Goal: Task Accomplishment & Management: Manage account settings

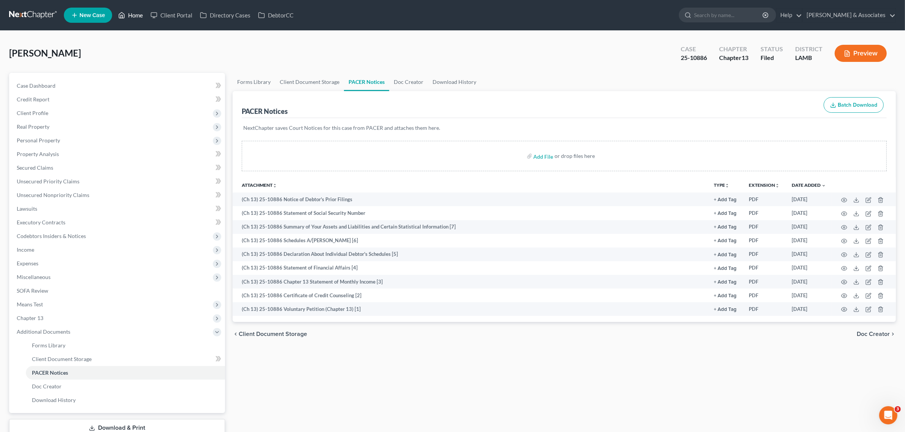
click at [140, 14] on link "Home" at bounding box center [130, 15] width 32 height 14
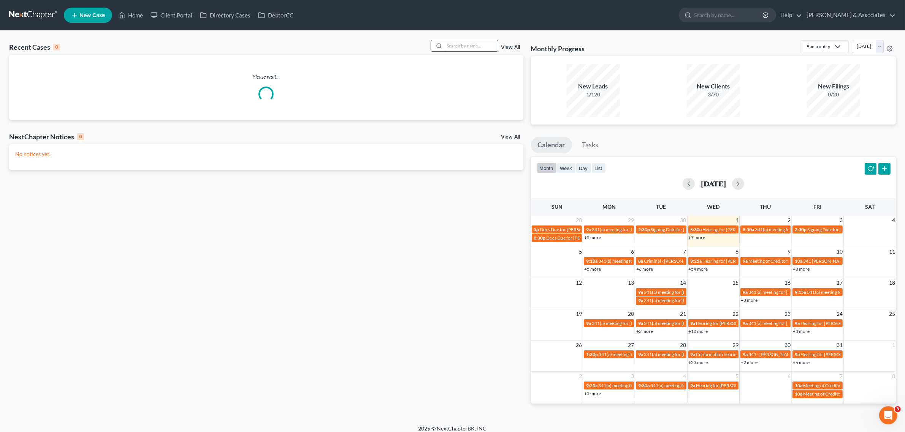
click at [455, 46] on input "search" at bounding box center [470, 45] width 53 height 11
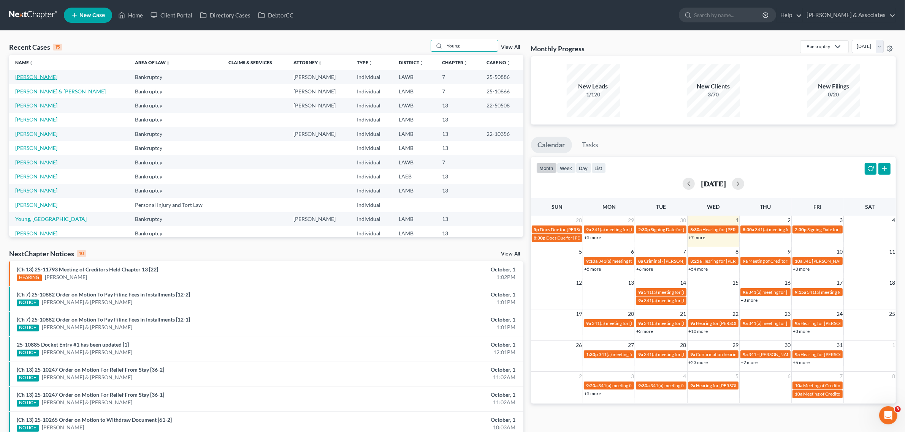
type input "Young"
click at [29, 80] on link "[PERSON_NAME]" at bounding box center [36, 77] width 42 height 6
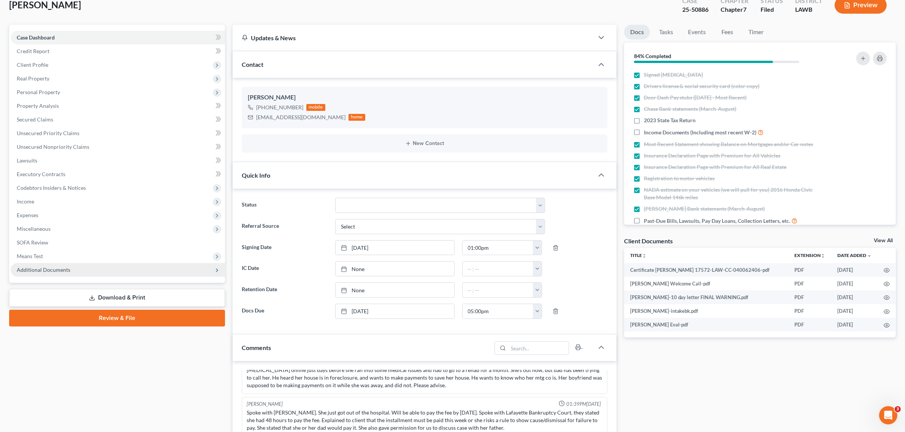
scroll to position [47, 0]
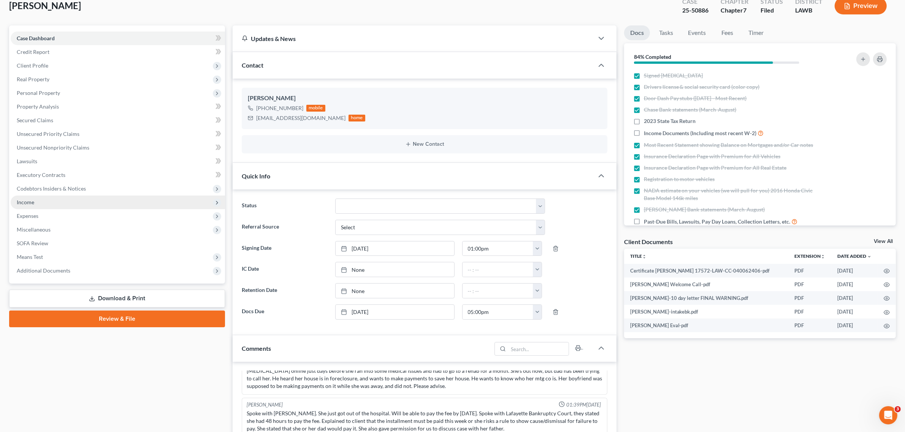
click at [20, 200] on span "Income" at bounding box center [25, 202] width 17 height 6
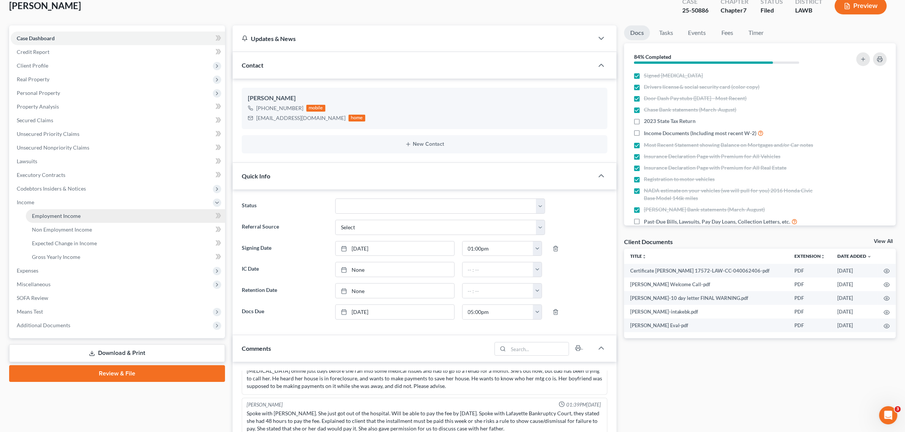
click at [36, 213] on span "Employment Income" at bounding box center [56, 216] width 49 height 6
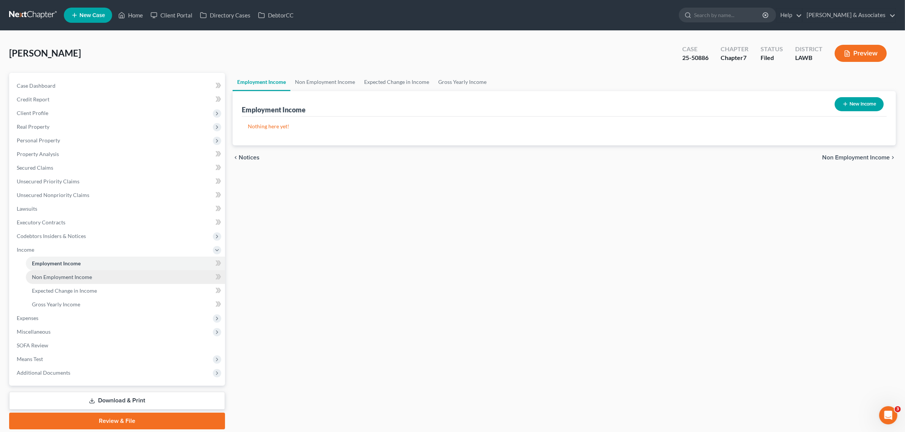
click at [64, 276] on span "Non Employment Income" at bounding box center [62, 277] width 60 height 6
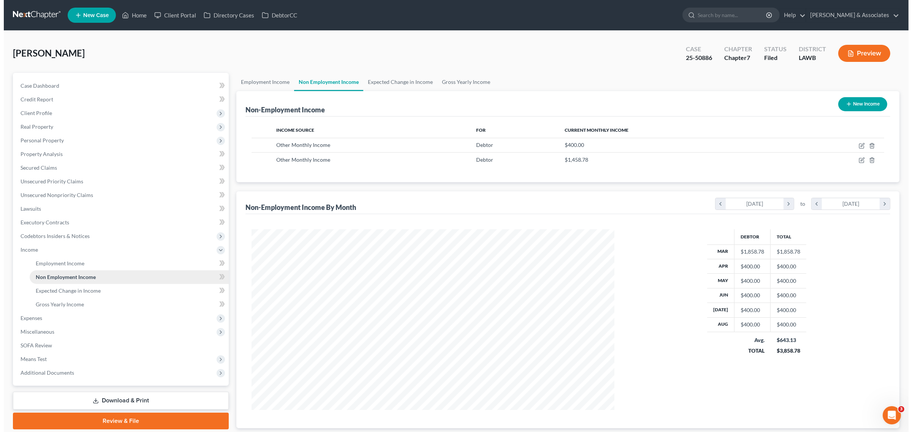
scroll to position [181, 377]
click at [859, 161] on icon "button" at bounding box center [858, 160] width 6 height 6
select select "13"
select select "0"
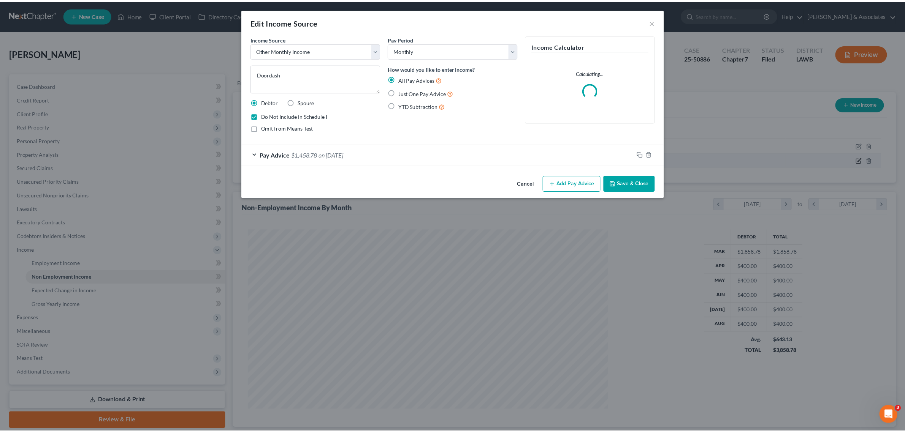
scroll to position [183, 381]
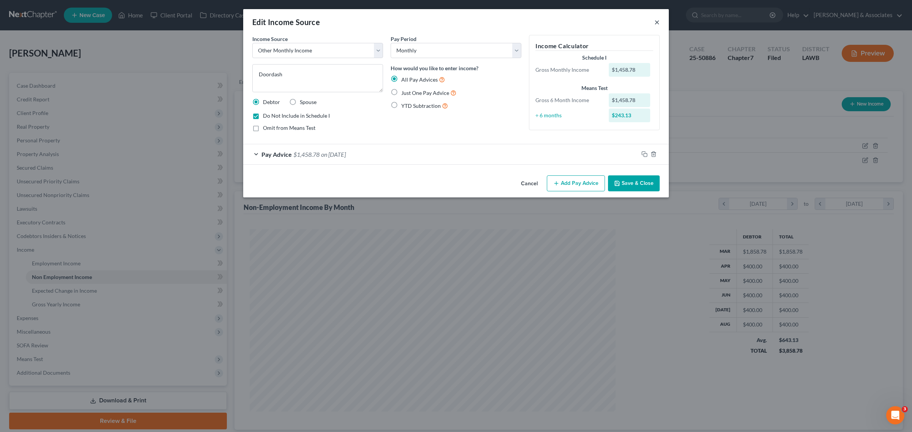
click at [656, 21] on button "×" at bounding box center [656, 21] width 5 height 9
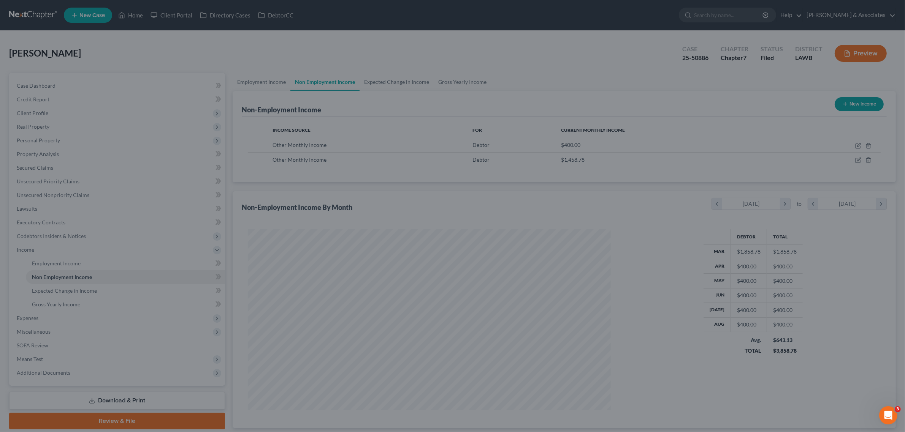
scroll to position [181, 377]
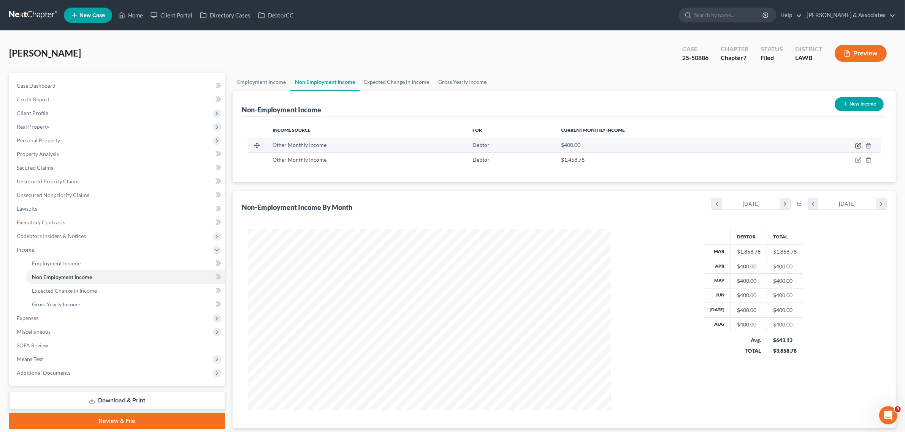
click at [857, 144] on icon "button" at bounding box center [857, 146] width 5 height 5
select select "13"
select select "0"
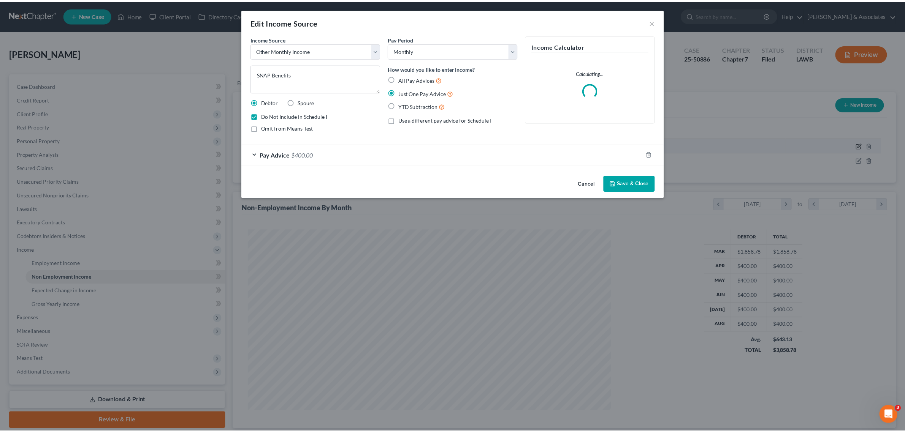
scroll to position [183, 381]
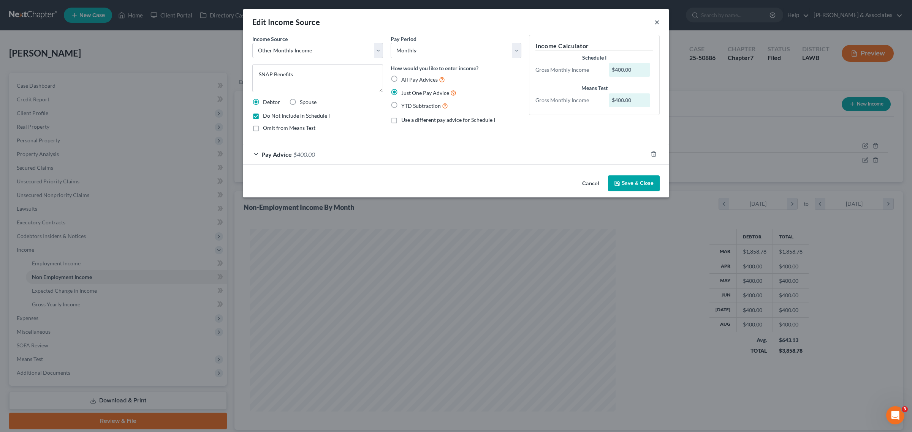
click at [656, 23] on button "×" at bounding box center [656, 21] width 5 height 9
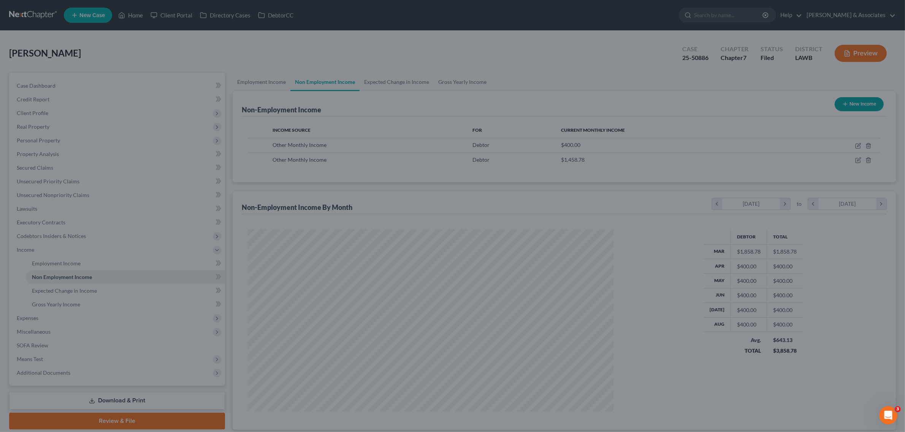
scroll to position [379714, 379518]
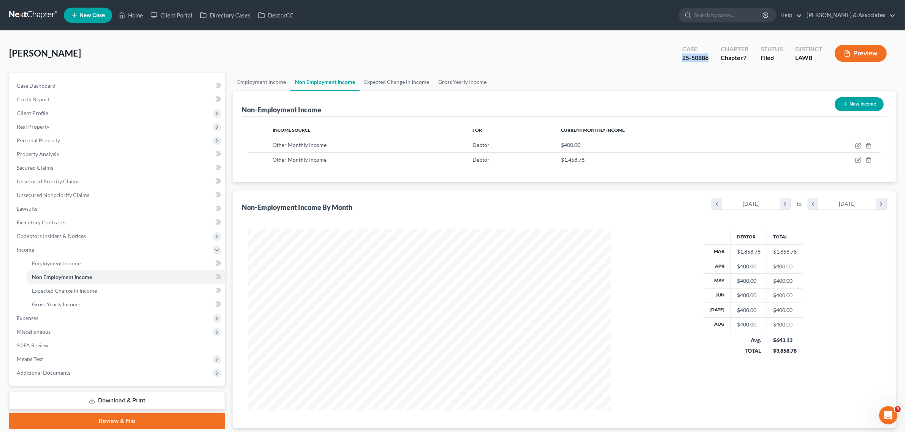
drag, startPoint x: 682, startPoint y: 59, endPoint x: 710, endPoint y: 61, distance: 28.6
click at [710, 61] on div "Case 25-50886" at bounding box center [695, 54] width 38 height 22
copy div "25-50886"
click at [39, 371] on span "Additional Documents" at bounding box center [44, 373] width 54 height 6
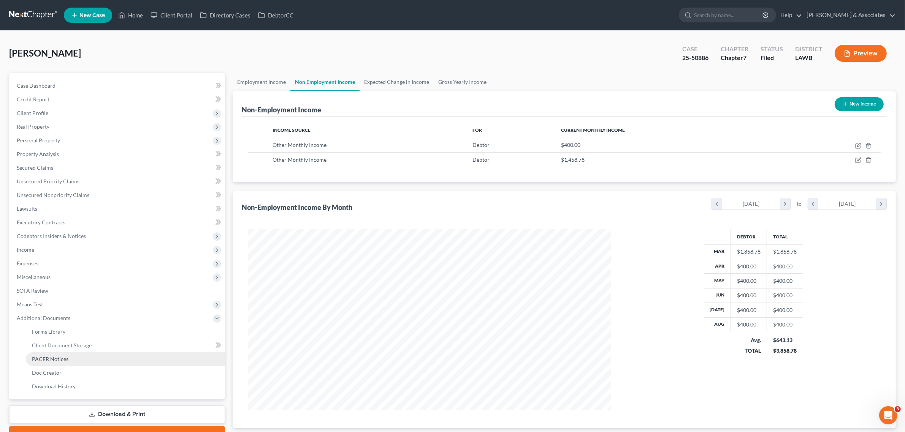
click at [47, 357] on span "PACER Notices" at bounding box center [50, 359] width 36 height 6
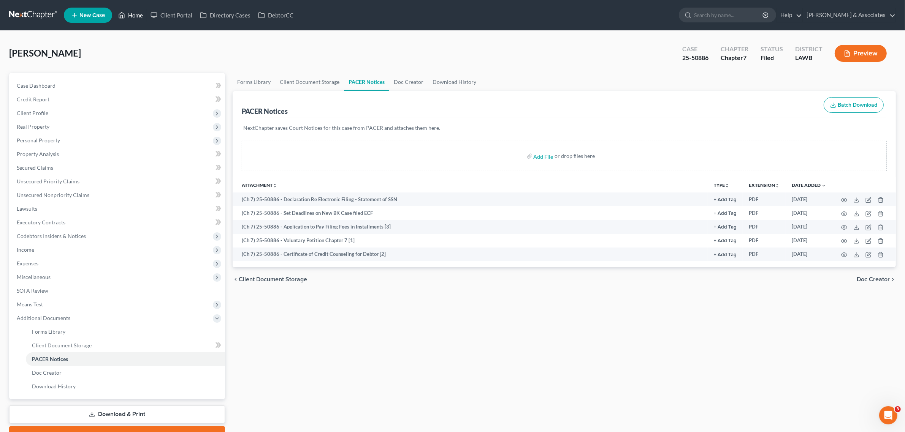
click at [132, 15] on link "Home" at bounding box center [130, 15] width 32 height 14
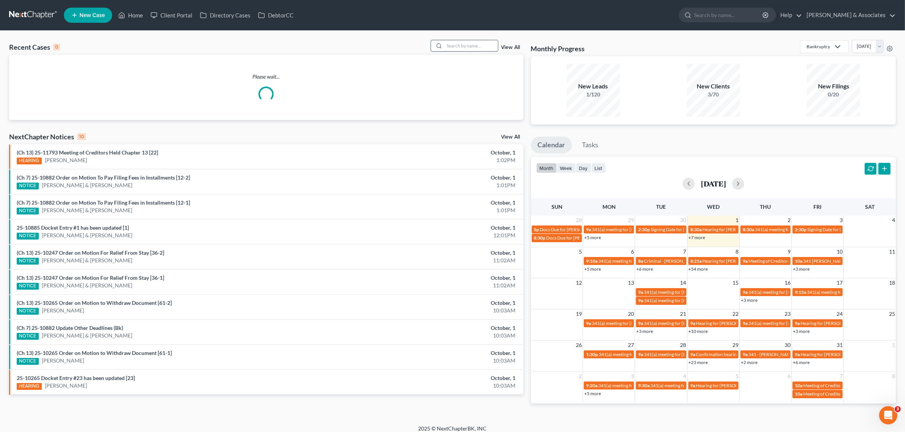
click at [470, 48] on input "search" at bounding box center [470, 45] width 53 height 11
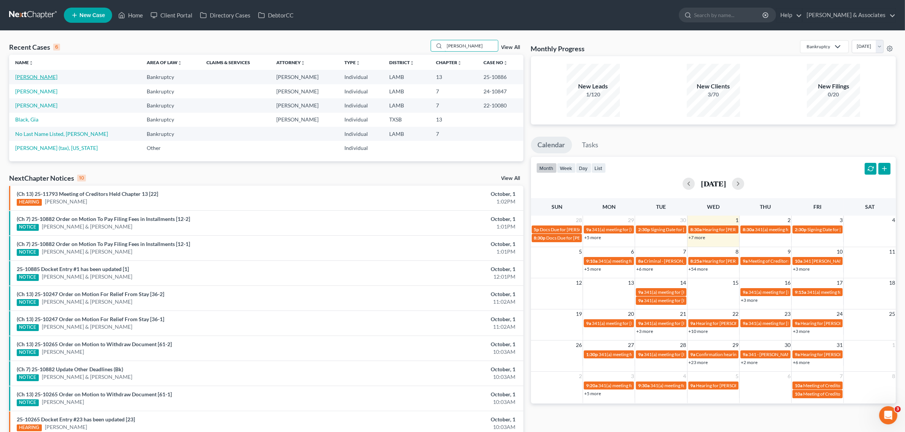
type input "[PERSON_NAME]"
click at [43, 78] on link "[PERSON_NAME]" at bounding box center [36, 77] width 42 height 6
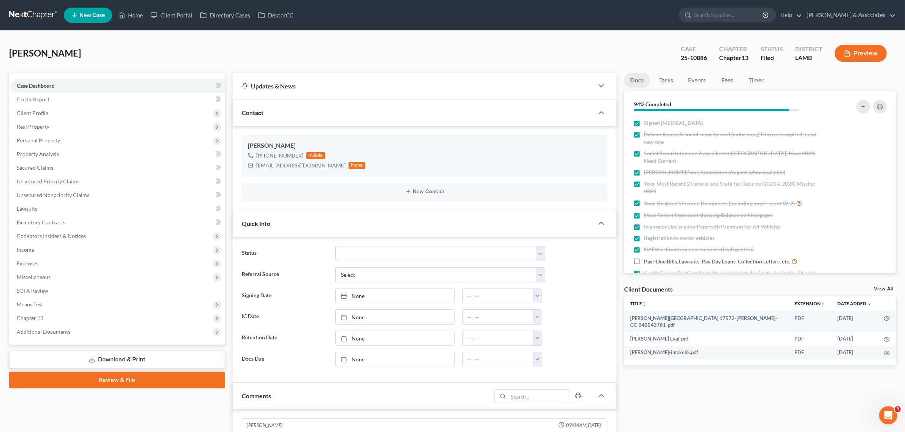
scroll to position [1528, 0]
click at [35, 329] on span "Additional Documents" at bounding box center [44, 332] width 54 height 6
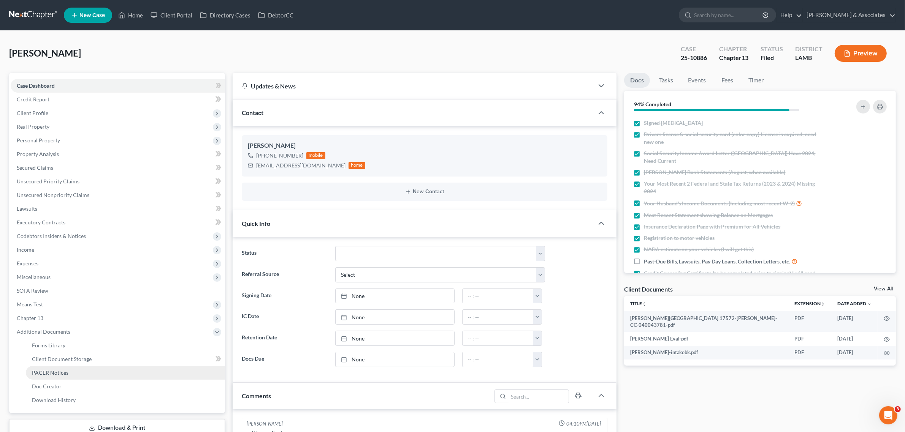
click at [43, 372] on span "PACER Notices" at bounding box center [50, 373] width 36 height 6
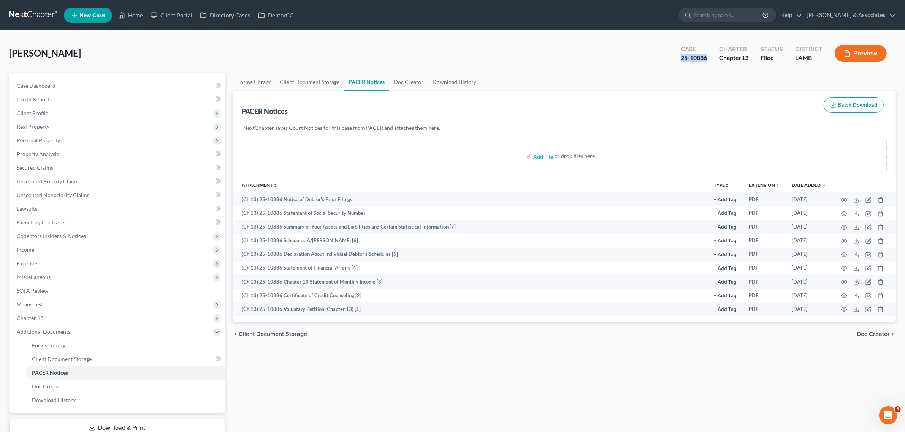
drag, startPoint x: 678, startPoint y: 59, endPoint x: 705, endPoint y: 57, distance: 27.4
click at [705, 57] on div "Case 25-10886" at bounding box center [693, 54] width 38 height 22
copy div "25-10886"
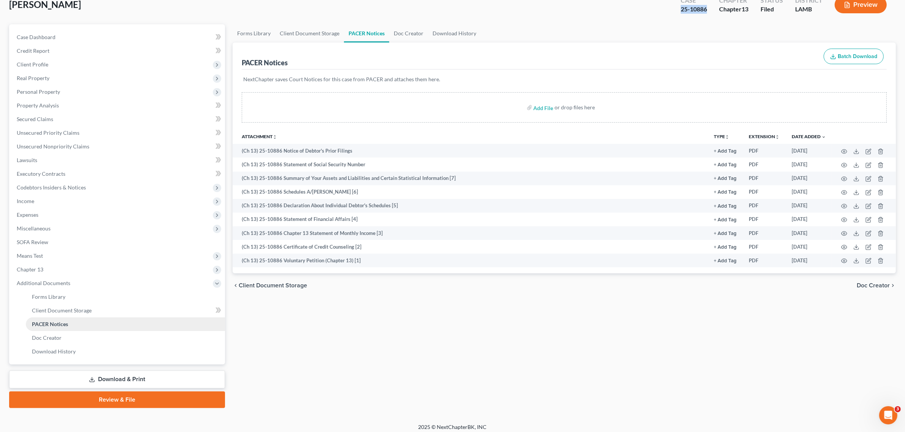
scroll to position [52, 0]
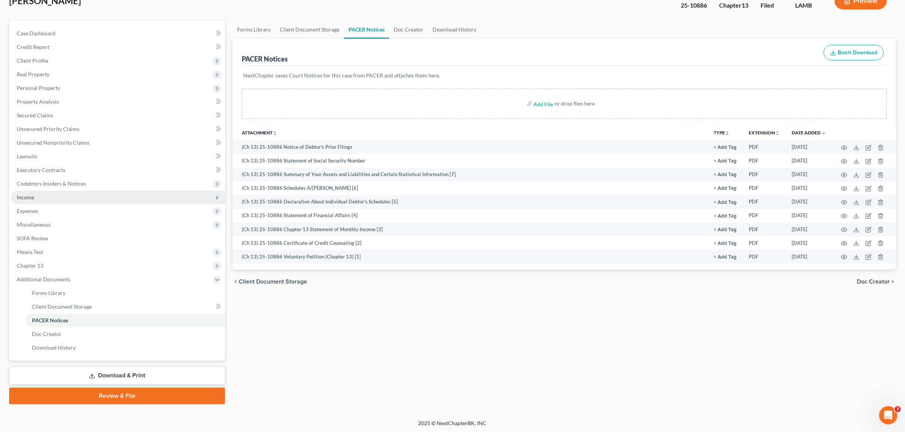
click at [25, 196] on span "Income" at bounding box center [25, 197] width 17 height 6
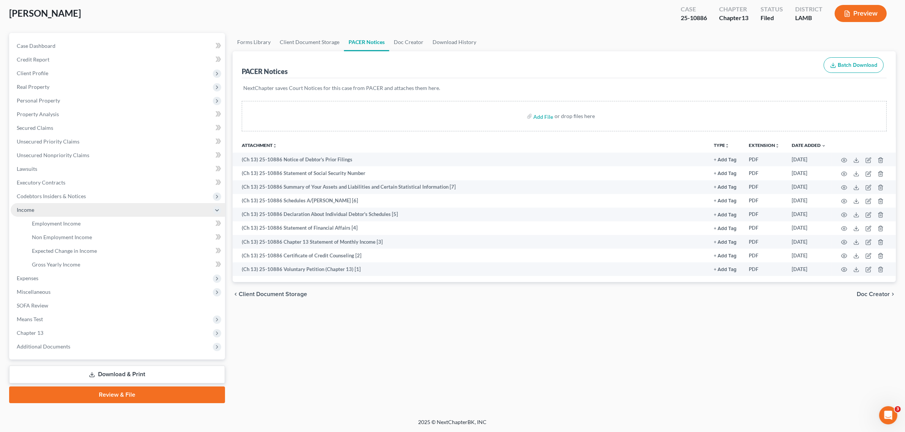
scroll to position [39, 0]
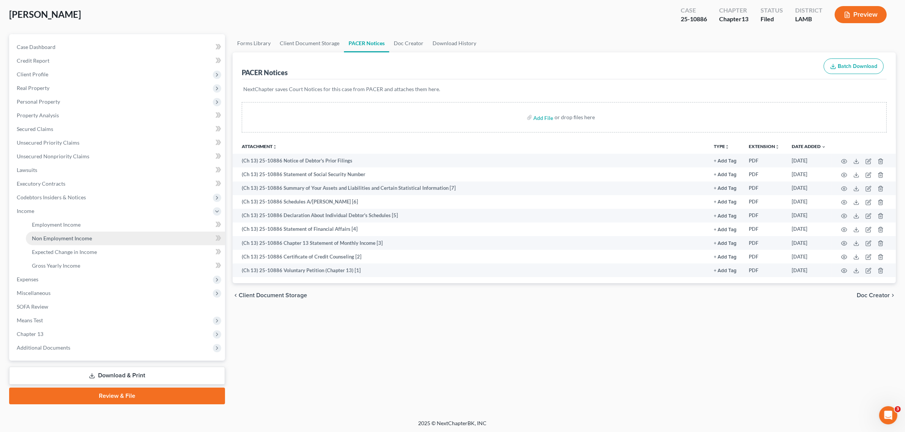
click at [46, 240] on span "Non Employment Income" at bounding box center [62, 238] width 60 height 6
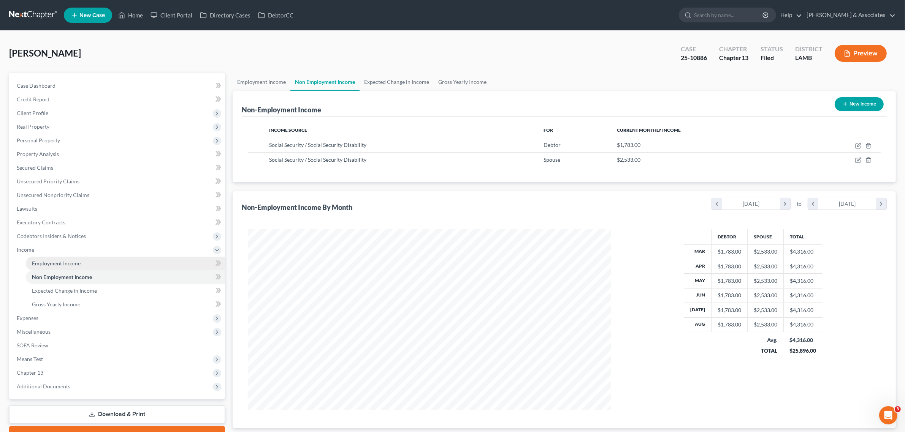
scroll to position [181, 377]
click at [47, 263] on span "Employment Income" at bounding box center [56, 263] width 49 height 6
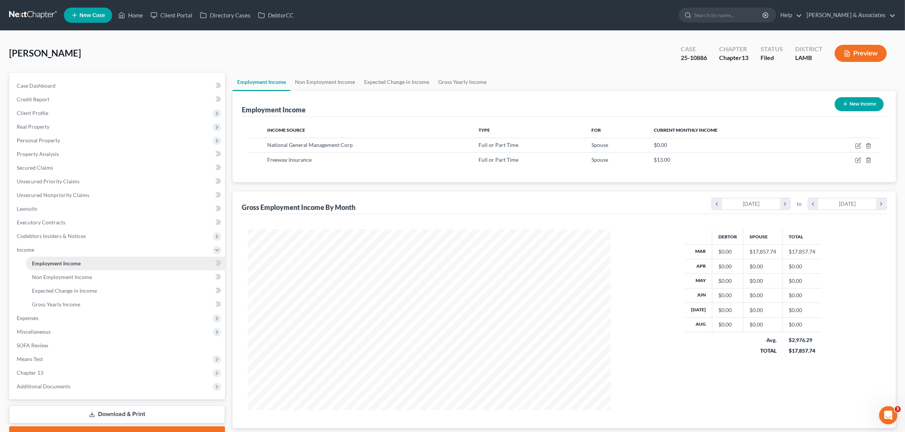
scroll to position [181, 377]
click at [132, 13] on link "Home" at bounding box center [130, 15] width 32 height 14
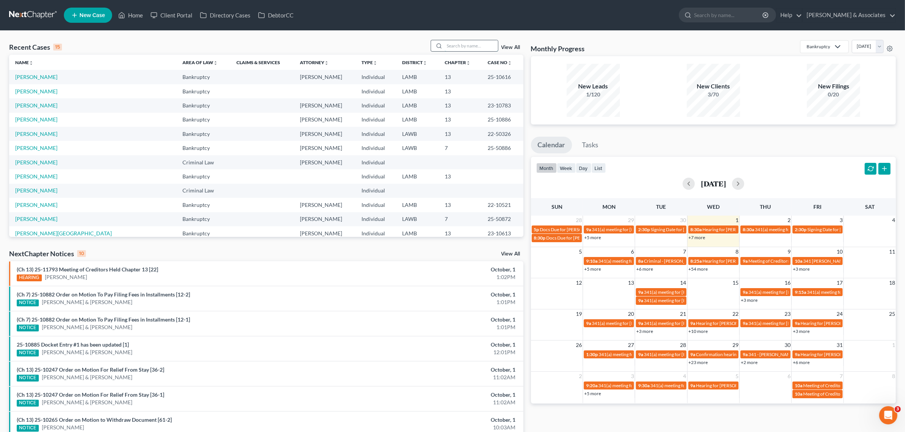
click at [468, 44] on input "search" at bounding box center [470, 45] width 53 height 11
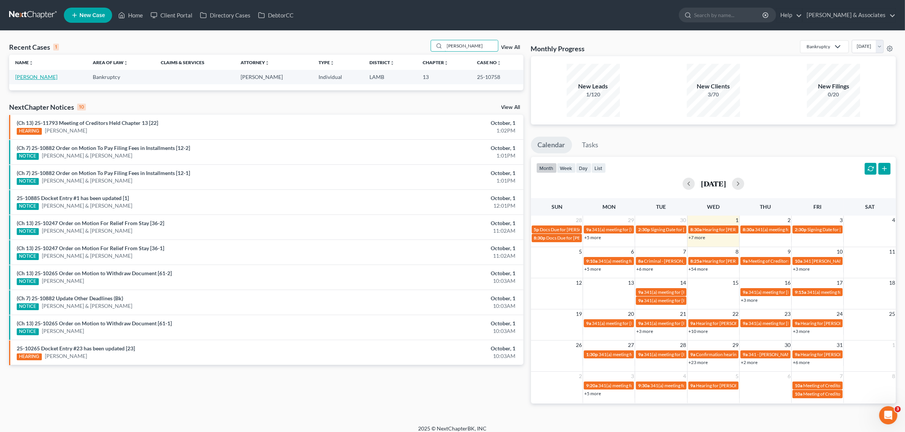
type input "[PERSON_NAME]"
click at [37, 78] on link "[PERSON_NAME]" at bounding box center [36, 77] width 42 height 6
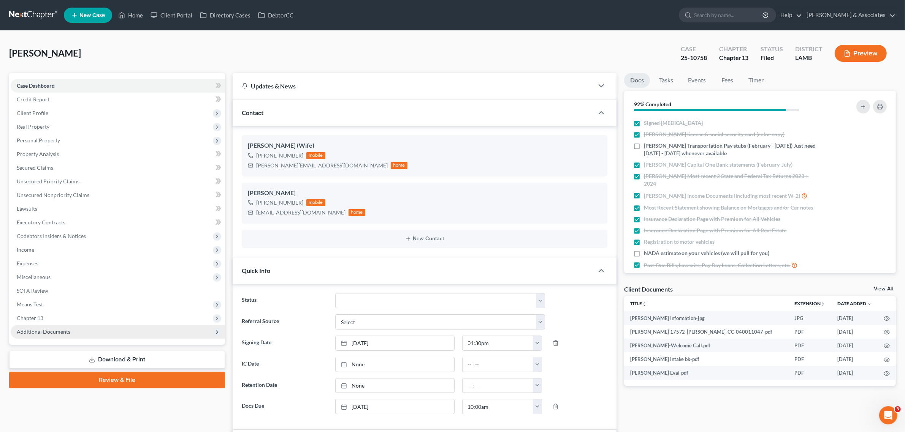
scroll to position [764, 0]
click at [35, 331] on span "Additional Documents" at bounding box center [44, 332] width 54 height 6
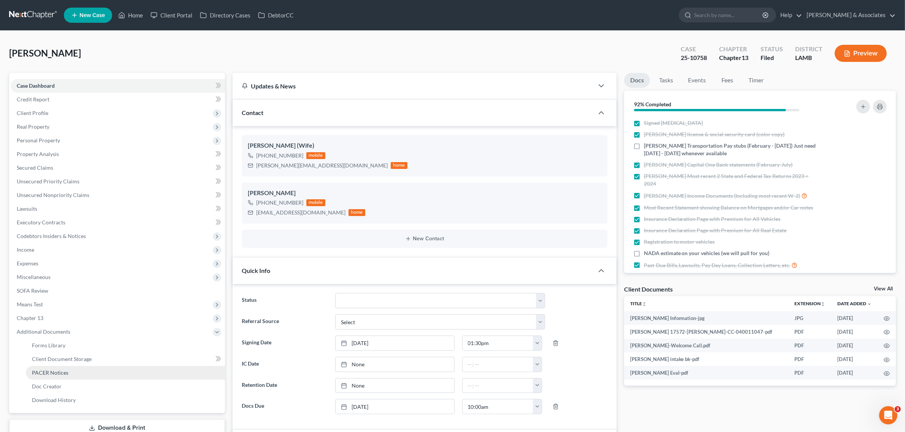
click at [44, 368] on link "PACER Notices" at bounding box center [125, 373] width 199 height 14
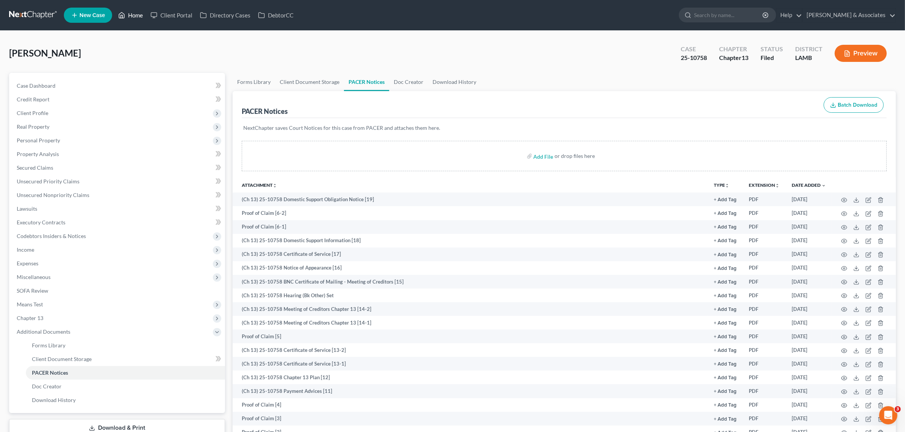
click at [138, 11] on link "Home" at bounding box center [130, 15] width 32 height 14
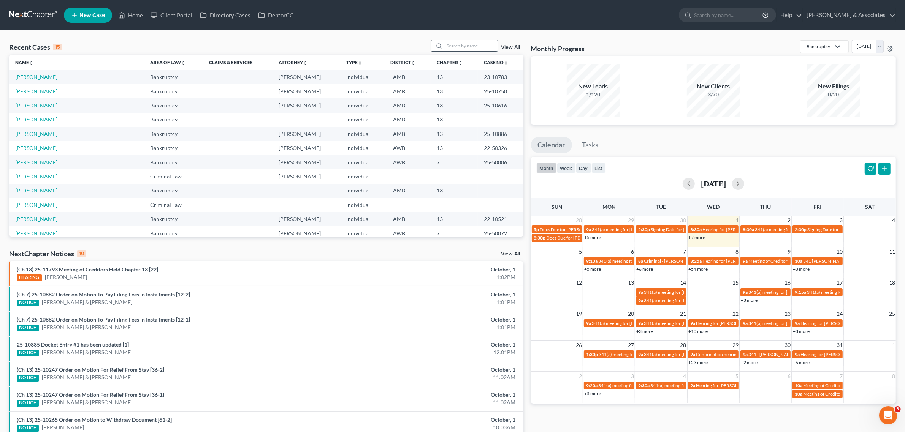
click at [486, 43] on input "search" at bounding box center [470, 45] width 53 height 11
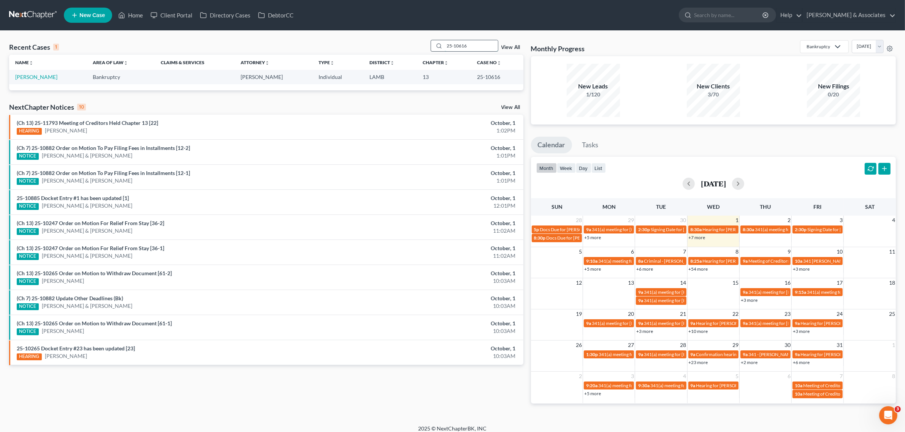
type input "25-10616"
click at [40, 76] on link "[PERSON_NAME]" at bounding box center [36, 77] width 42 height 6
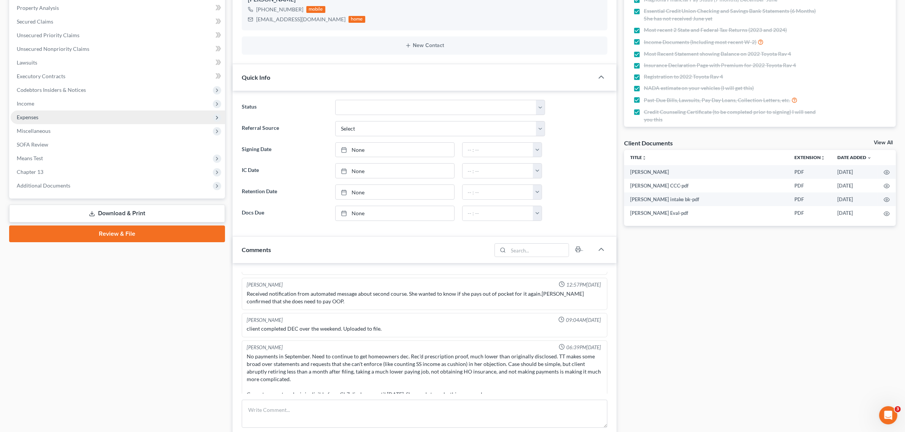
scroll to position [142, 0]
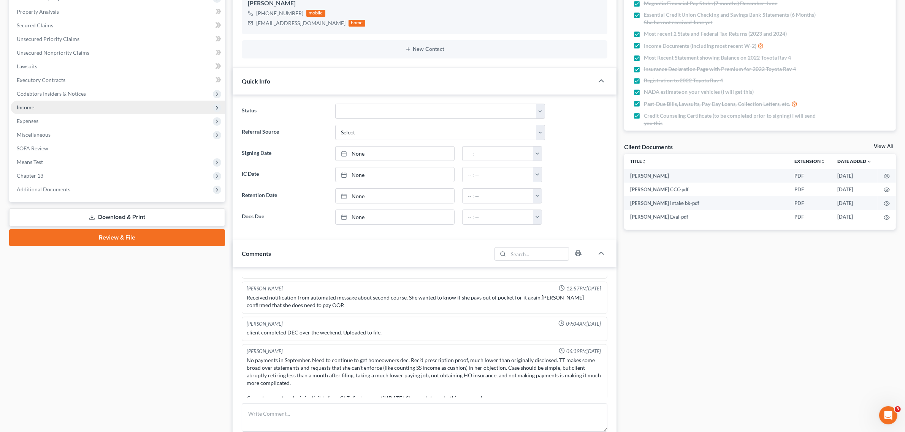
click at [28, 106] on span "Income" at bounding box center [25, 107] width 17 height 6
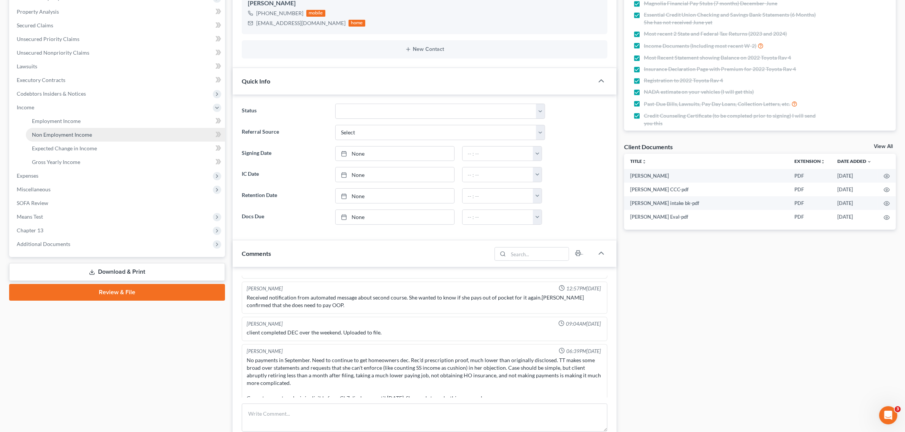
click at [46, 131] on span "Non Employment Income" at bounding box center [62, 134] width 60 height 6
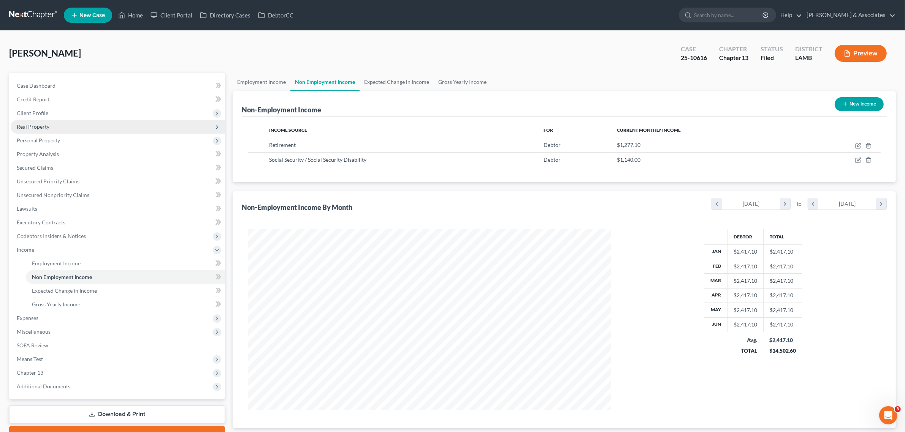
scroll to position [181, 377]
click at [54, 260] on span "Employment Income" at bounding box center [56, 263] width 49 height 6
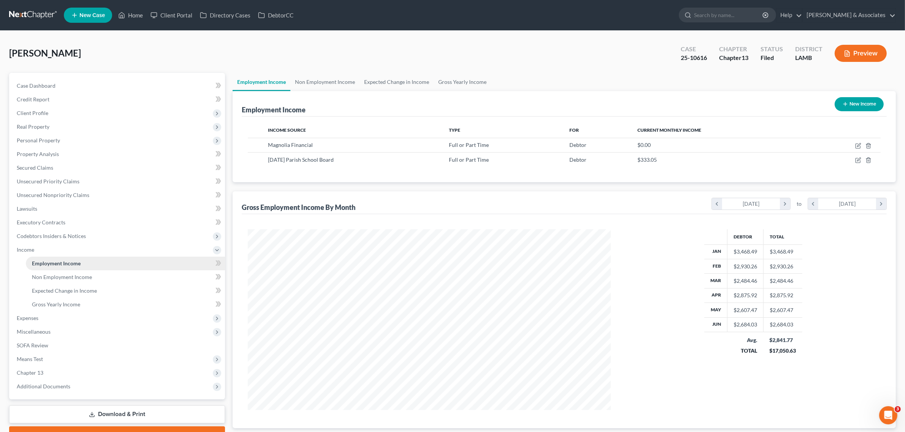
scroll to position [49, 0]
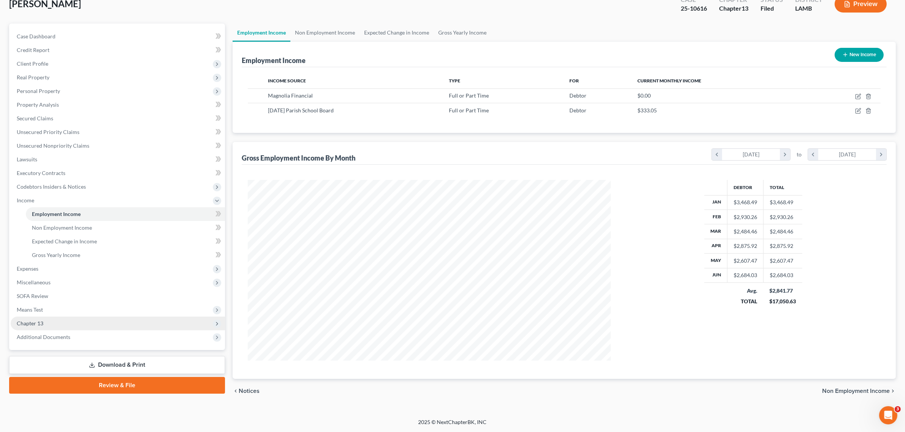
click at [28, 324] on span "Chapter 13" at bounding box center [30, 323] width 27 height 6
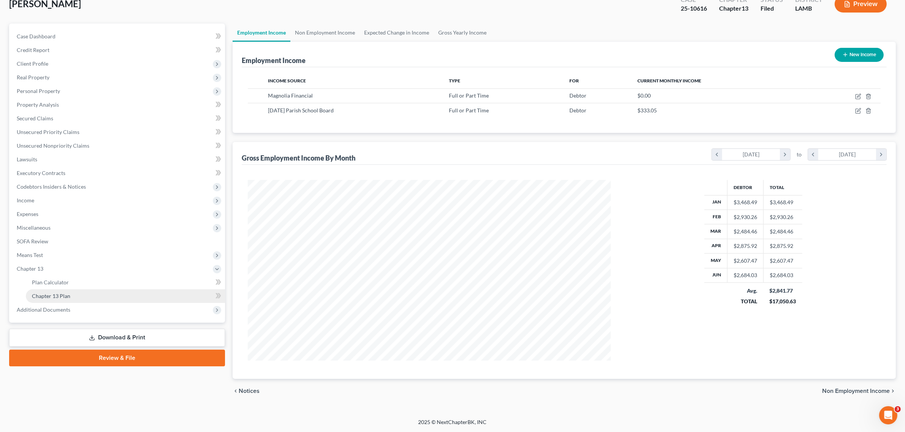
click at [57, 298] on span "Chapter 13 Plan" at bounding box center [51, 296] width 38 height 6
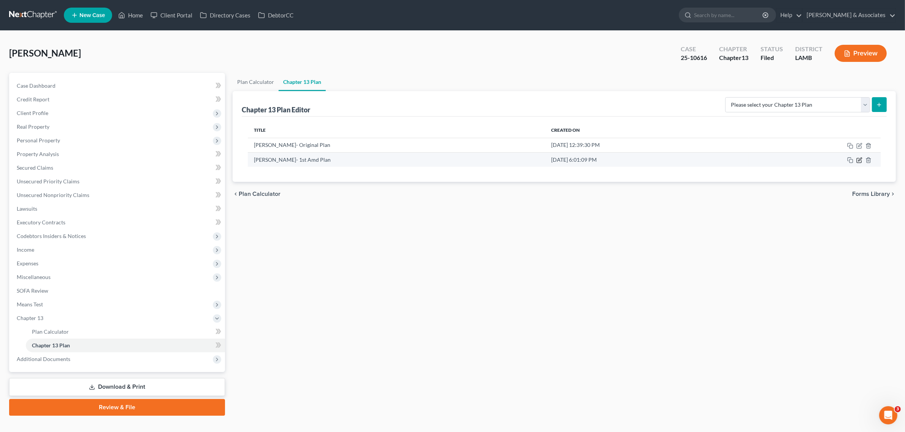
click at [859, 160] on icon "button" at bounding box center [859, 159] width 3 height 3
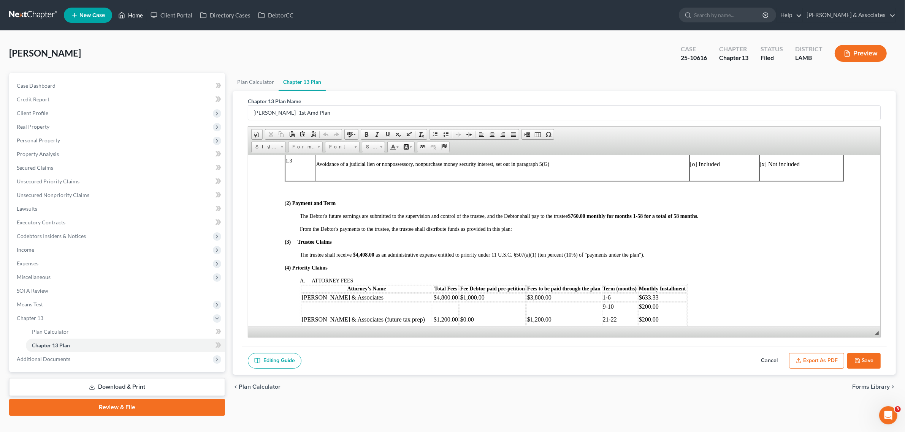
click at [135, 11] on link "Home" at bounding box center [130, 15] width 32 height 14
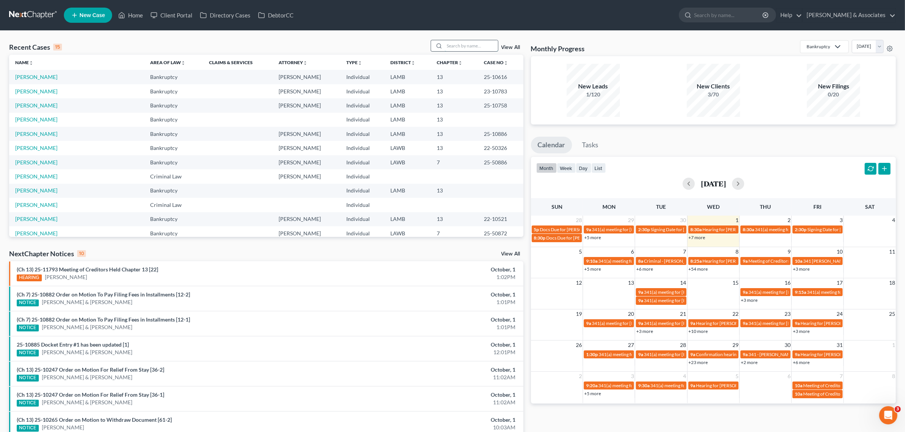
click at [460, 48] on input "search" at bounding box center [470, 45] width 53 height 11
click at [27, 136] on link "[PERSON_NAME]" at bounding box center [36, 134] width 42 height 6
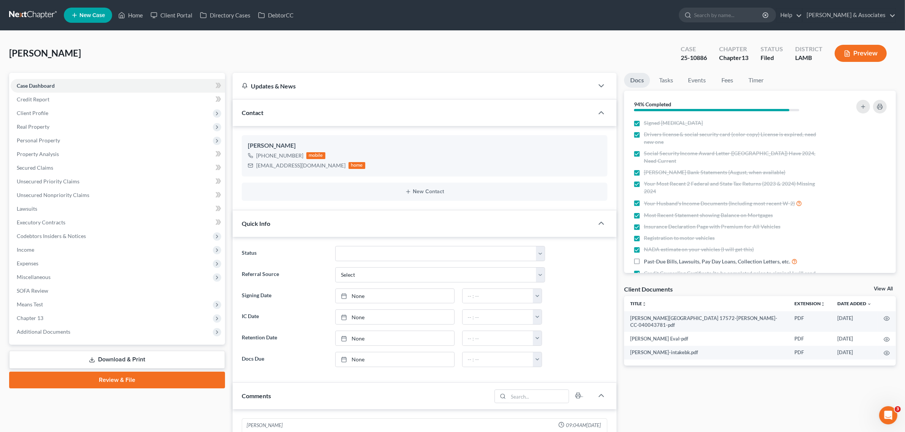
scroll to position [1528, 0]
click at [40, 112] on span "Client Profile" at bounding box center [33, 113] width 32 height 6
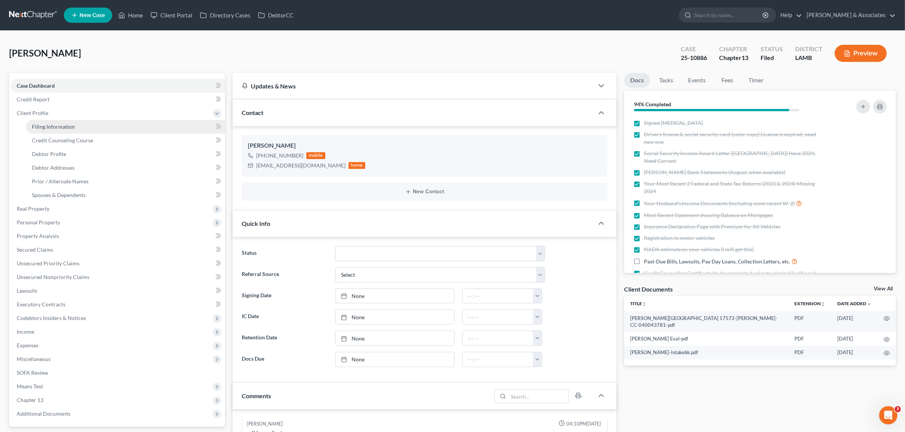
click at [43, 123] on span "Filing Information" at bounding box center [53, 126] width 43 height 6
select select "1"
select select "0"
select select "3"
select select "19"
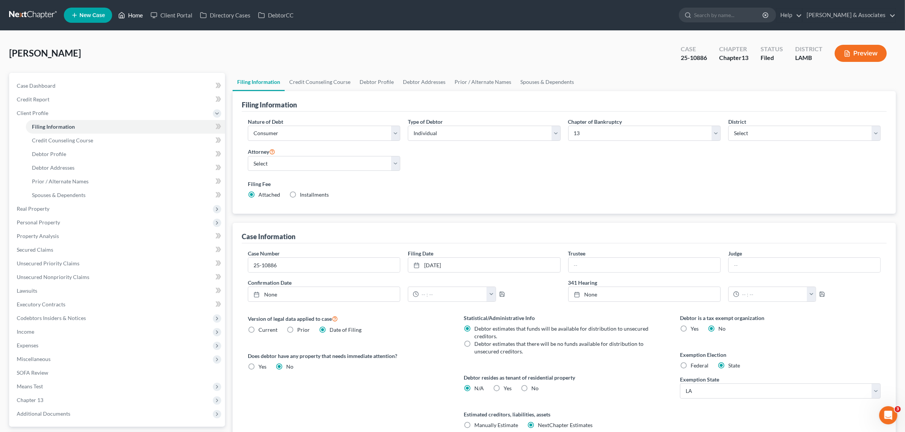
click at [135, 12] on link "Home" at bounding box center [130, 15] width 32 height 14
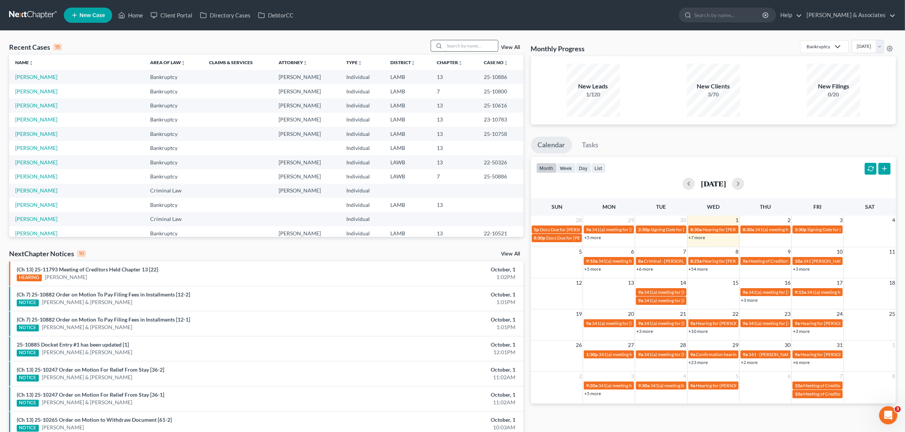
click at [462, 41] on input "search" at bounding box center [470, 45] width 53 height 11
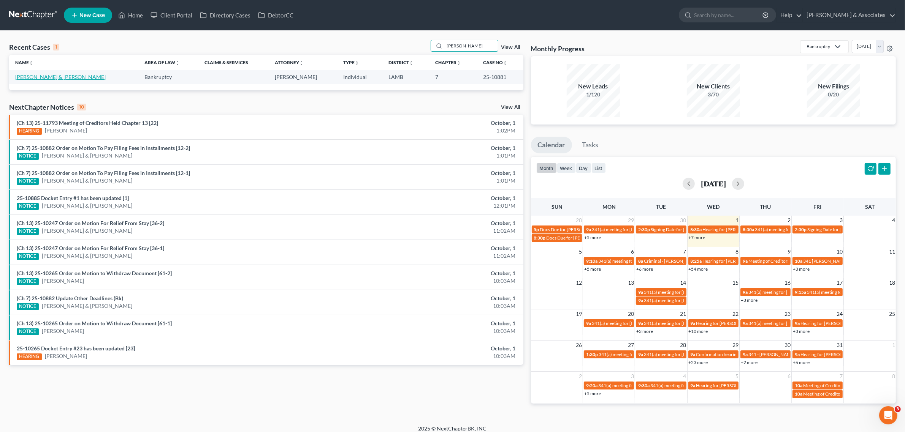
type input "[PERSON_NAME]"
click at [48, 79] on link "[PERSON_NAME] & [PERSON_NAME]" at bounding box center [60, 77] width 90 height 6
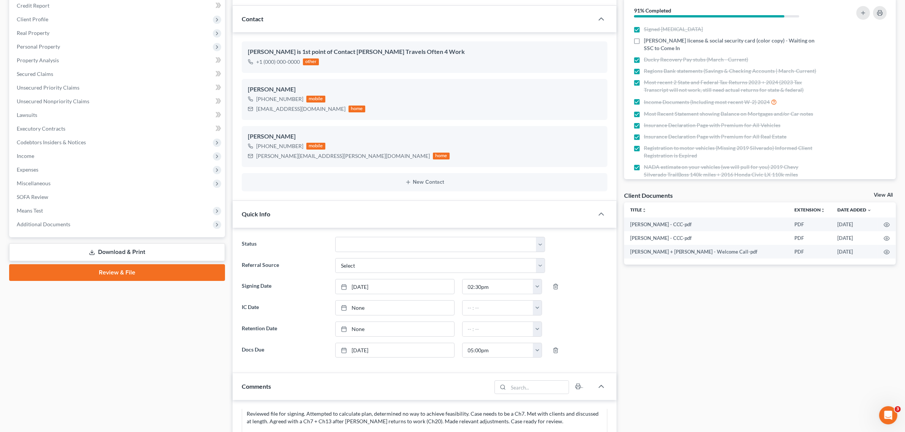
scroll to position [95, 0]
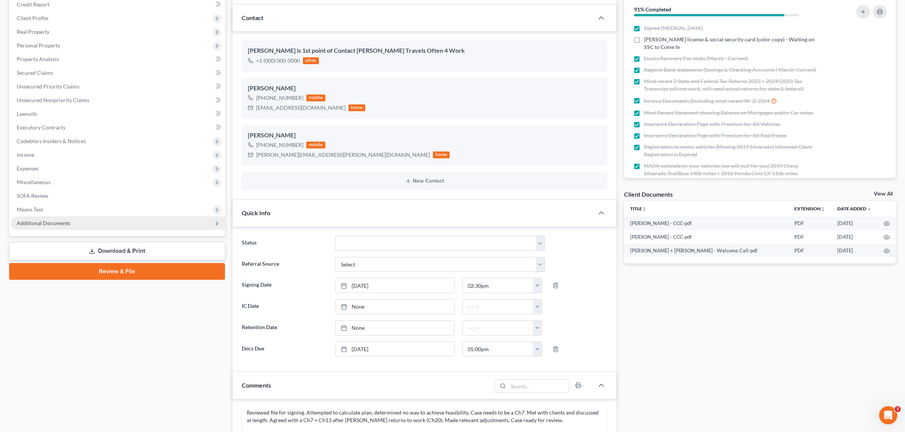
click at [45, 223] on span "Additional Documents" at bounding box center [44, 223] width 54 height 6
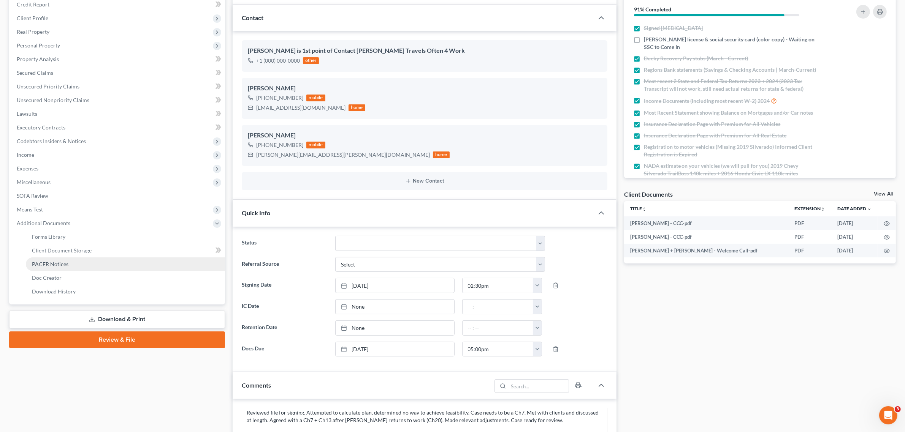
click at [49, 264] on span "PACER Notices" at bounding box center [50, 264] width 36 height 6
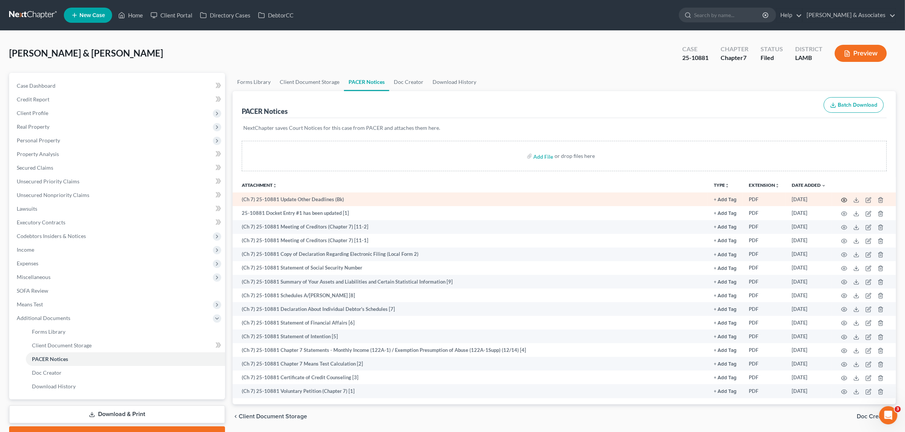
click at [842, 198] on icon "button" at bounding box center [844, 200] width 6 height 4
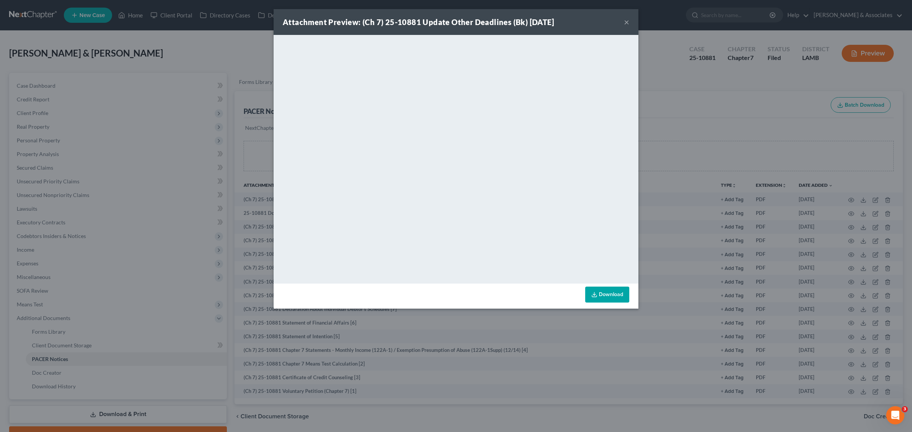
click at [627, 20] on button "×" at bounding box center [626, 21] width 5 height 9
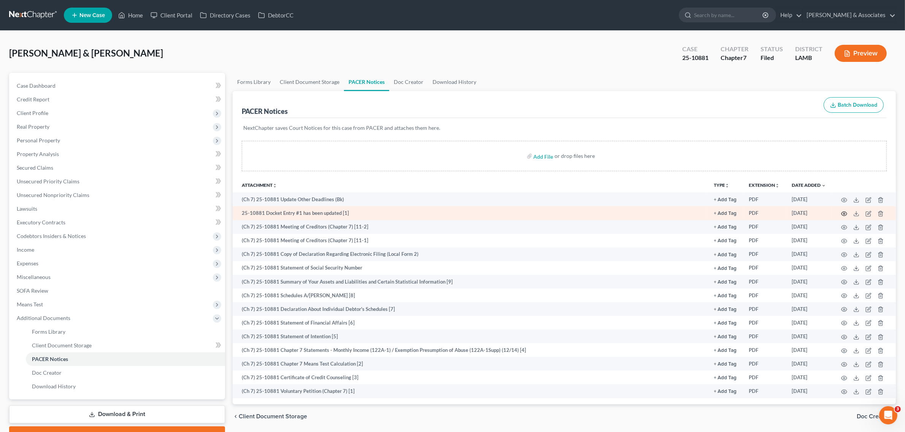
click at [845, 215] on icon "button" at bounding box center [844, 214] width 6 height 6
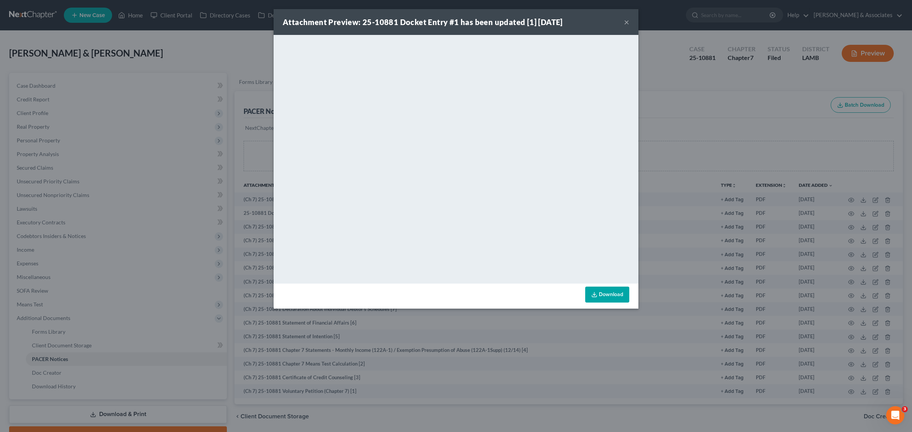
click at [626, 21] on button "×" at bounding box center [626, 21] width 5 height 9
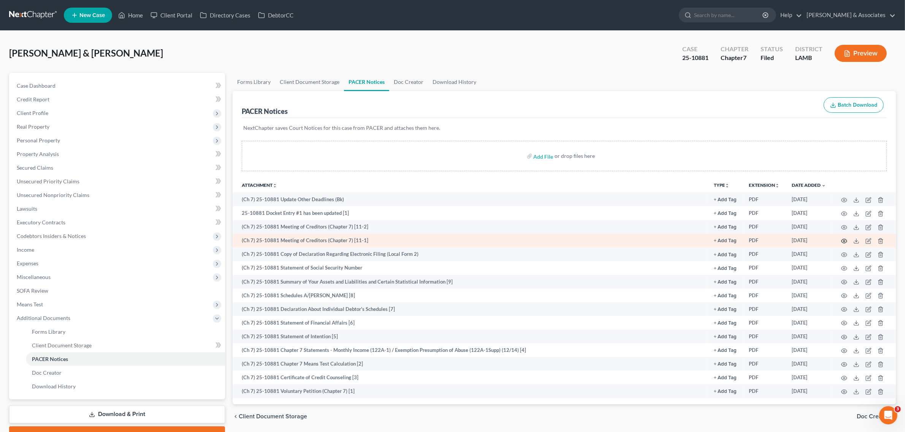
click at [844, 239] on icon "button" at bounding box center [844, 241] width 6 height 4
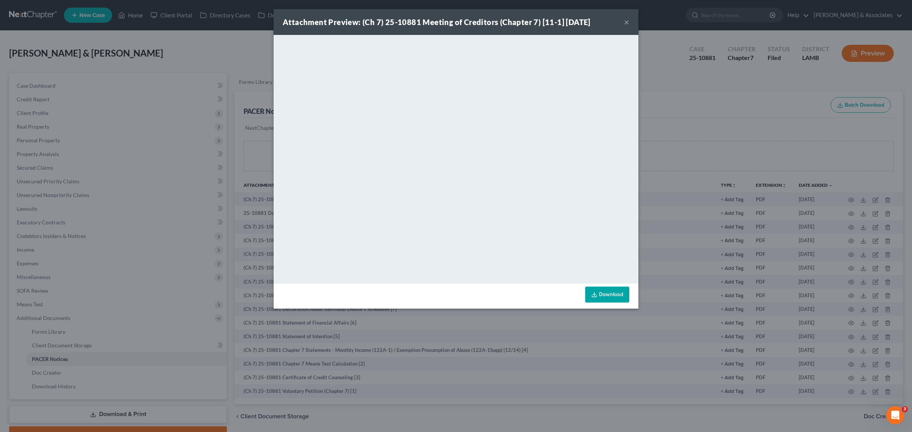
click at [626, 22] on button "×" at bounding box center [626, 21] width 5 height 9
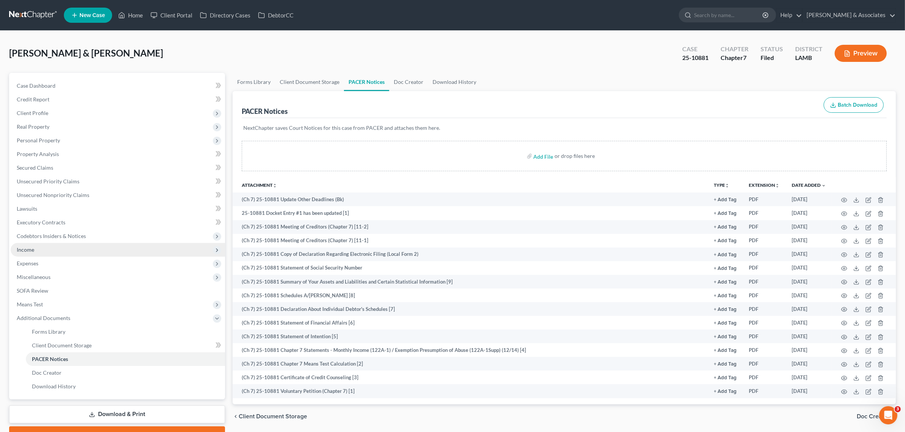
click at [30, 248] on span "Income" at bounding box center [25, 250] width 17 height 6
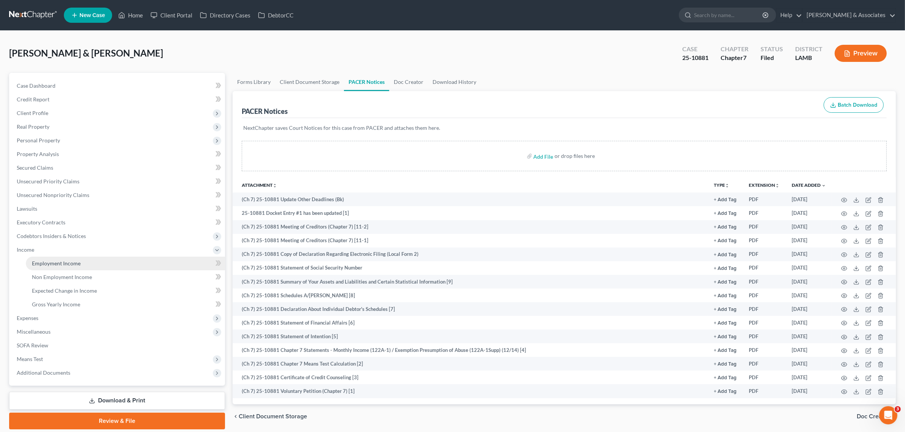
click at [47, 266] on link "Employment Income" at bounding box center [125, 264] width 199 height 14
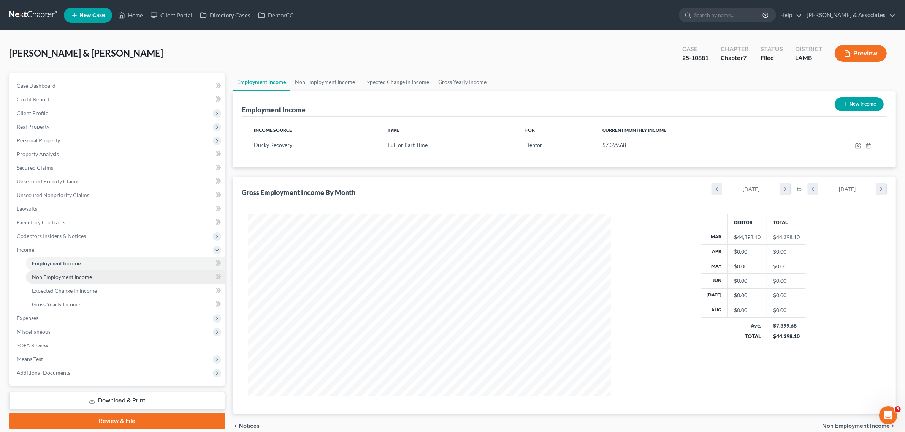
scroll to position [181, 377]
click at [54, 276] on span "Non Employment Income" at bounding box center [62, 277] width 60 height 6
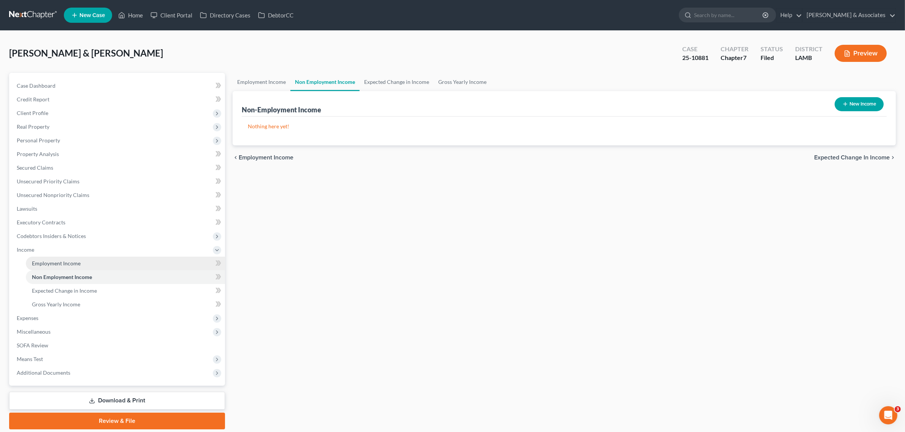
click at [60, 261] on span "Employment Income" at bounding box center [56, 263] width 49 height 6
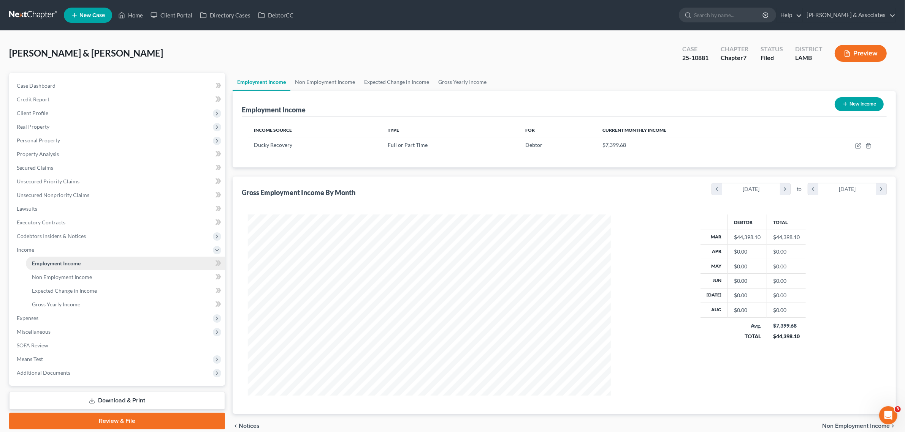
scroll to position [181, 377]
drag, startPoint x: 683, startPoint y: 56, endPoint x: 709, endPoint y: 59, distance: 26.1
click at [708, 59] on div "25-10881" at bounding box center [695, 58] width 26 height 9
copy div "25-10881"
click at [132, 14] on link "Home" at bounding box center [130, 15] width 32 height 14
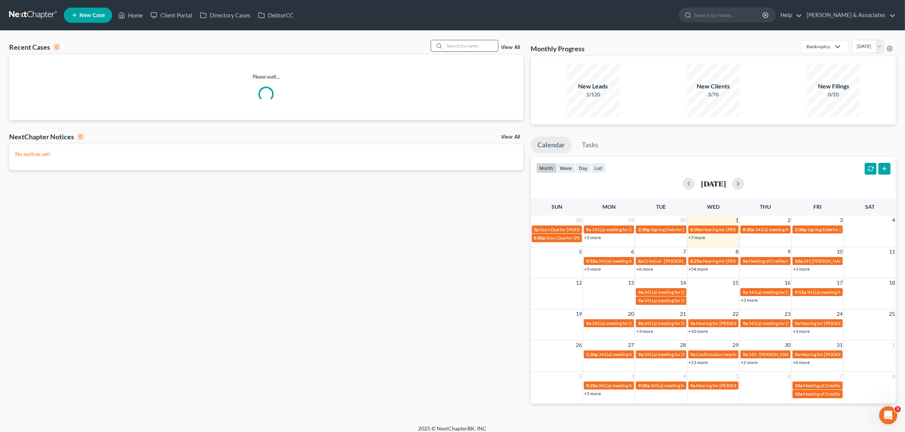
drag, startPoint x: 470, startPoint y: 46, endPoint x: 474, endPoint y: 42, distance: 5.4
click at [470, 46] on input "search" at bounding box center [470, 45] width 53 height 11
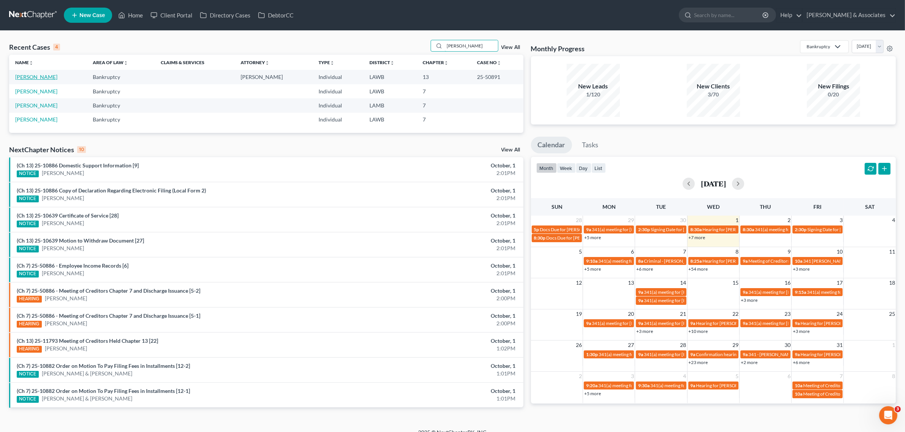
type input "[PERSON_NAME]"
click at [39, 79] on link "[PERSON_NAME]" at bounding box center [36, 77] width 42 height 6
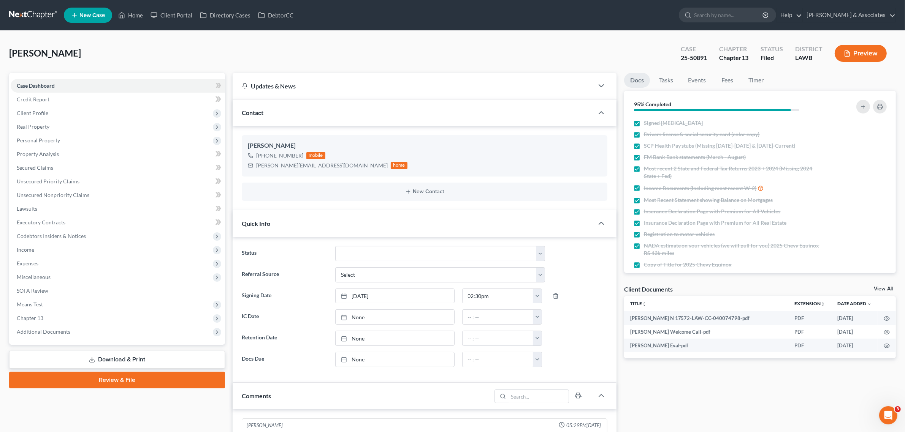
scroll to position [320, 0]
drag, startPoint x: 705, startPoint y: 55, endPoint x: 679, endPoint y: 58, distance: 26.7
click at [679, 58] on div "Case 25-50891" at bounding box center [693, 54] width 38 height 22
copy div "25-50891"
click at [50, 333] on span "Additional Documents" at bounding box center [44, 332] width 54 height 6
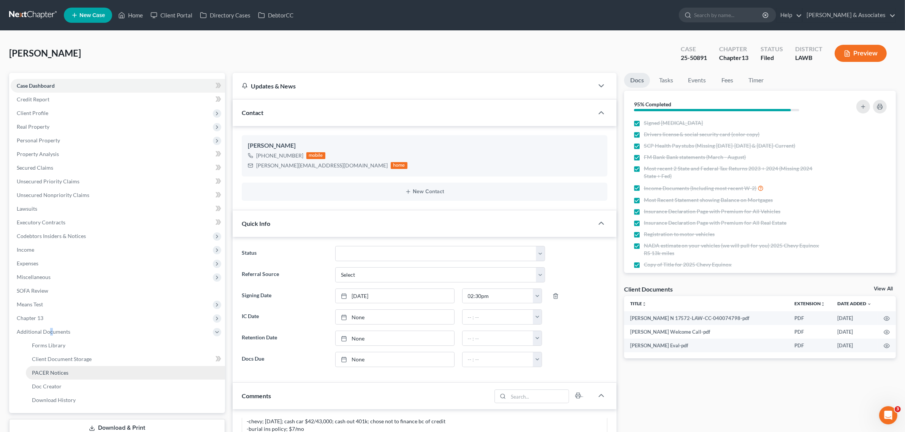
click at [48, 370] on span "PACER Notices" at bounding box center [50, 373] width 36 height 6
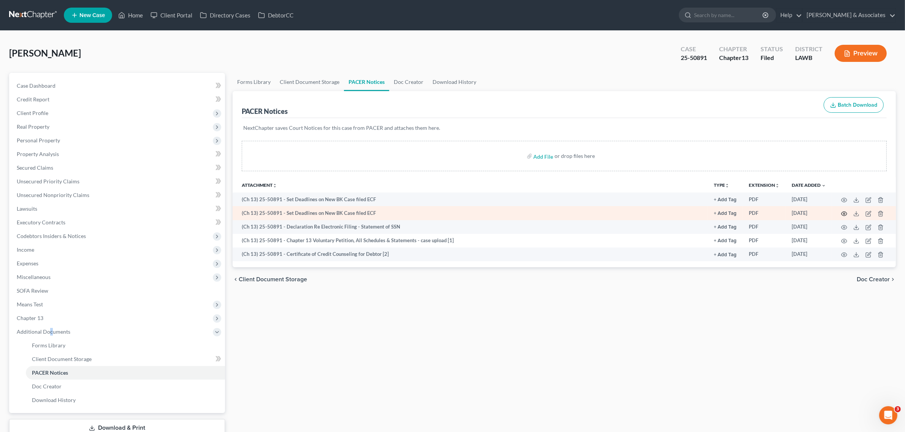
click at [843, 214] on circle "button" at bounding box center [844, 214] width 2 height 2
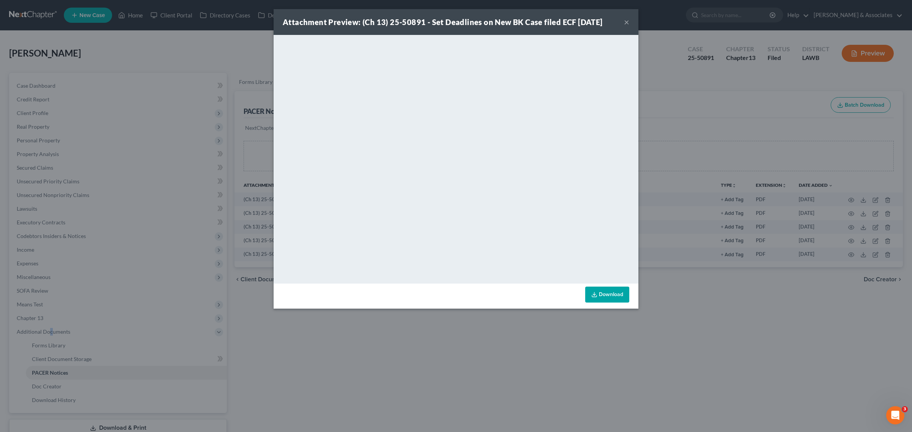
click at [628, 22] on button "×" at bounding box center [626, 21] width 5 height 9
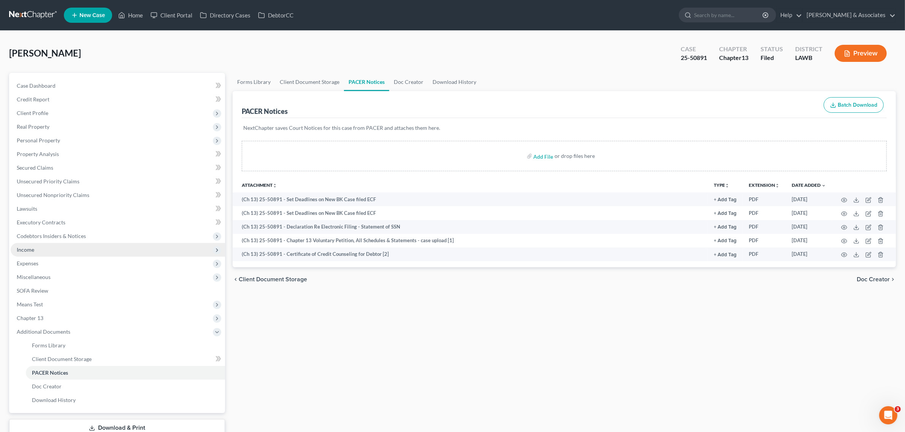
click at [23, 247] on span "Income" at bounding box center [25, 250] width 17 height 6
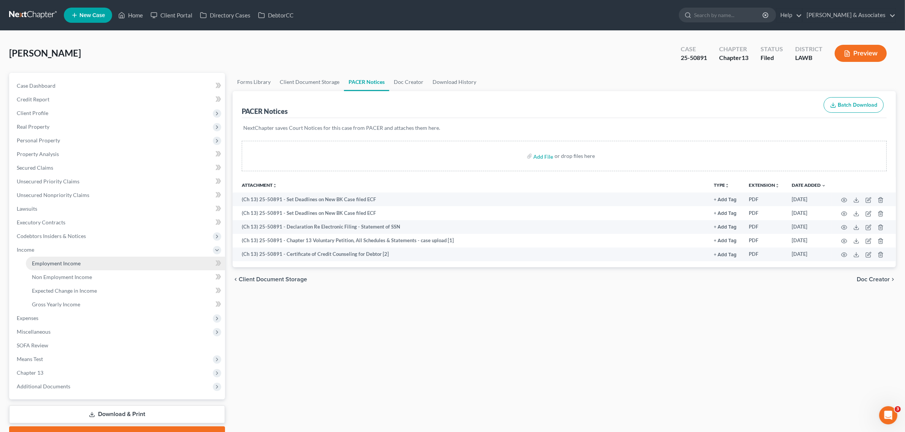
click at [54, 261] on span "Employment Income" at bounding box center [56, 263] width 49 height 6
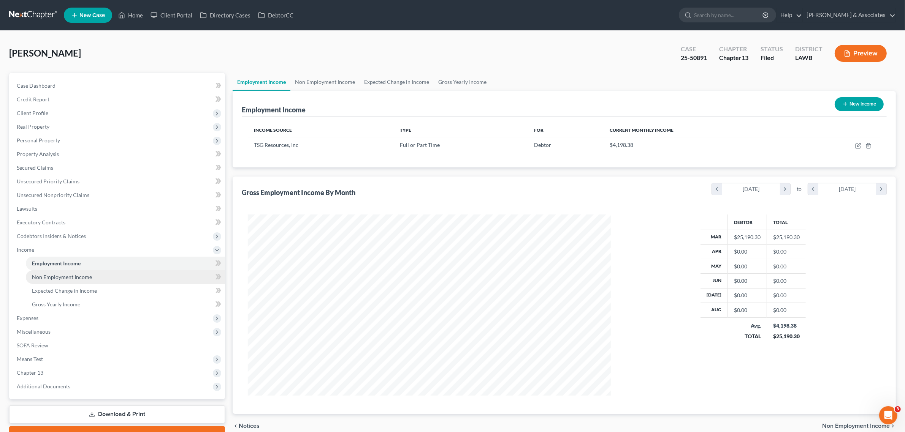
scroll to position [181, 377]
click at [55, 277] on span "Non Employment Income" at bounding box center [62, 277] width 60 height 6
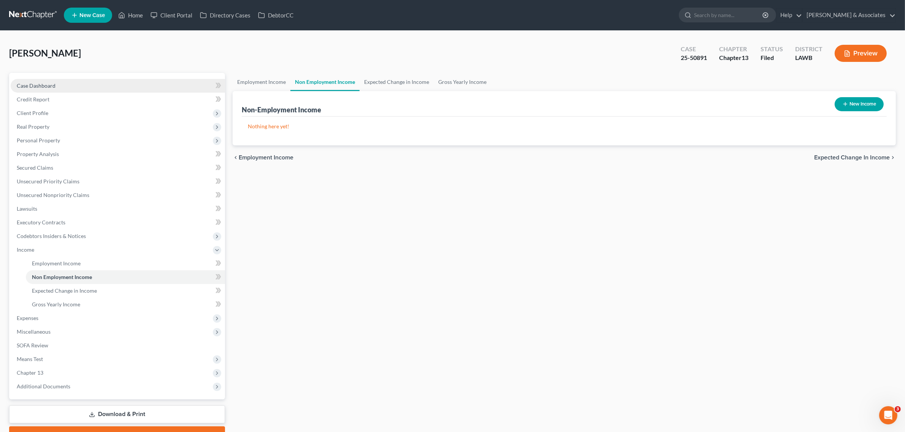
click at [50, 86] on span "Case Dashboard" at bounding box center [36, 85] width 39 height 6
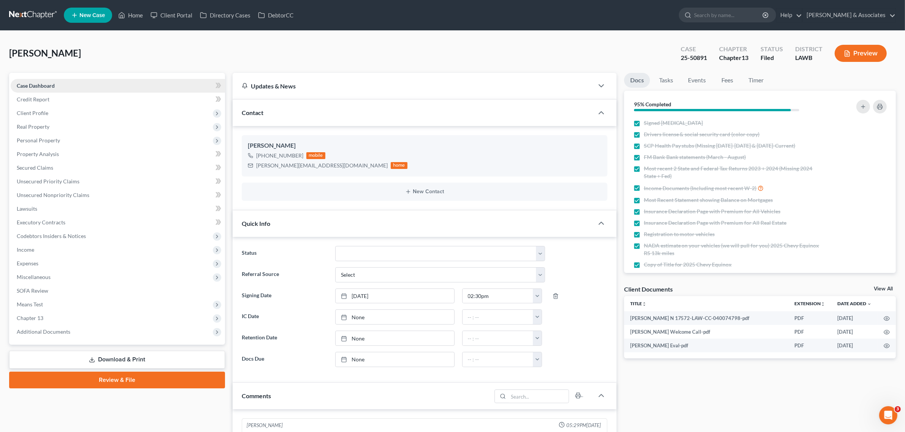
scroll to position [320, 0]
click at [128, 13] on link "Home" at bounding box center [130, 15] width 32 height 14
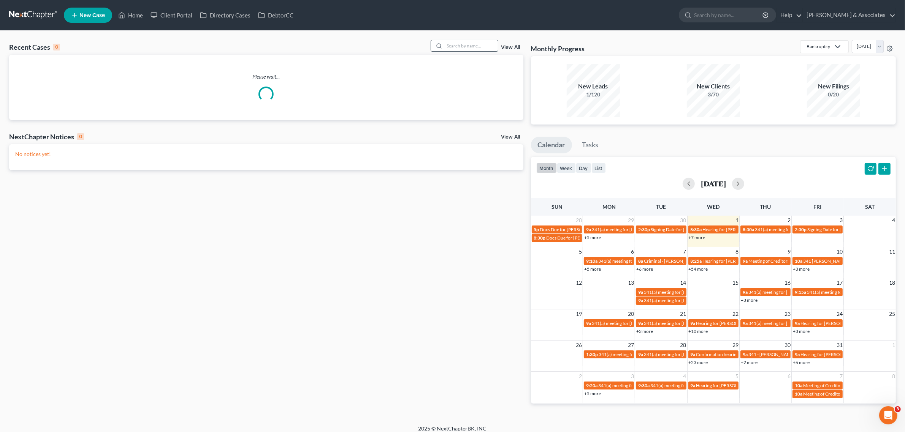
click at [465, 43] on input "search" at bounding box center [470, 45] width 53 height 11
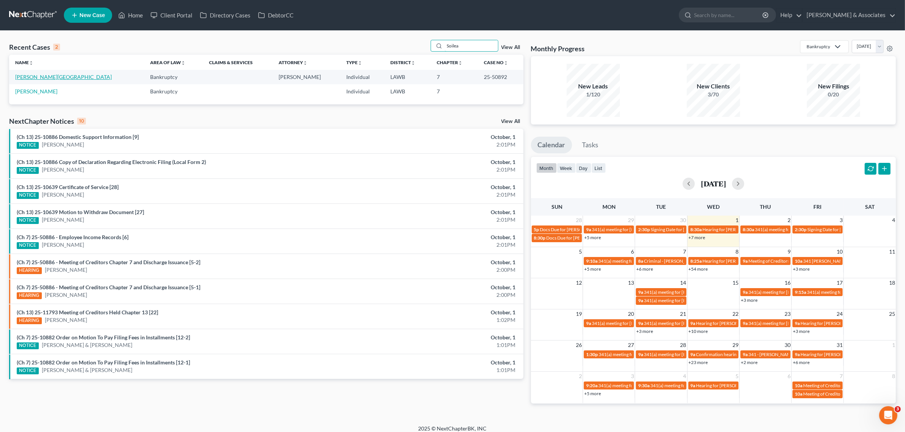
type input "Soilea"
click at [33, 77] on link "[PERSON_NAME][GEOGRAPHIC_DATA]" at bounding box center [63, 77] width 96 height 6
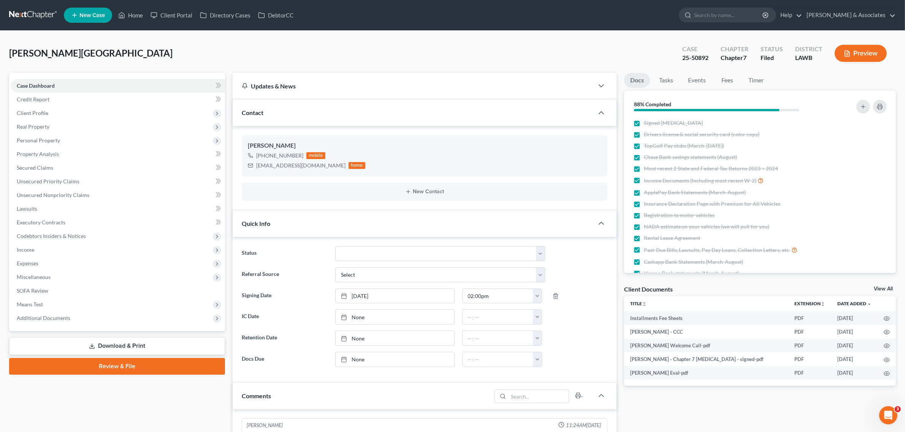
scroll to position [613, 0]
click at [57, 319] on span "Additional Documents" at bounding box center [44, 318] width 54 height 6
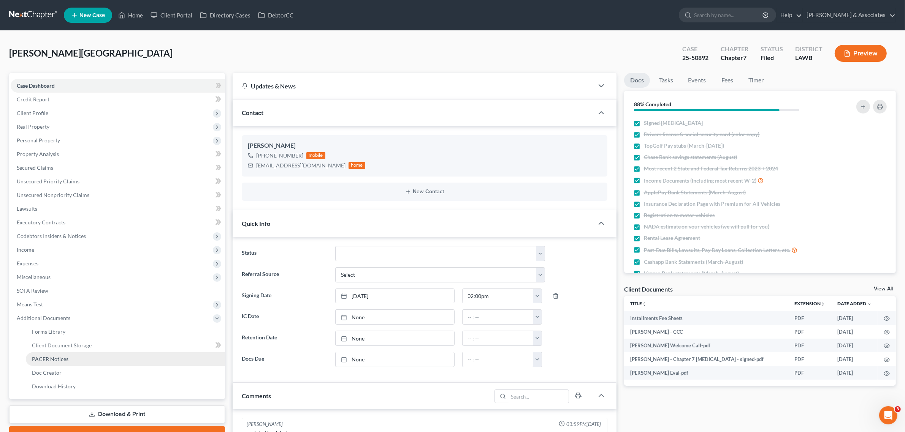
click at [59, 357] on span "PACER Notices" at bounding box center [50, 359] width 36 height 6
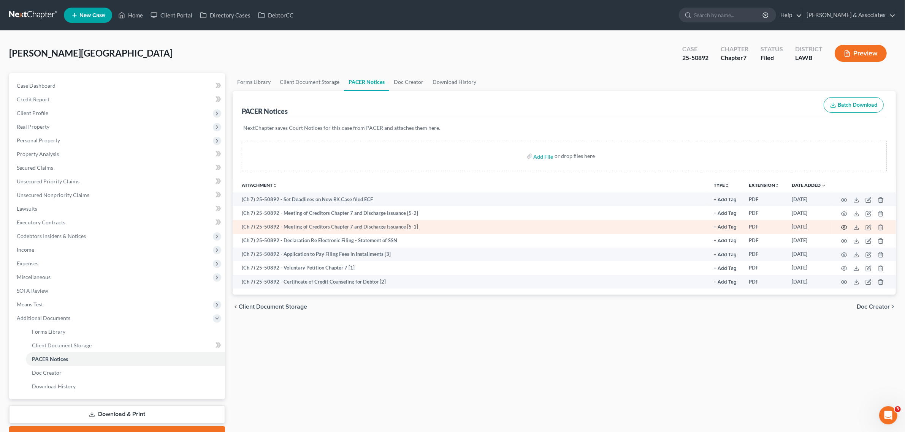
click at [843, 226] on icon "button" at bounding box center [844, 228] width 6 height 6
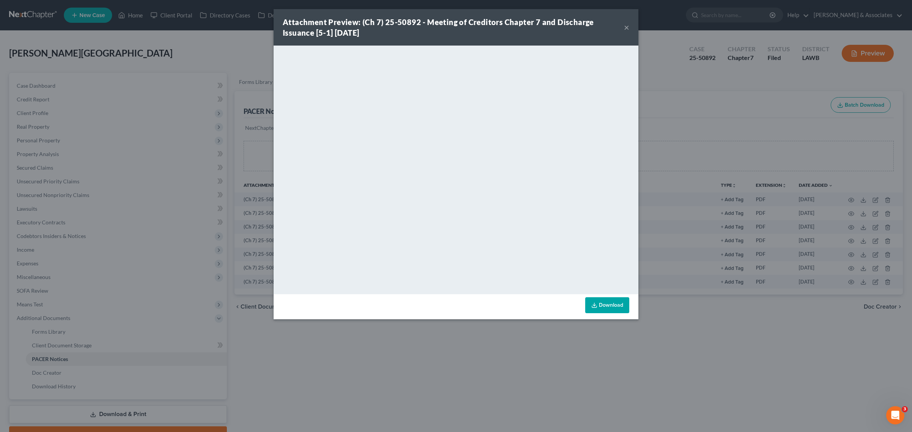
click at [625, 27] on button "×" at bounding box center [626, 27] width 5 height 9
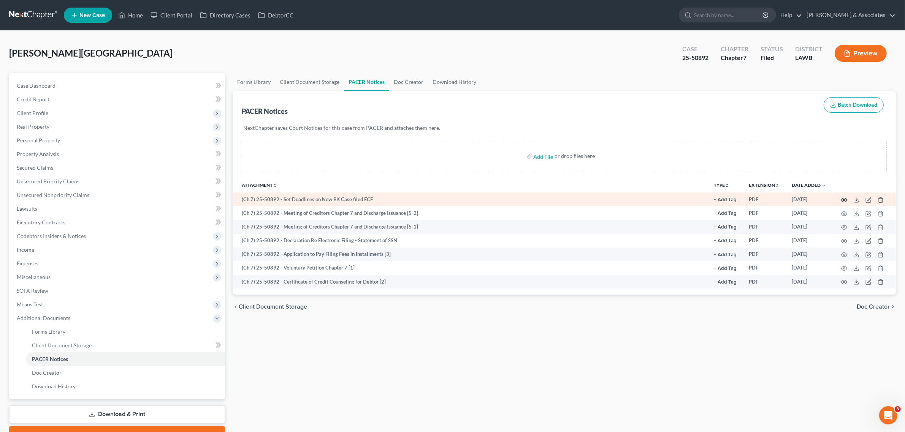
click at [843, 198] on icon "button" at bounding box center [844, 200] width 6 height 6
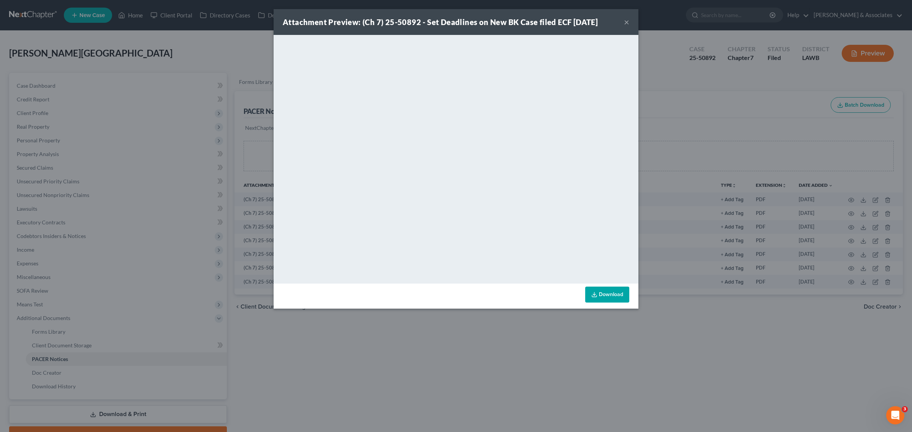
click at [627, 17] on button "×" at bounding box center [626, 21] width 5 height 9
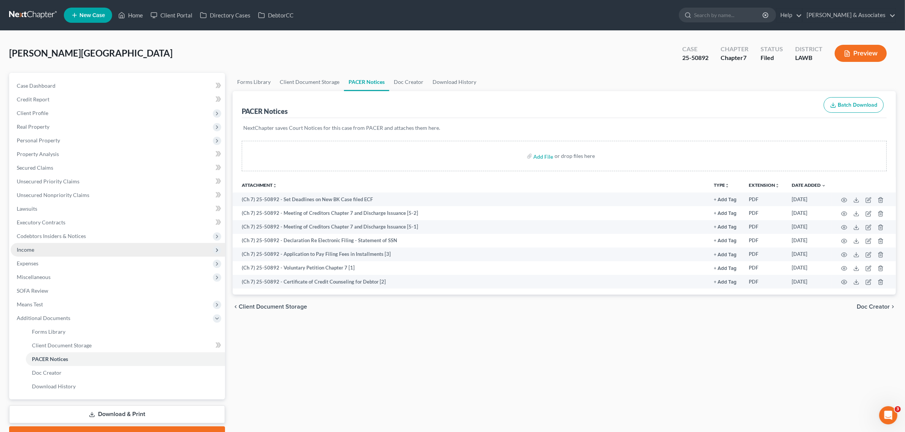
click at [24, 248] on span "Income" at bounding box center [25, 250] width 17 height 6
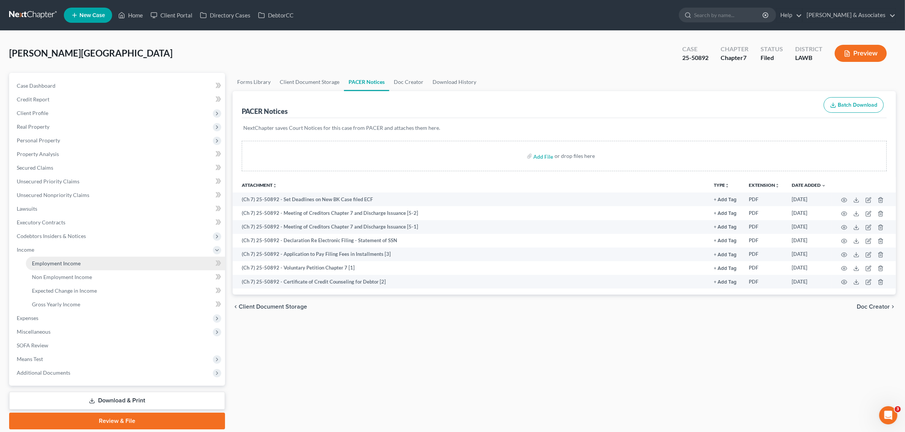
click at [63, 261] on span "Employment Income" at bounding box center [56, 263] width 49 height 6
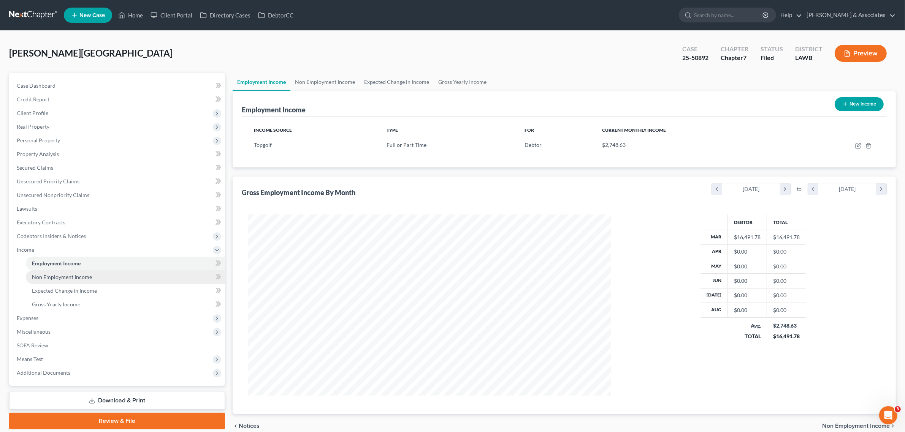
scroll to position [181, 377]
click at [63, 276] on span "Non Employment Income" at bounding box center [62, 277] width 60 height 6
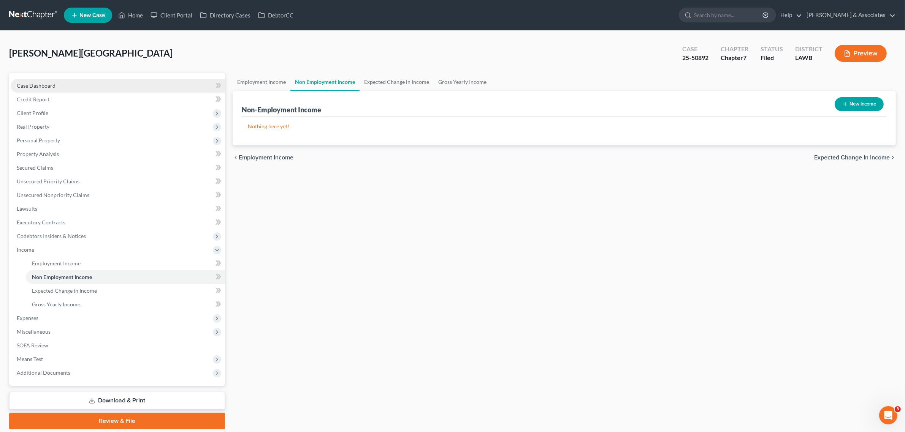
click at [44, 88] on link "Case Dashboard" at bounding box center [118, 86] width 214 height 14
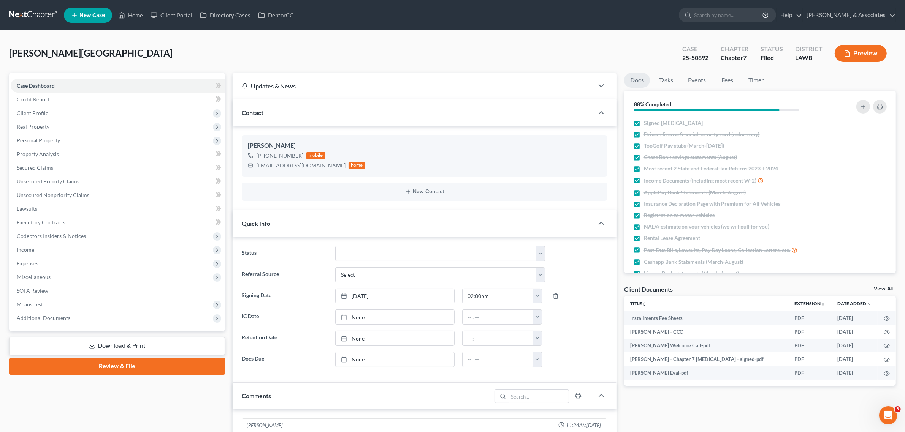
scroll to position [613, 0]
drag, startPoint x: 683, startPoint y: 56, endPoint x: 708, endPoint y: 57, distance: 24.7
click at [708, 57] on div "25-50892" at bounding box center [695, 58] width 26 height 9
click at [128, 14] on link "Home" at bounding box center [130, 15] width 32 height 14
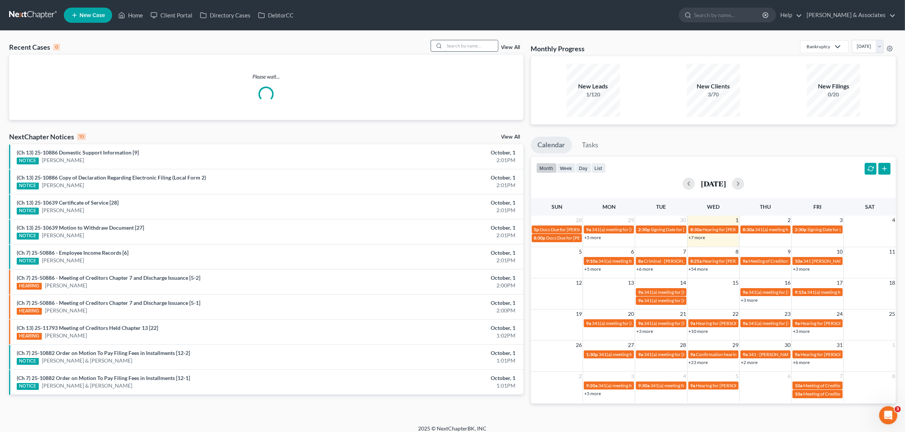
click at [464, 47] on input "search" at bounding box center [470, 45] width 53 height 11
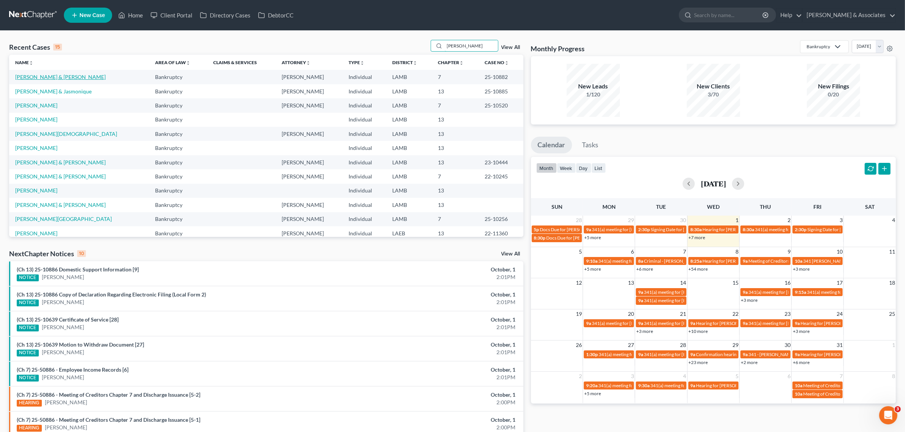
type input "[PERSON_NAME]"
click at [41, 77] on link "[PERSON_NAME] & [PERSON_NAME]" at bounding box center [60, 77] width 90 height 6
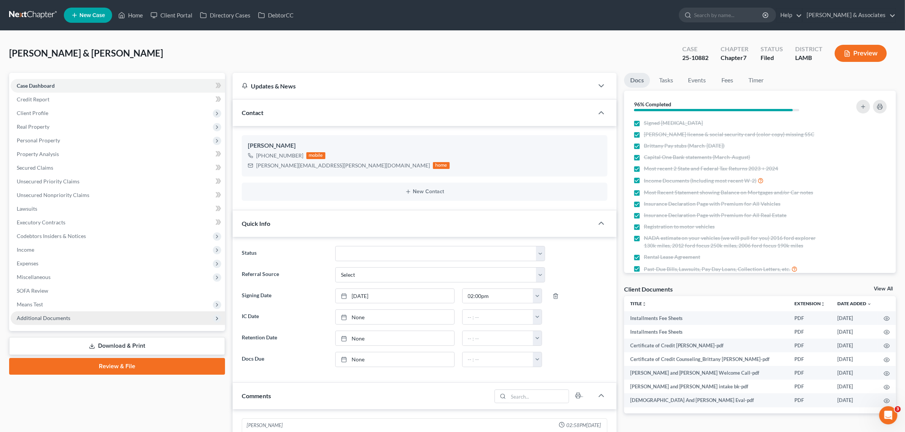
click at [46, 318] on span "Additional Documents" at bounding box center [44, 318] width 54 height 6
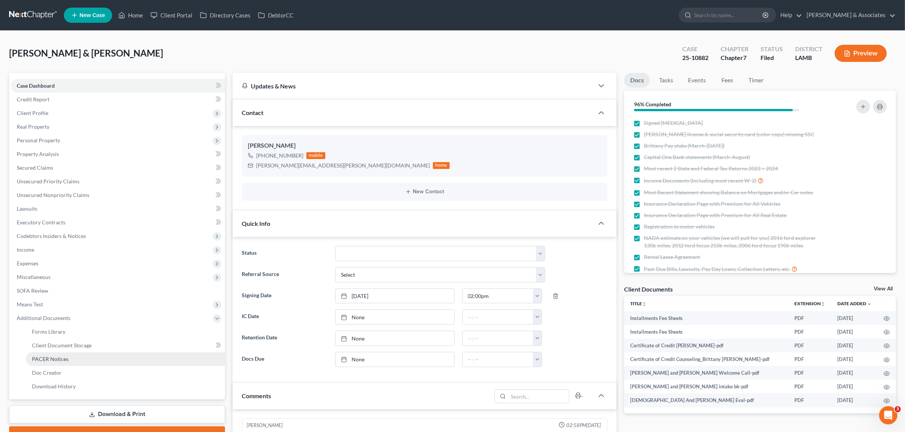
click at [53, 358] on span "PACER Notices" at bounding box center [50, 359] width 36 height 6
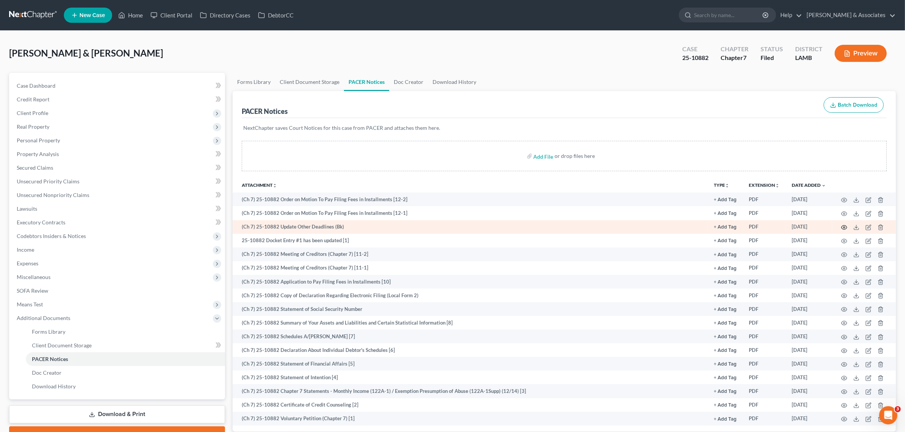
click at [844, 225] on icon "button" at bounding box center [844, 228] width 6 height 6
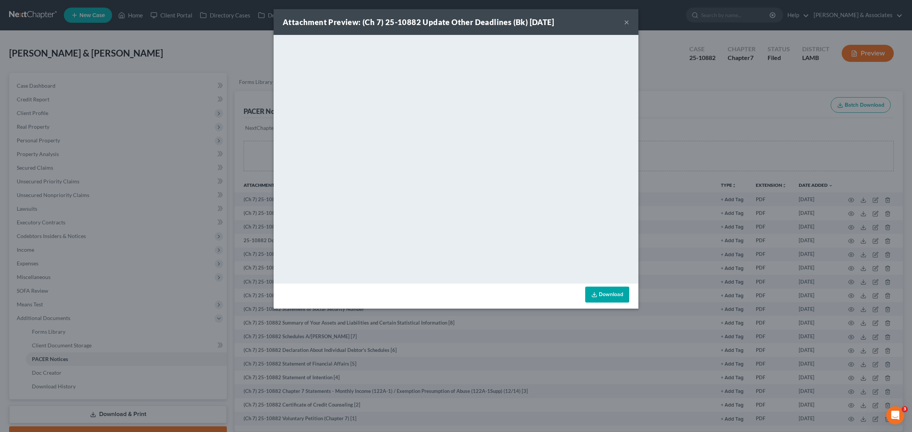
click at [624, 23] on button "×" at bounding box center [626, 21] width 5 height 9
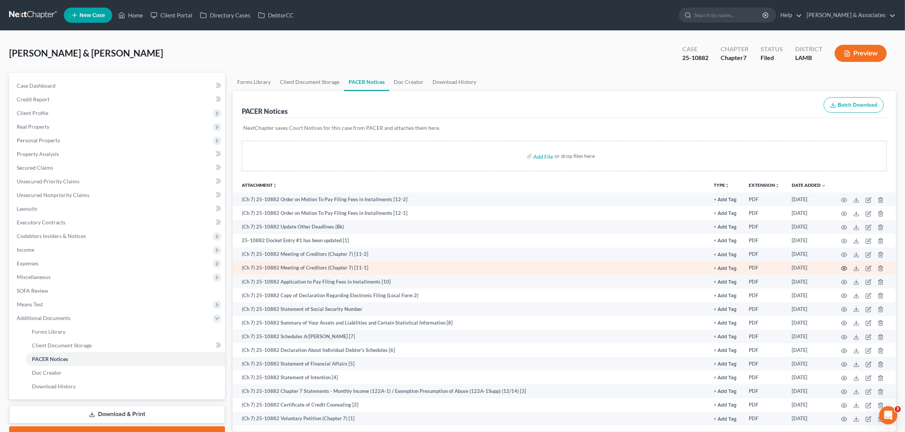
click at [844, 268] on icon "button" at bounding box center [844, 269] width 6 height 6
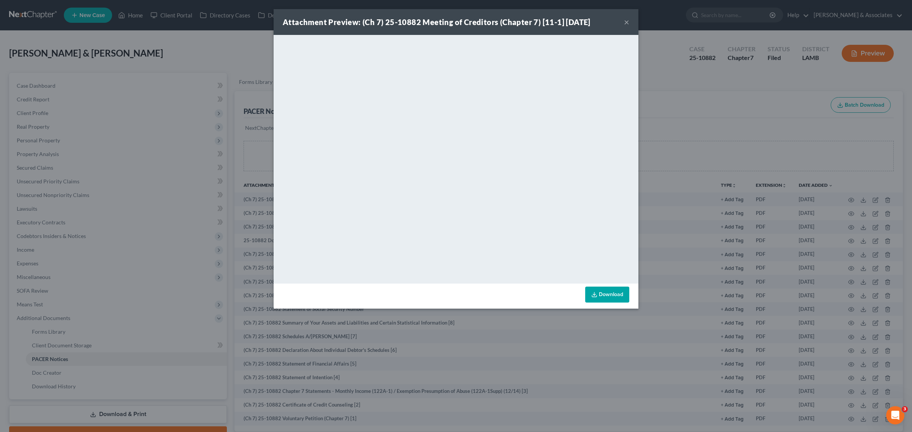
click at [624, 21] on button "×" at bounding box center [626, 21] width 5 height 9
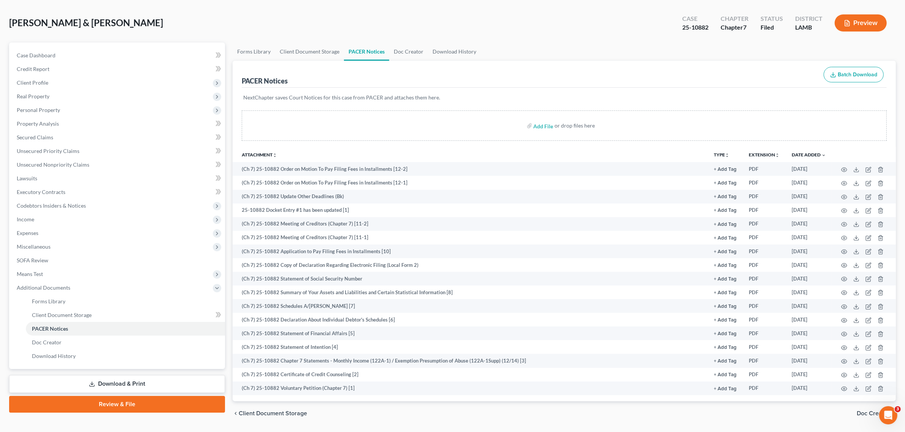
scroll to position [52, 0]
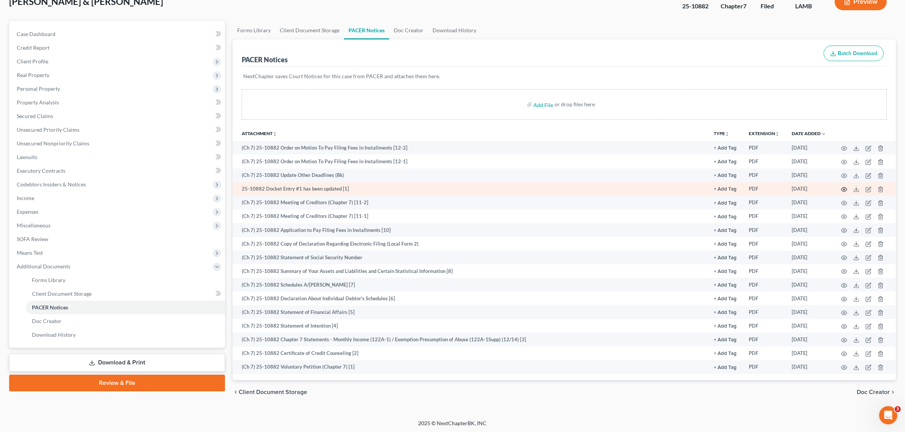
click at [843, 189] on circle "button" at bounding box center [844, 190] width 2 height 2
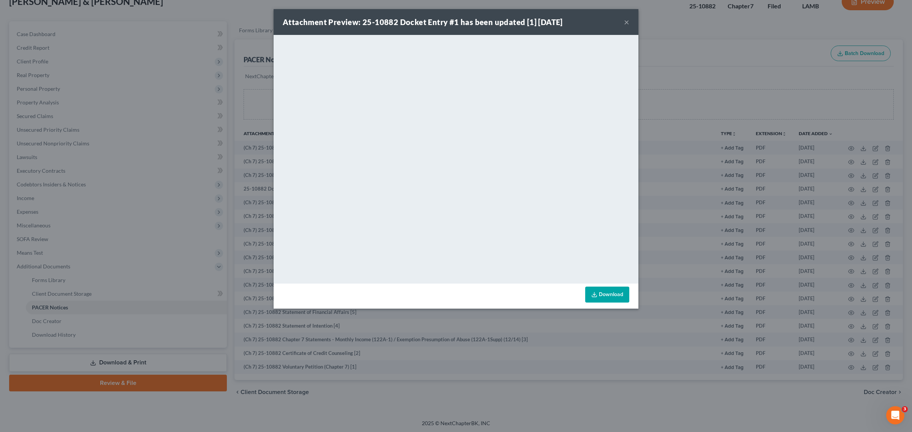
click at [626, 22] on button "×" at bounding box center [626, 21] width 5 height 9
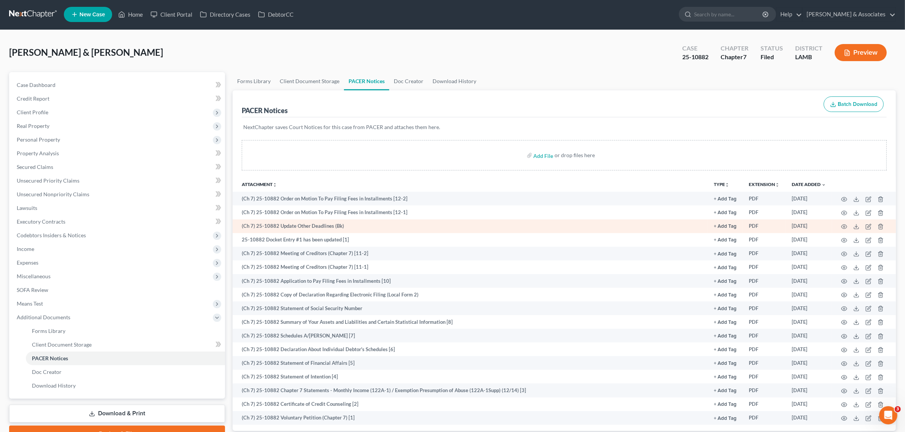
scroll to position [0, 0]
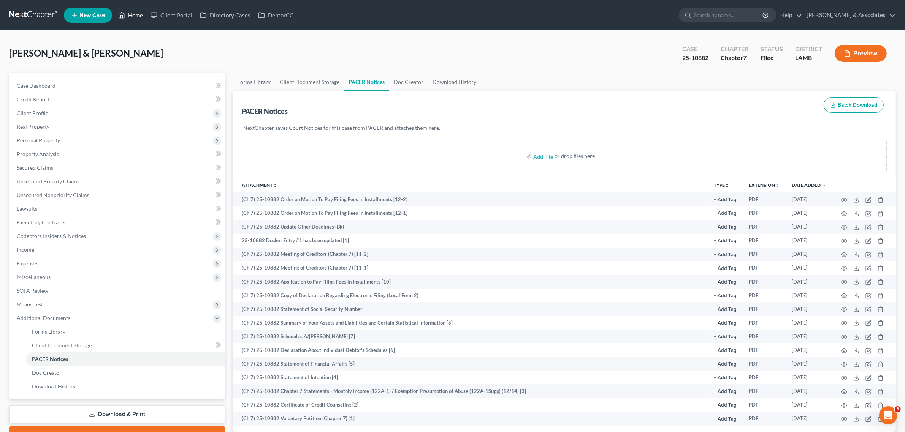
click at [136, 14] on link "Home" at bounding box center [130, 15] width 32 height 14
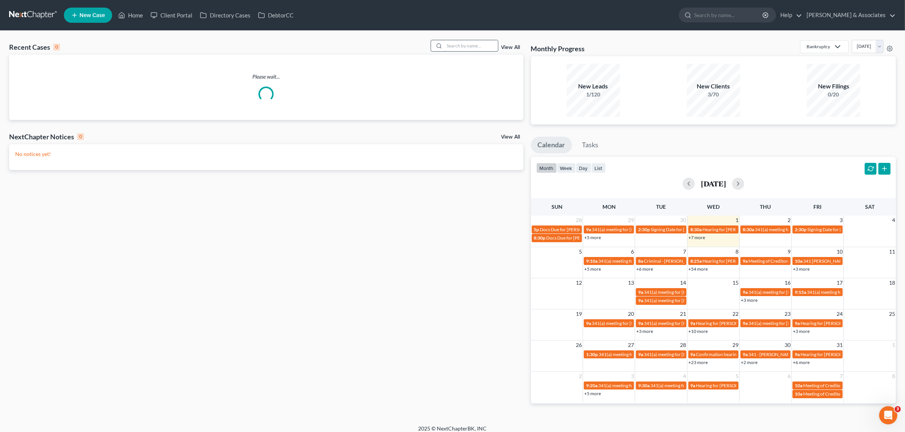
click at [470, 46] on input "search" at bounding box center [470, 45] width 53 height 11
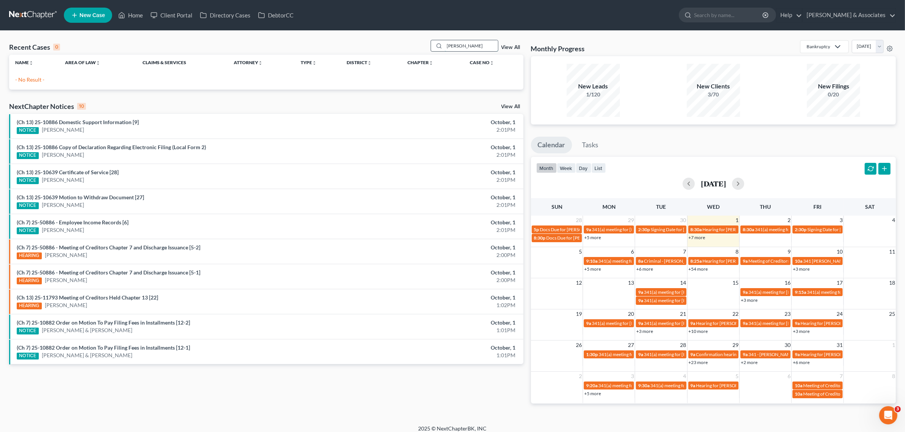
drag, startPoint x: 468, startPoint y: 43, endPoint x: 444, endPoint y: 46, distance: 24.5
click at [444, 46] on input "[PERSON_NAME]" at bounding box center [470, 45] width 53 height 11
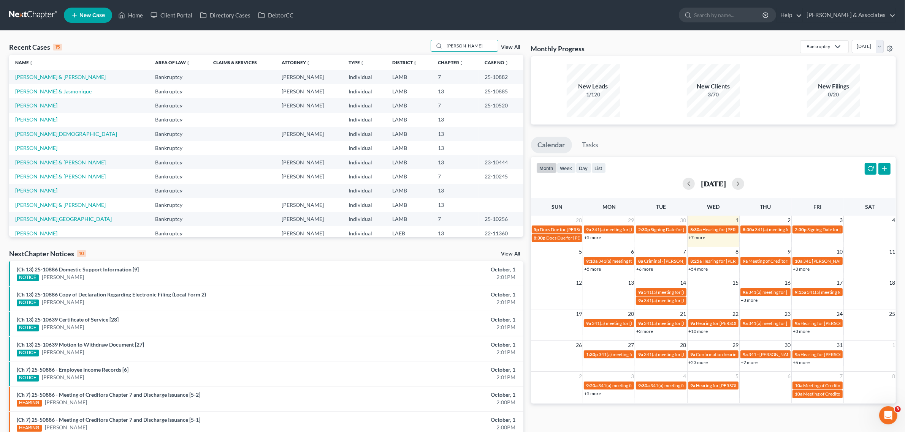
type input "[PERSON_NAME]"
click at [38, 91] on link "[PERSON_NAME] & Jasmonique" at bounding box center [53, 91] width 76 height 6
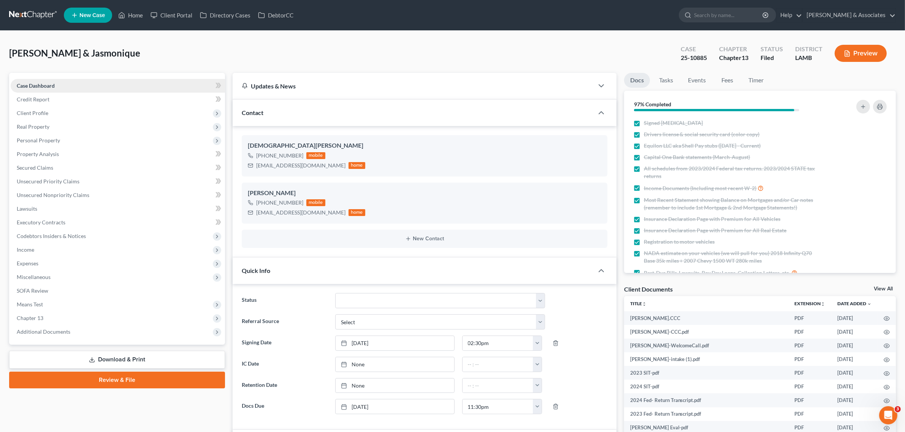
scroll to position [1055, 0]
click at [560, 46] on div "[PERSON_NAME] & Jasmonique Upgraded Case 25-10885 Chapter Chapter 13 Status Fil…" at bounding box center [452, 56] width 886 height 33
click at [134, 13] on link "Home" at bounding box center [130, 15] width 32 height 14
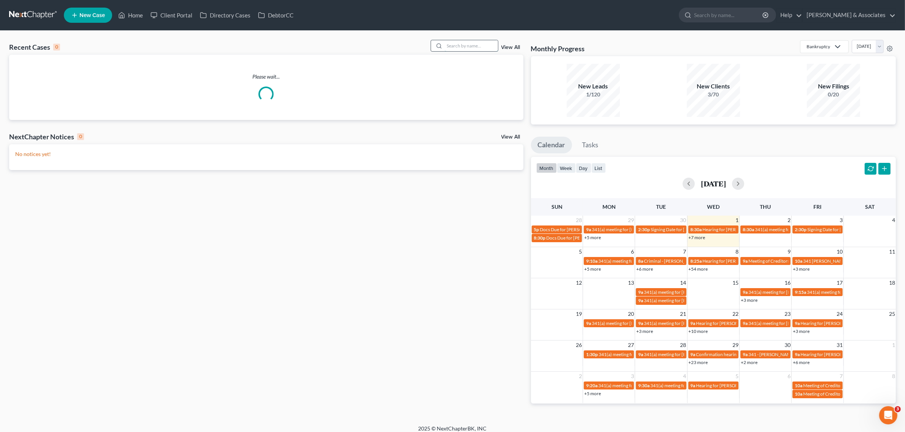
click at [480, 50] on input "search" at bounding box center [470, 45] width 53 height 11
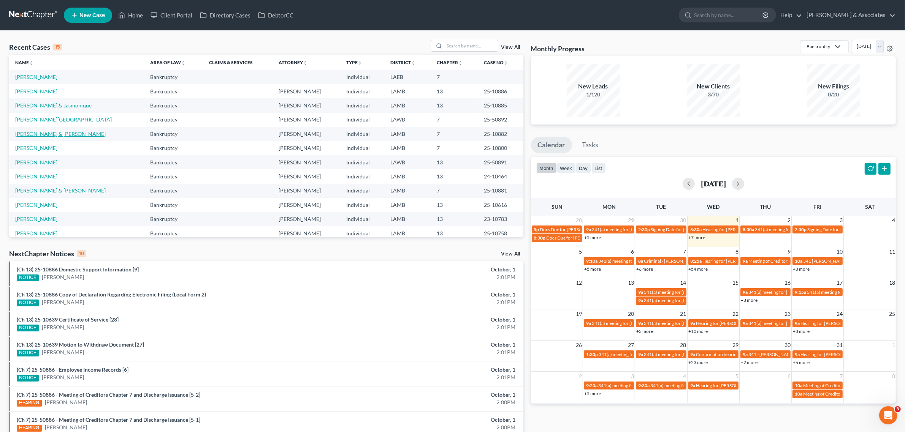
click at [52, 134] on link "[PERSON_NAME] & [PERSON_NAME]" at bounding box center [60, 134] width 90 height 6
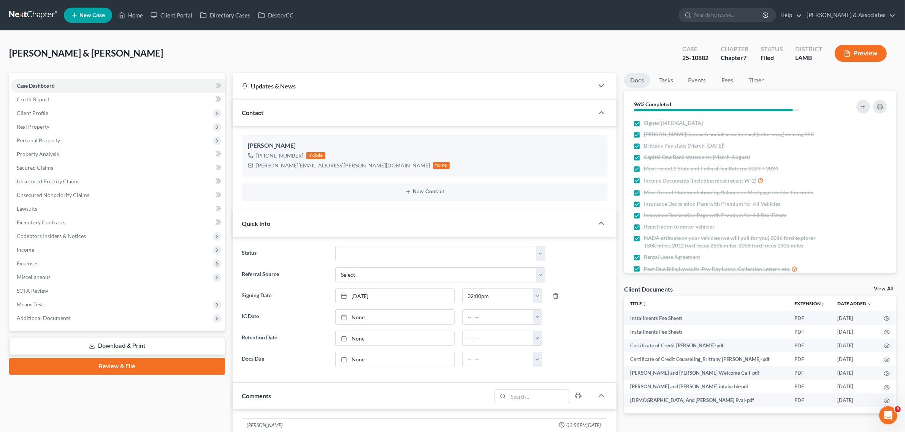
scroll to position [80, 0]
drag, startPoint x: 682, startPoint y: 61, endPoint x: 709, endPoint y: 59, distance: 26.3
click at [709, 59] on div "Case 25-10882" at bounding box center [695, 54] width 38 height 22
copy div "25-10882"
click at [714, 58] on div "Case 25-10882" at bounding box center [695, 54] width 38 height 22
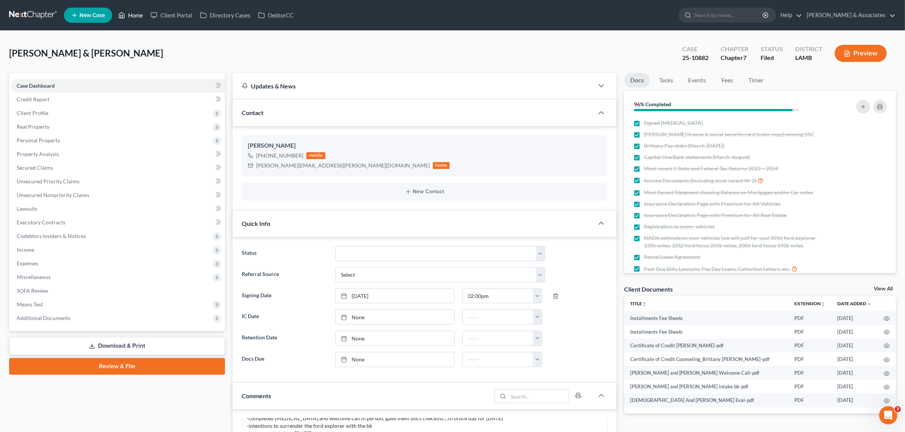
drag, startPoint x: 134, startPoint y: 14, endPoint x: 131, endPoint y: 4, distance: 9.9
click at [134, 14] on link "Home" at bounding box center [130, 15] width 32 height 14
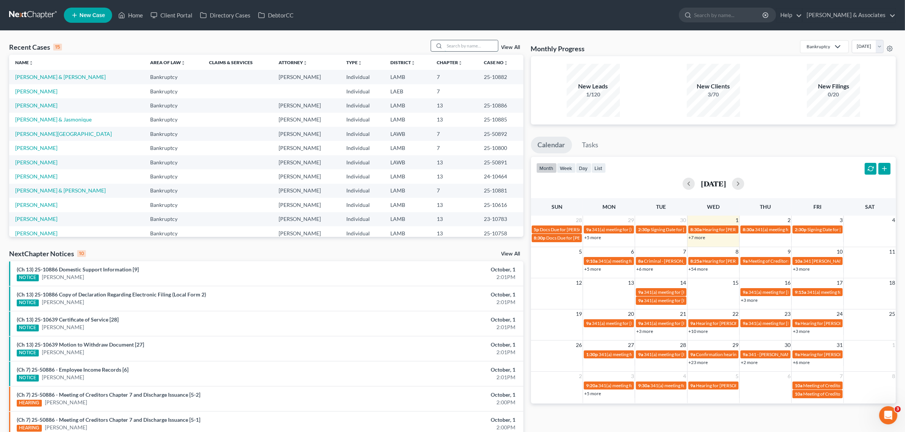
click at [470, 47] on input "search" at bounding box center [470, 45] width 53 height 11
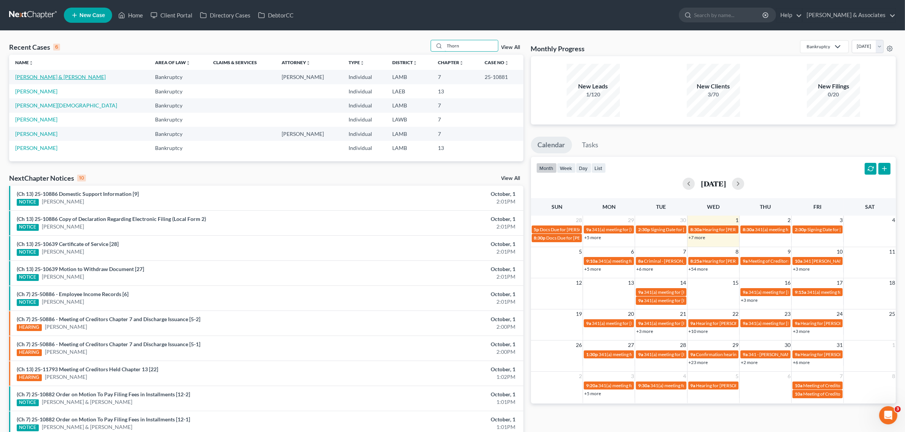
type input "Thorn"
click at [63, 77] on link "[PERSON_NAME] & [PERSON_NAME]" at bounding box center [60, 77] width 90 height 6
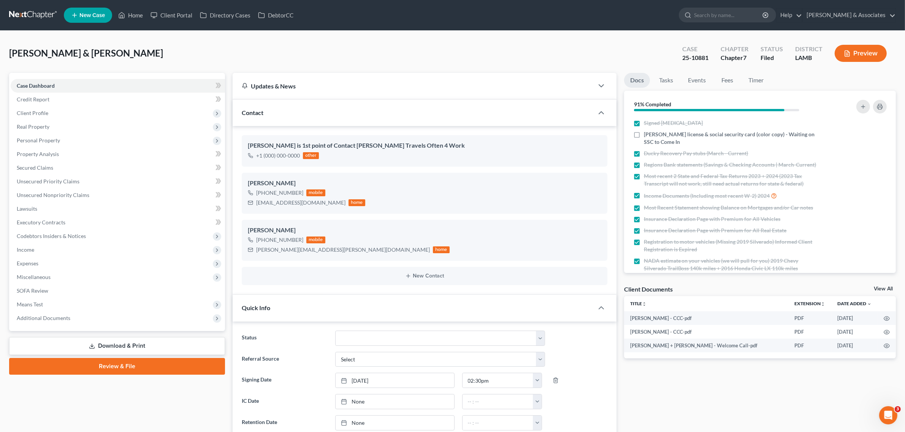
scroll to position [651, 0]
drag, startPoint x: 709, startPoint y: 56, endPoint x: 681, endPoint y: 58, distance: 27.8
click at [681, 58] on div "Case 25-10881" at bounding box center [695, 54] width 38 height 22
copy div "25-10881"
click at [132, 14] on link "Home" at bounding box center [130, 15] width 32 height 14
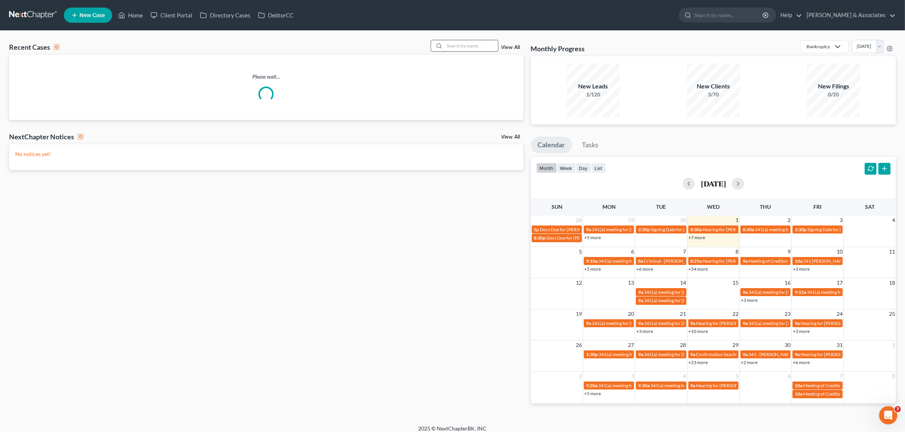
click at [458, 44] on input "search" at bounding box center [470, 45] width 53 height 11
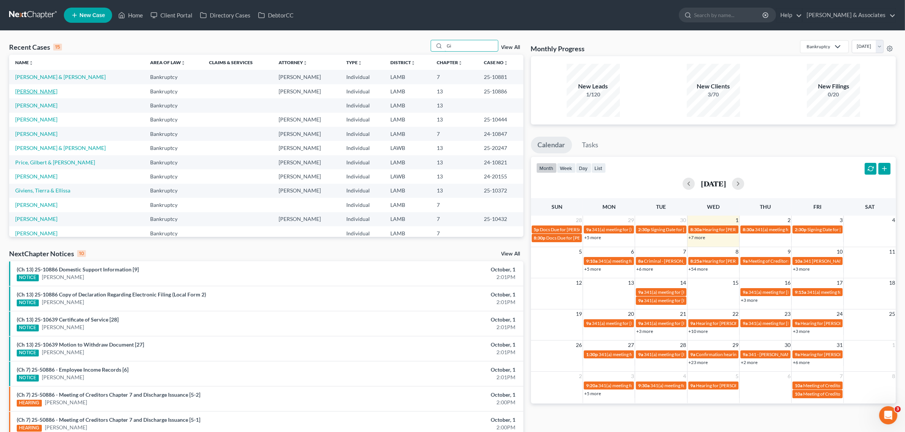
type input "Gi"
click at [42, 93] on link "[PERSON_NAME]" at bounding box center [36, 91] width 42 height 6
select select "8"
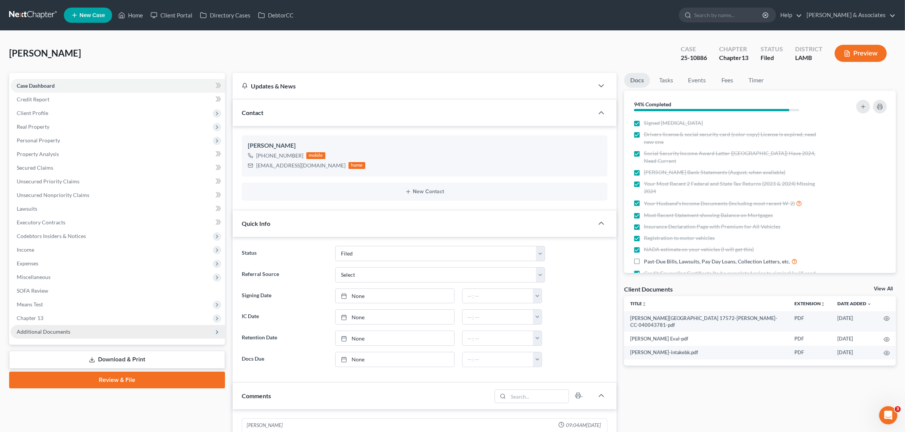
scroll to position [1528, 0]
click at [46, 335] on span "Additional Documents" at bounding box center [118, 332] width 214 height 14
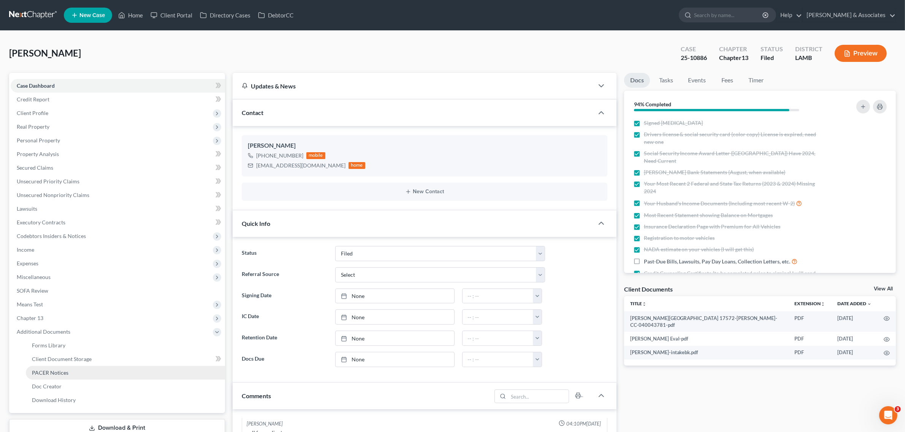
click at [47, 370] on span "PACER Notices" at bounding box center [50, 373] width 36 height 6
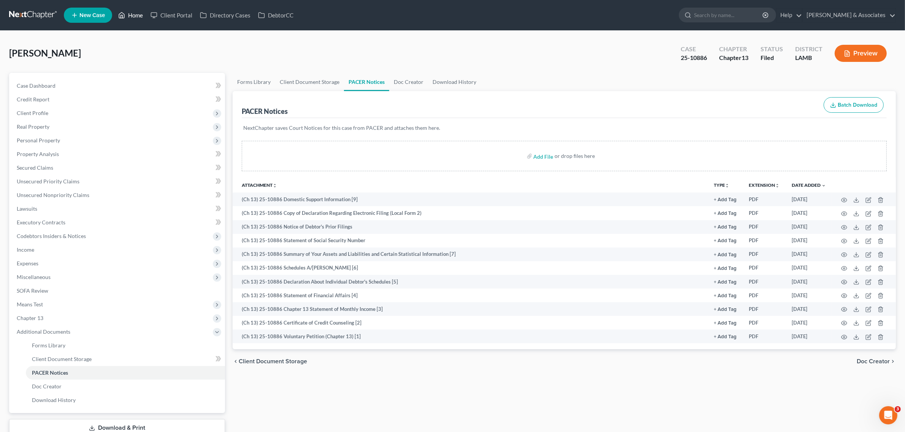
click at [134, 13] on link "Home" at bounding box center [130, 15] width 32 height 14
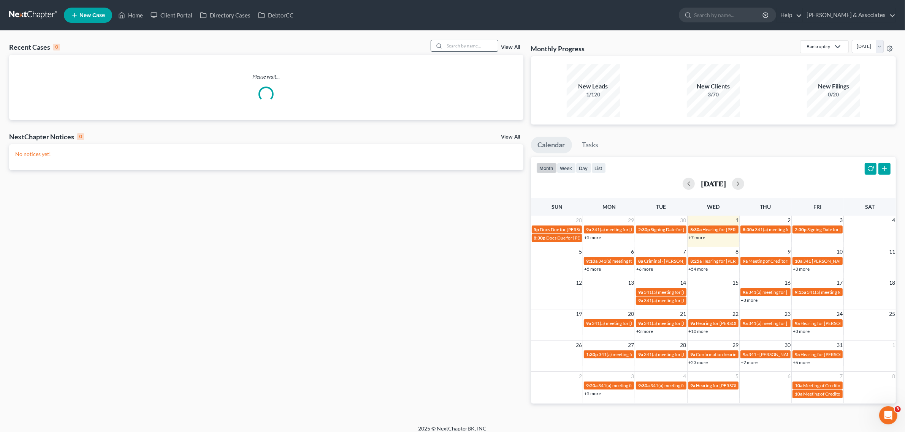
click at [465, 48] on input "search" at bounding box center [470, 45] width 53 height 11
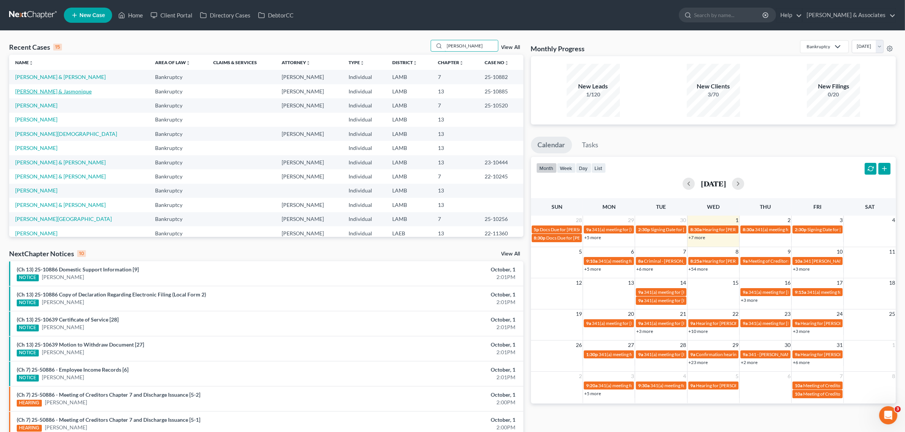
type input "[PERSON_NAME]"
click at [48, 91] on link "[PERSON_NAME] & Jasmonique" at bounding box center [53, 91] width 76 height 6
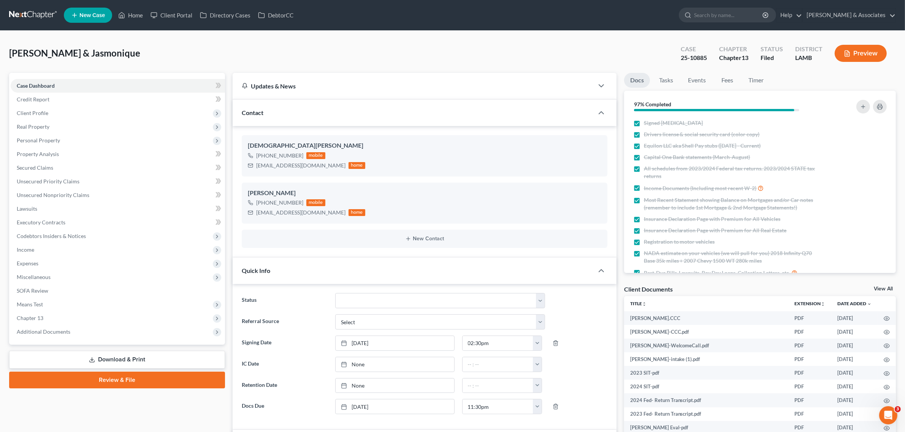
scroll to position [1055, 0]
drag, startPoint x: 679, startPoint y: 56, endPoint x: 705, endPoint y: 60, distance: 26.1
click at [705, 60] on div "25-10885" at bounding box center [693, 58] width 26 height 9
copy div "25-10885"
click at [699, 54] on div "25-10885" at bounding box center [693, 58] width 26 height 9
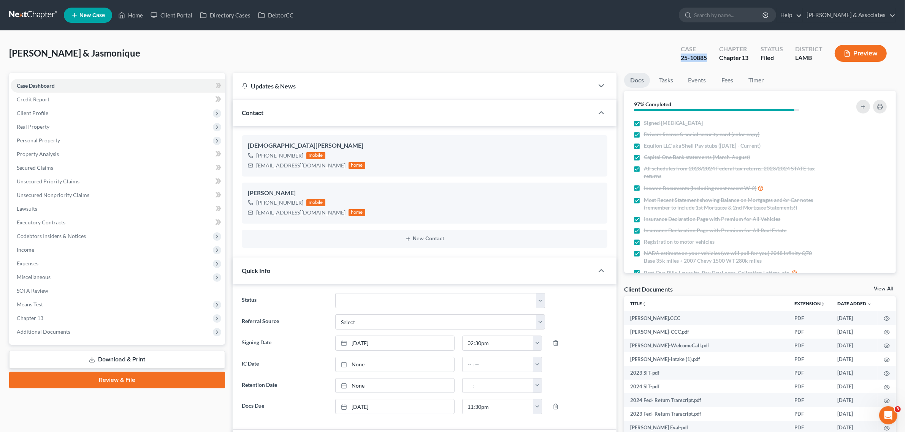
click at [709, 56] on div "Case 25-10885" at bounding box center [693, 54] width 38 height 22
drag, startPoint x: 681, startPoint y: 58, endPoint x: 707, endPoint y: 59, distance: 26.2
click at [707, 59] on div "Case 25-10885" at bounding box center [693, 54] width 38 height 22
copy div "25-10885"
click at [57, 333] on span "Additional Documents" at bounding box center [44, 332] width 54 height 6
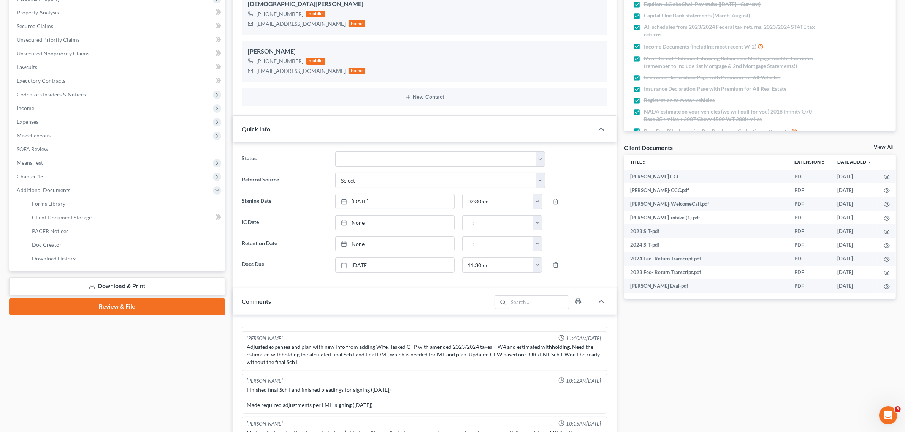
scroll to position [142, 0]
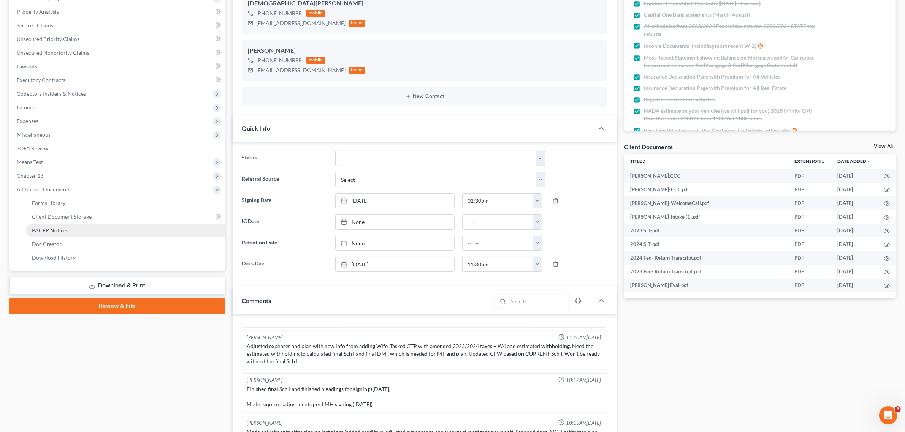
click at [54, 228] on span "PACER Notices" at bounding box center [50, 230] width 36 height 6
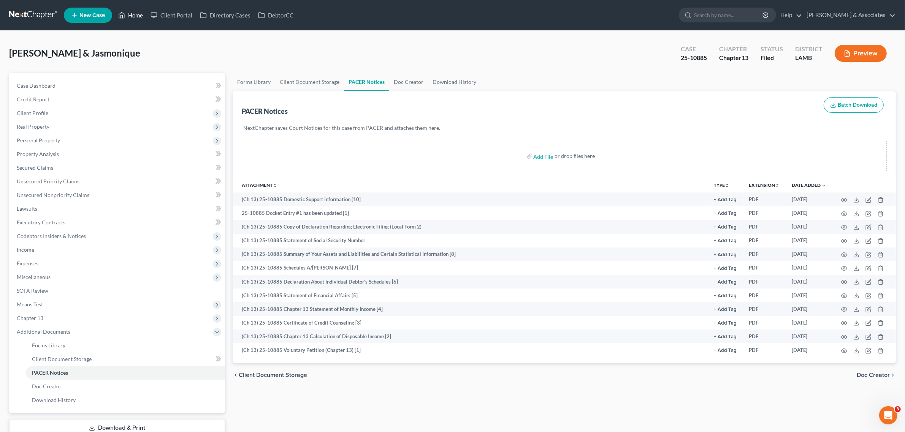
click at [137, 13] on link "Home" at bounding box center [130, 15] width 32 height 14
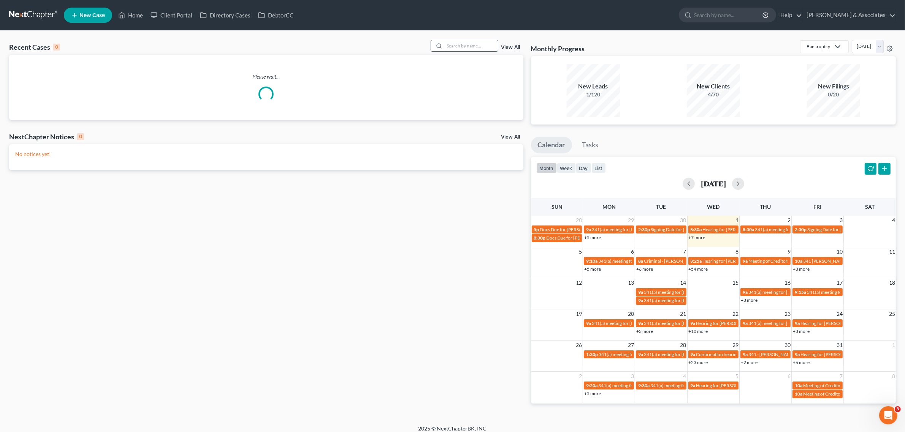
click at [459, 47] on input "search" at bounding box center [470, 45] width 53 height 11
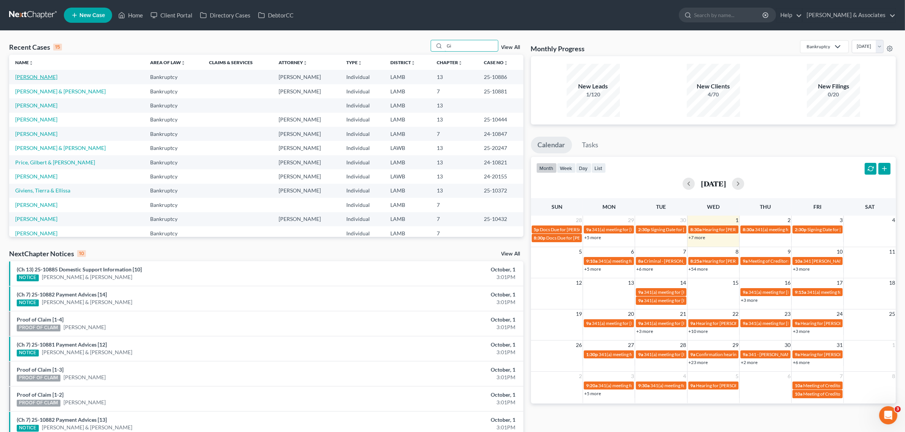
type input "Gi"
click at [44, 77] on link "[PERSON_NAME]" at bounding box center [36, 77] width 42 height 6
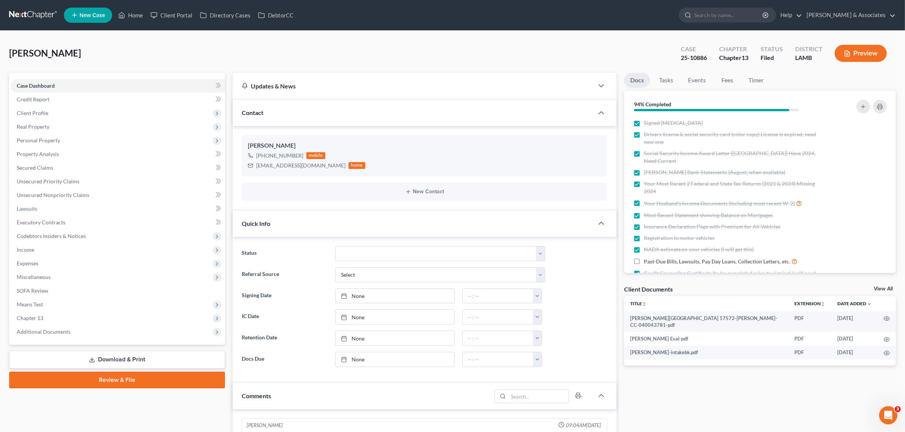
scroll to position [1528, 0]
click at [520, 43] on div "[PERSON_NAME] Upgraded Case 25-10886 Chapter Chapter 13 Status Filed District […" at bounding box center [452, 56] width 886 height 33
click at [133, 15] on link "Home" at bounding box center [130, 15] width 32 height 14
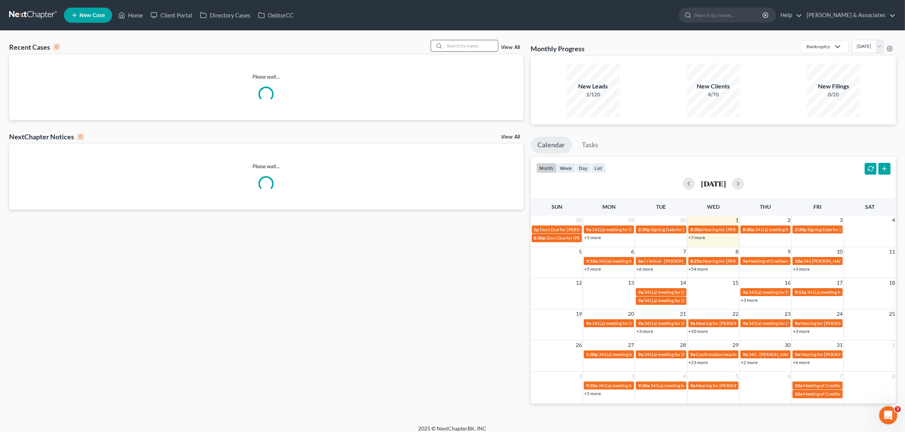
click at [477, 48] on input "search" at bounding box center [470, 45] width 53 height 11
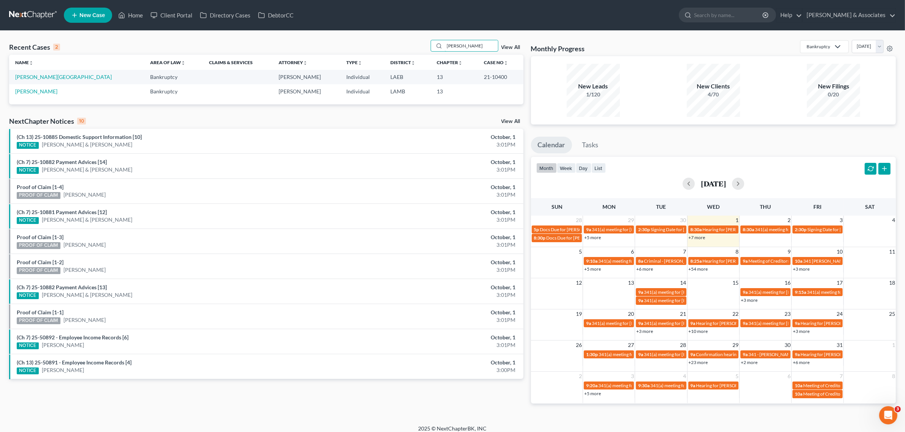
drag, startPoint x: 458, startPoint y: 42, endPoint x: 434, endPoint y: 38, distance: 23.9
click at [434, 38] on div "Recent Cases 2 [PERSON_NAME] View All Name unfold_more expand_more expand_less …" at bounding box center [452, 228] width 905 height 394
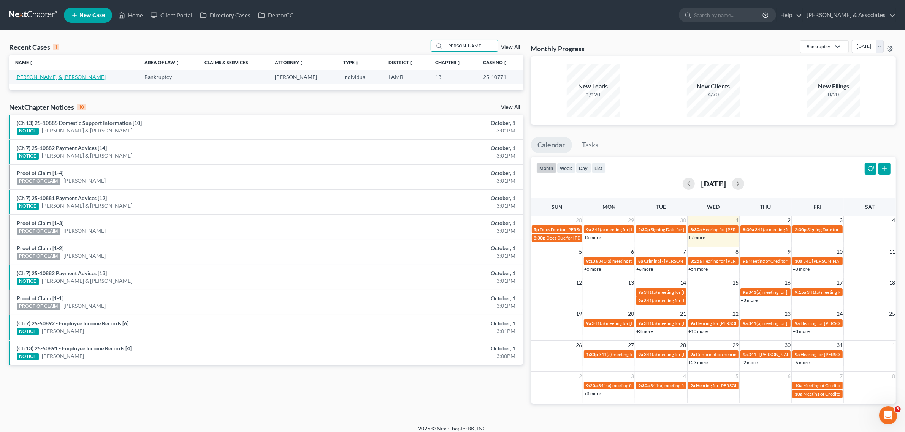
type input "[PERSON_NAME]"
click at [36, 79] on link "[PERSON_NAME] & [PERSON_NAME]" at bounding box center [60, 77] width 90 height 6
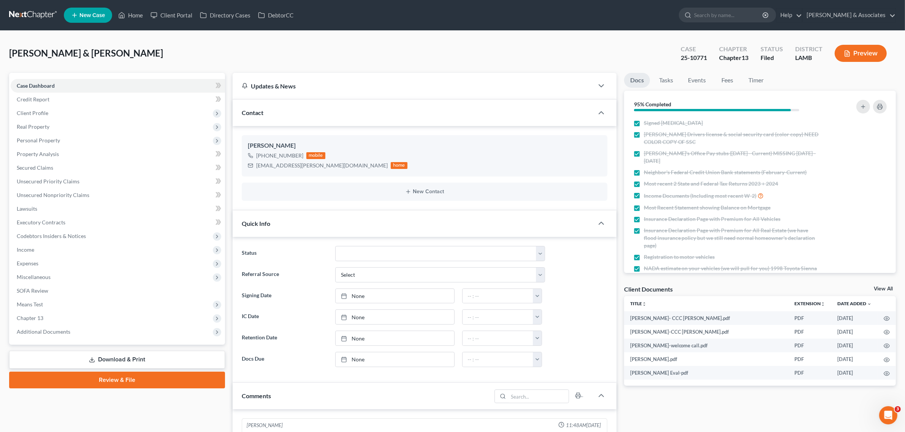
scroll to position [323, 0]
click at [49, 333] on span "Additional Documents" at bounding box center [44, 332] width 54 height 6
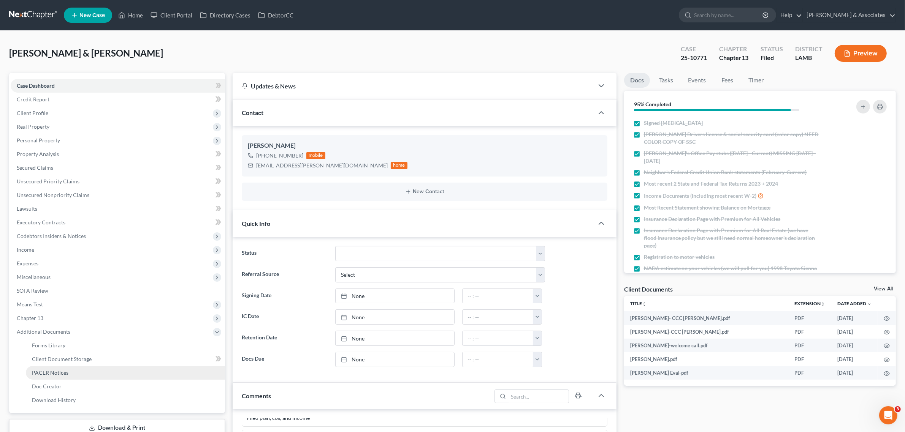
click at [49, 370] on span "PACER Notices" at bounding box center [50, 373] width 36 height 6
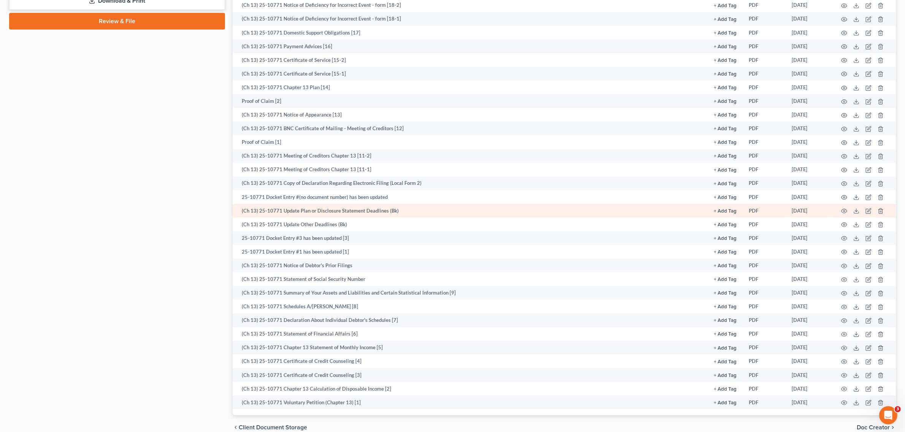
scroll to position [462, 0]
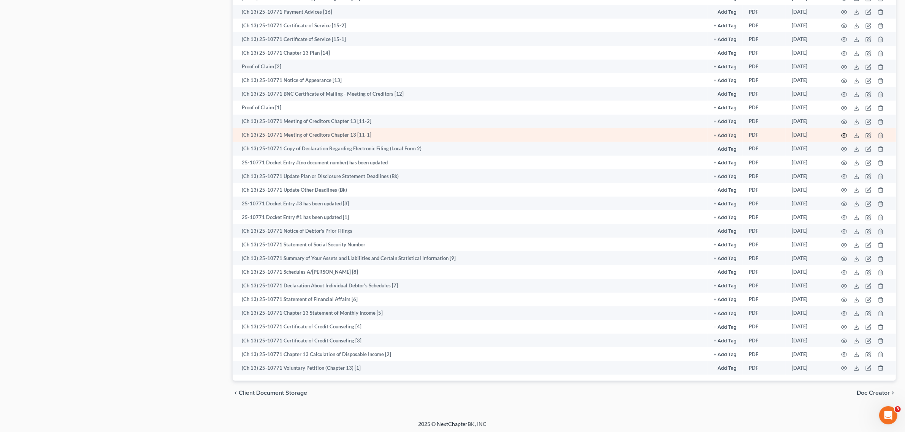
click at [841, 134] on icon "button" at bounding box center [844, 136] width 6 height 6
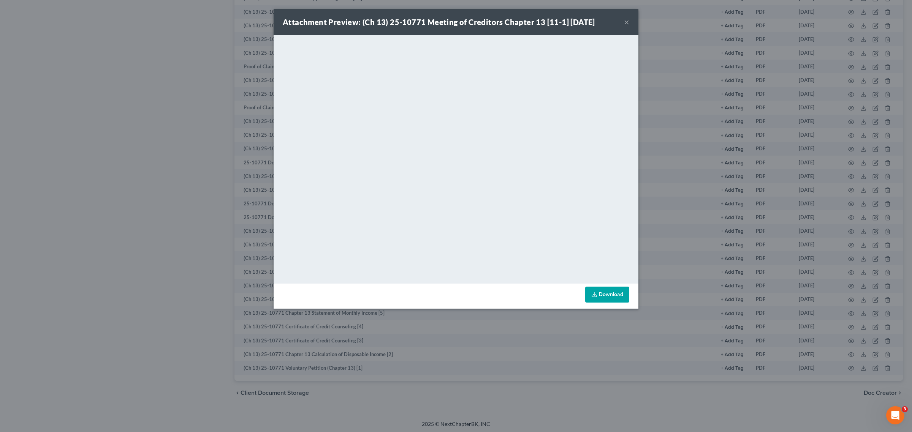
click at [627, 20] on button "×" at bounding box center [626, 21] width 5 height 9
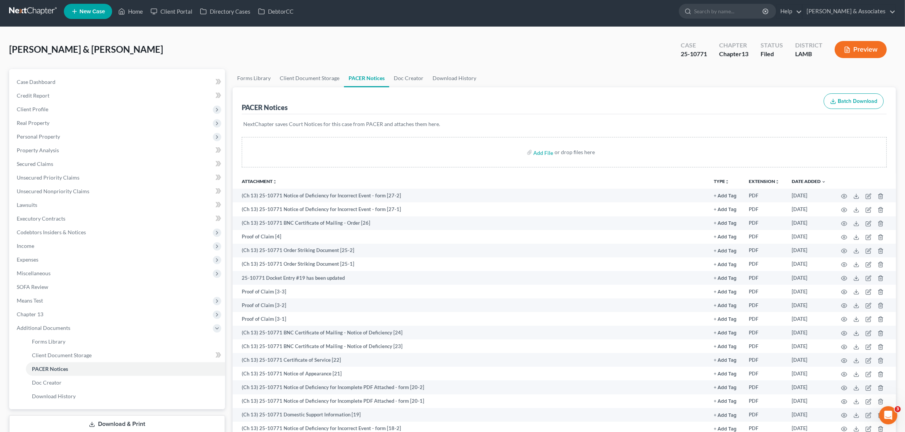
scroll to position [0, 0]
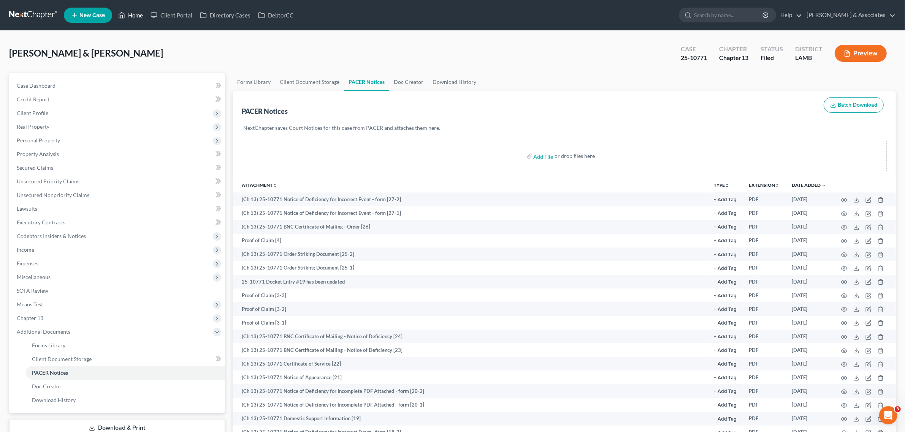
drag, startPoint x: 138, startPoint y: 11, endPoint x: 236, endPoint y: 29, distance: 99.6
click at [138, 11] on link "Home" at bounding box center [130, 15] width 32 height 14
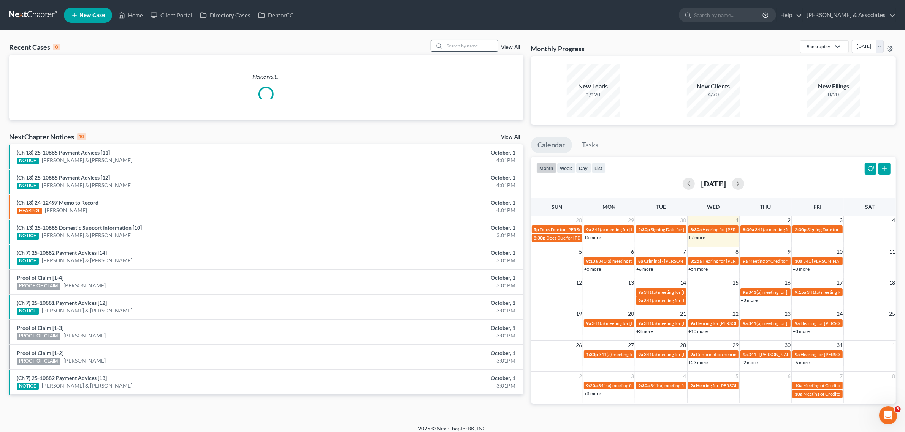
click at [473, 45] on input "search" at bounding box center [470, 45] width 53 height 11
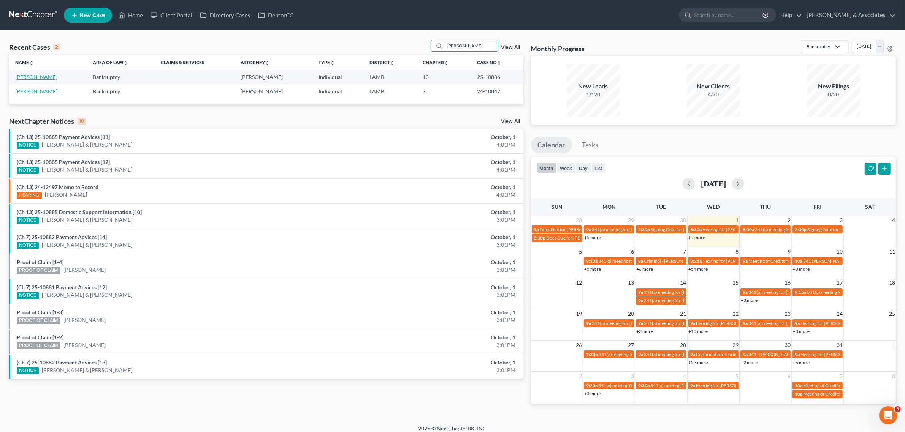
type input "[PERSON_NAME]"
click at [39, 77] on link "[PERSON_NAME]" at bounding box center [36, 77] width 42 height 6
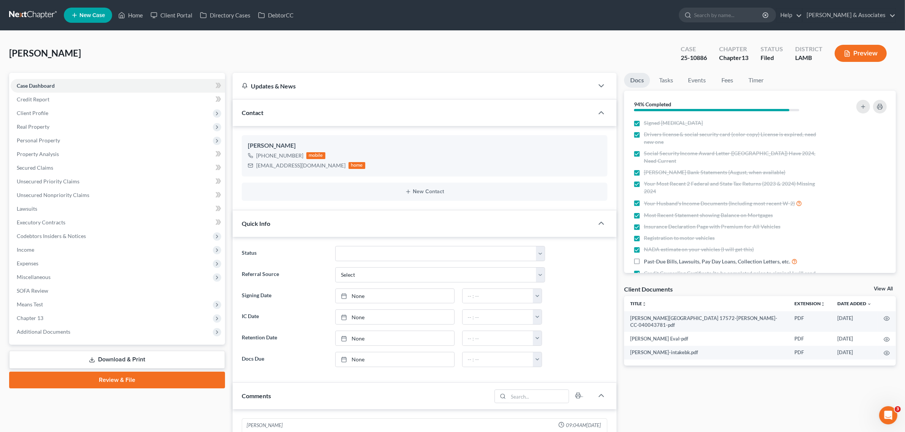
scroll to position [1528, 0]
drag, startPoint x: 680, startPoint y: 59, endPoint x: 706, endPoint y: 57, distance: 25.9
click at [706, 57] on div "25-10886" at bounding box center [693, 58] width 26 height 9
copy div "25-10886"
click at [126, 14] on link "Home" at bounding box center [130, 15] width 32 height 14
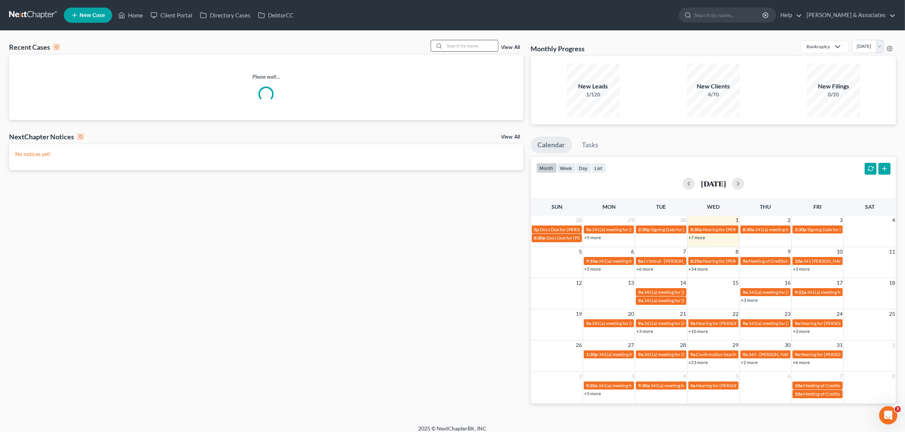
click at [462, 46] on input "search" at bounding box center [470, 45] width 53 height 11
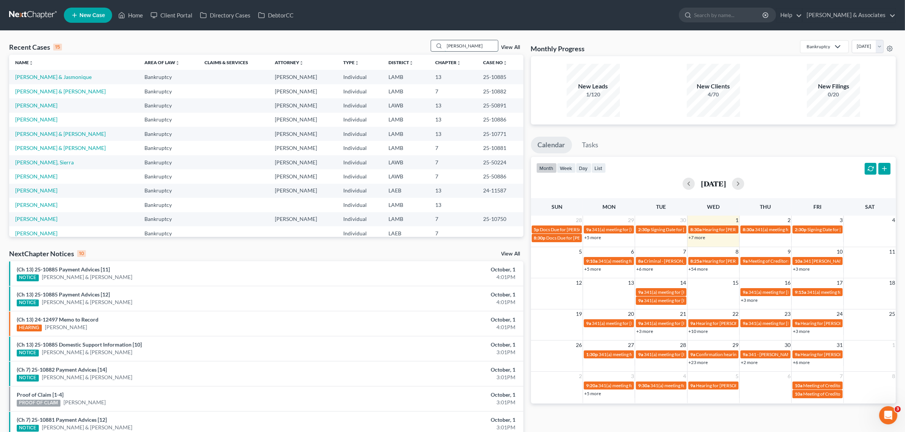
drag, startPoint x: 472, startPoint y: 45, endPoint x: 439, endPoint y: 45, distance: 33.1
click at [439, 45] on div "[PERSON_NAME]" at bounding box center [464, 46] width 68 height 12
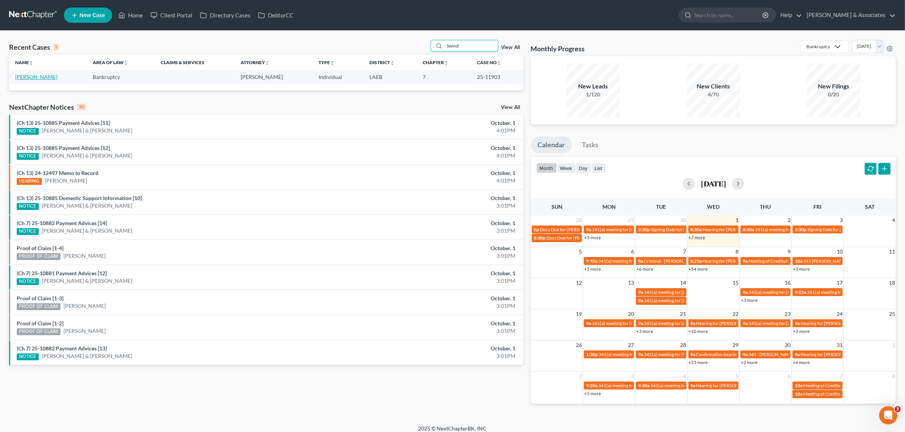
type input "Swind"
click at [35, 78] on link "[PERSON_NAME]" at bounding box center [36, 77] width 42 height 6
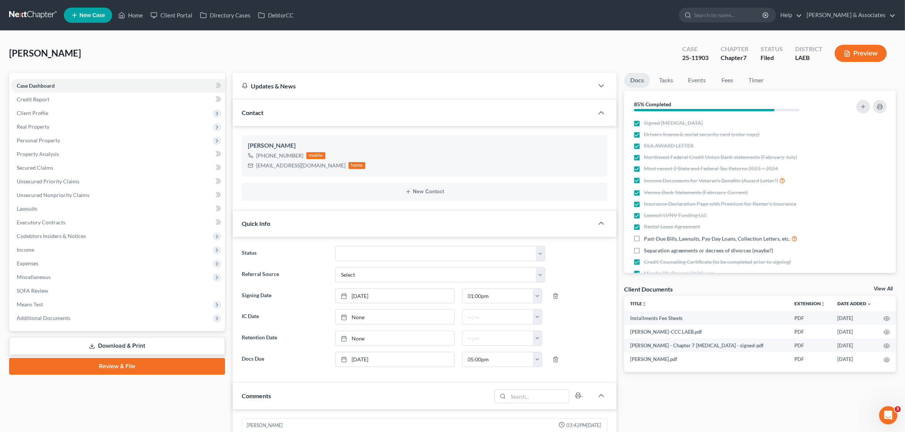
scroll to position [457, 0]
click at [352, 46] on div "[PERSON_NAME] Upgraded Case 25-11903 Chapter Chapter 7 Status Filed District LA…" at bounding box center [452, 56] width 886 height 33
click at [130, 16] on link "Home" at bounding box center [130, 15] width 32 height 14
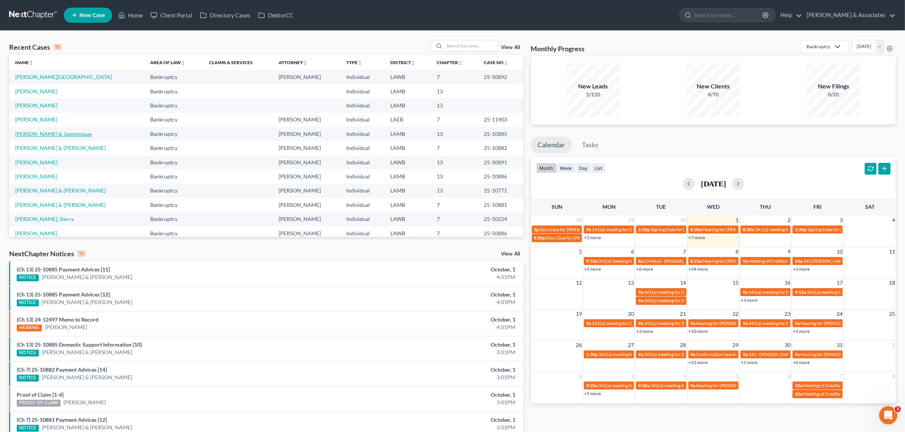
click at [62, 135] on link "[PERSON_NAME] & Jasmonique" at bounding box center [53, 134] width 76 height 6
select select "8"
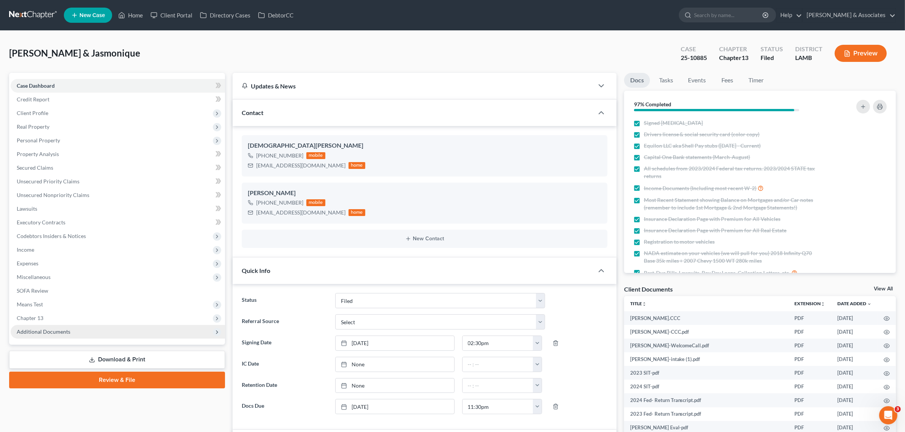
scroll to position [1055, 0]
click at [58, 329] on span "Additional Documents" at bounding box center [44, 332] width 54 height 6
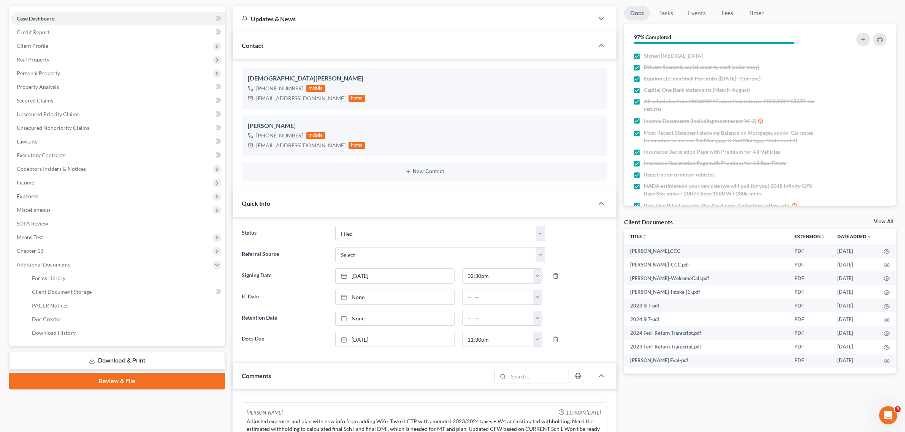
scroll to position [95, 0]
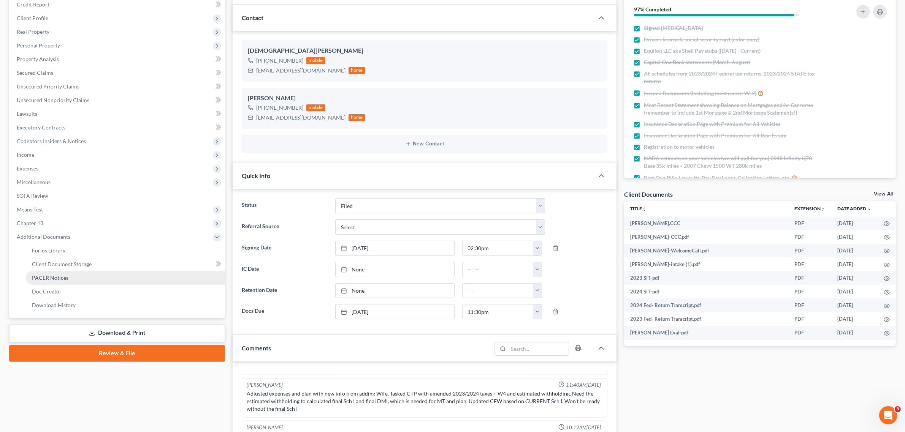
click at [57, 276] on span "PACER Notices" at bounding box center [50, 278] width 36 height 6
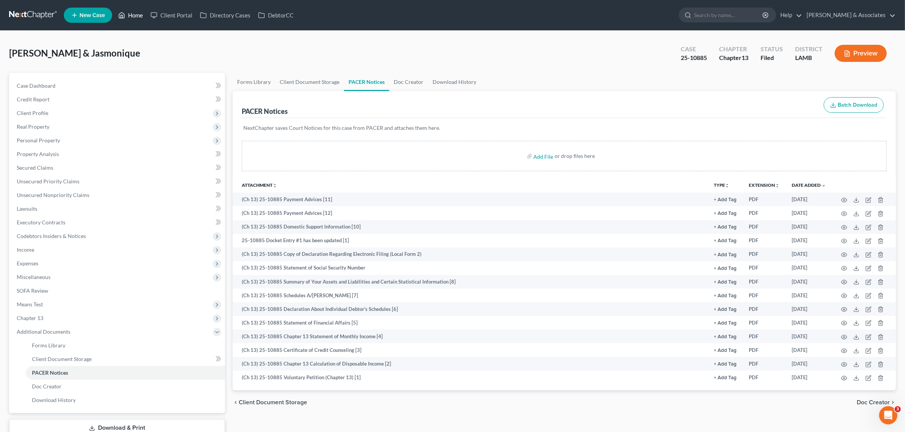
click at [134, 12] on link "Home" at bounding box center [130, 15] width 32 height 14
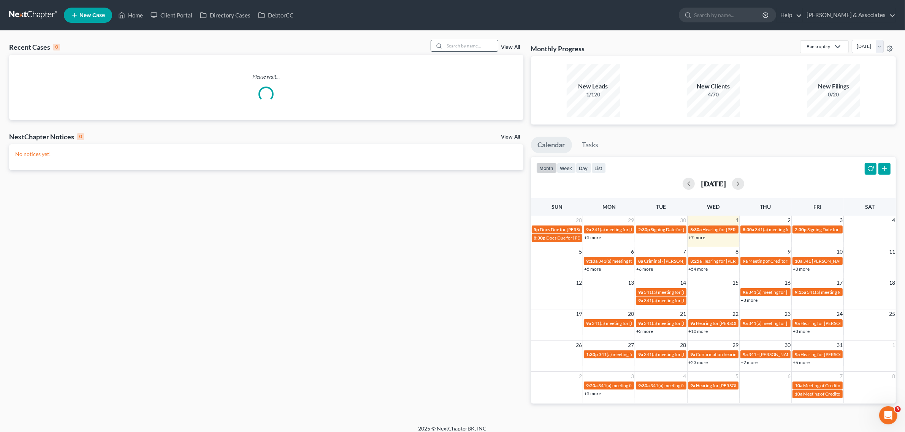
click at [444, 46] on input "search" at bounding box center [470, 45] width 53 height 11
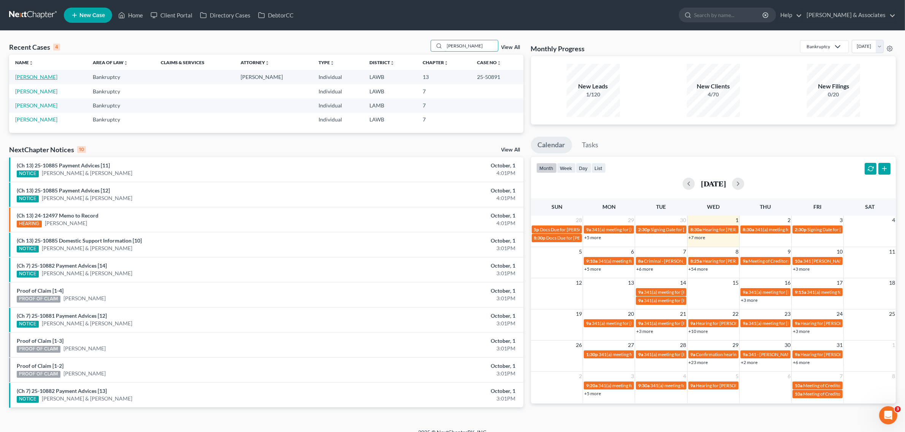
type input "[PERSON_NAME]"
click at [37, 77] on link "[PERSON_NAME]" at bounding box center [36, 77] width 42 height 6
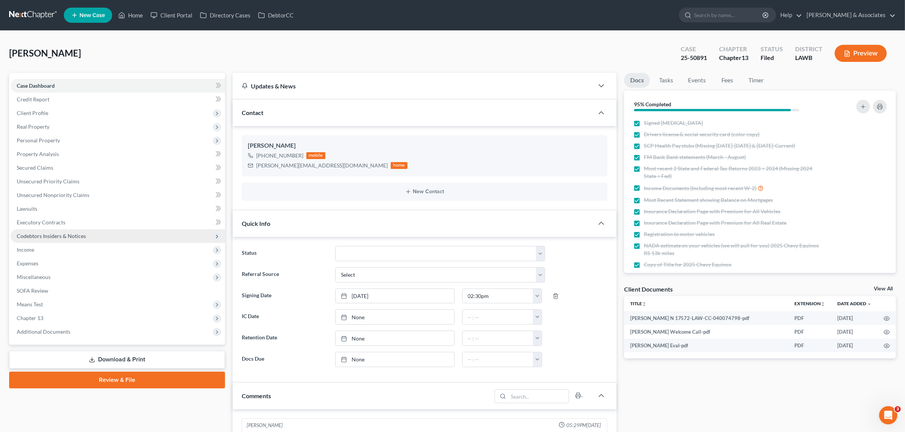
scroll to position [320, 0]
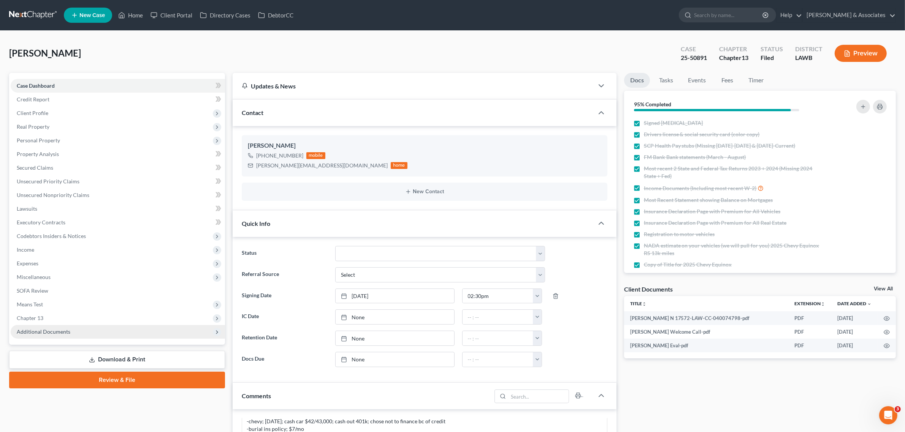
click at [39, 334] on span "Additional Documents" at bounding box center [44, 332] width 54 height 6
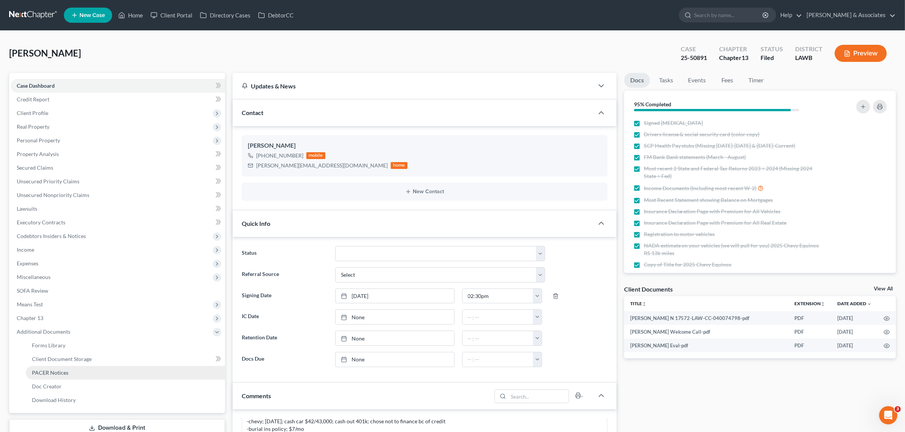
click at [45, 367] on link "PACER Notices" at bounding box center [125, 373] width 199 height 14
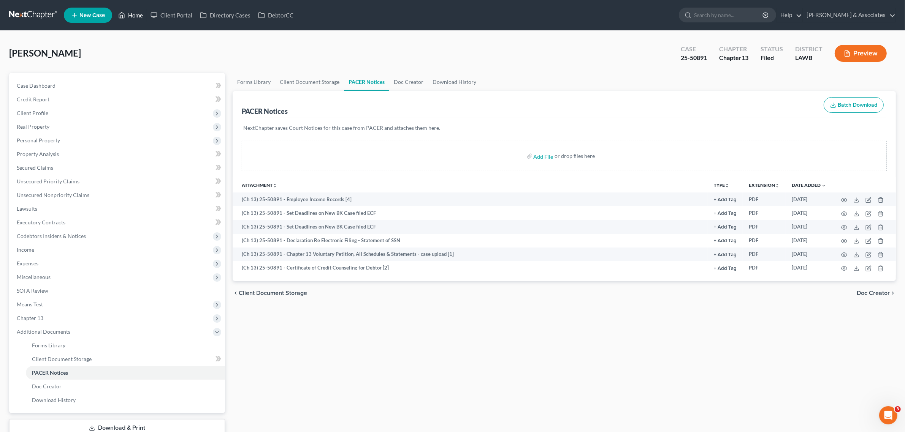
click at [133, 16] on link "Home" at bounding box center [130, 15] width 32 height 14
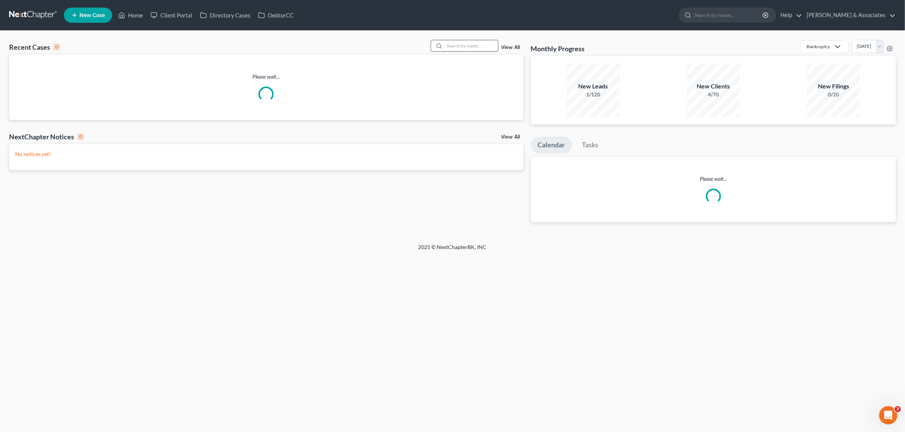
click at [484, 46] on input "search" at bounding box center [470, 45] width 53 height 11
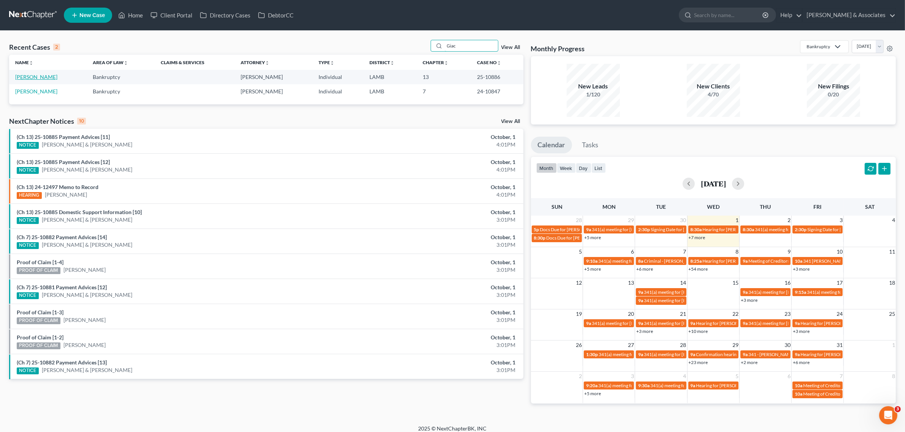
type input "Giac"
click at [34, 79] on link "[PERSON_NAME]" at bounding box center [36, 77] width 42 height 6
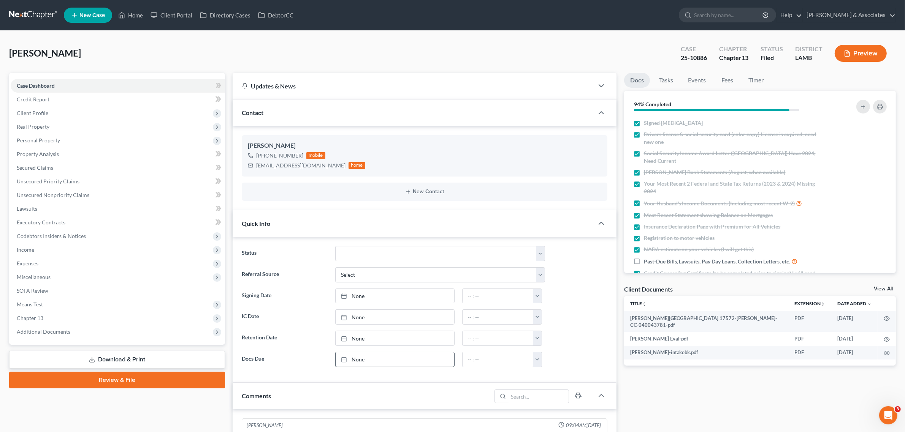
scroll to position [1528, 0]
click at [53, 334] on span "Additional Documents" at bounding box center [44, 332] width 54 height 6
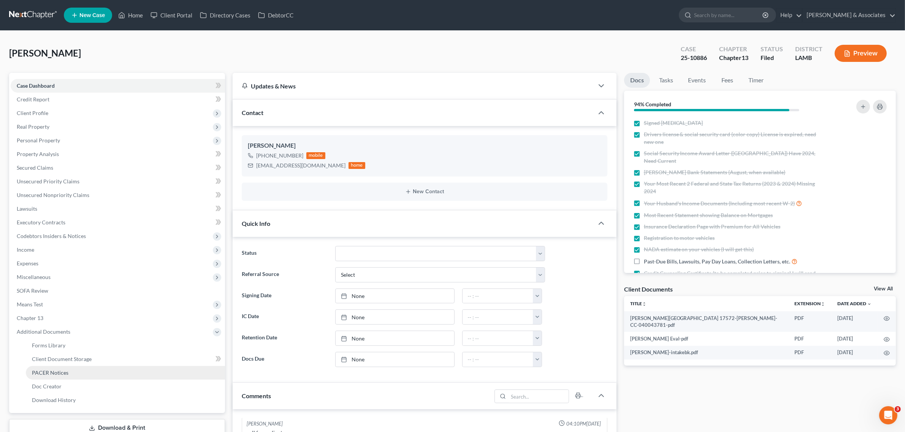
click at [55, 367] on link "PACER Notices" at bounding box center [125, 373] width 199 height 14
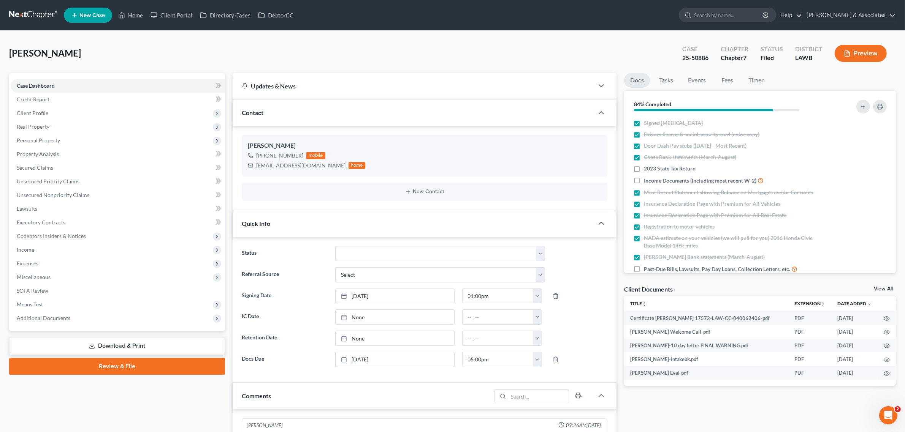
scroll to position [779, 0]
click at [134, 16] on link "Home" at bounding box center [130, 15] width 32 height 14
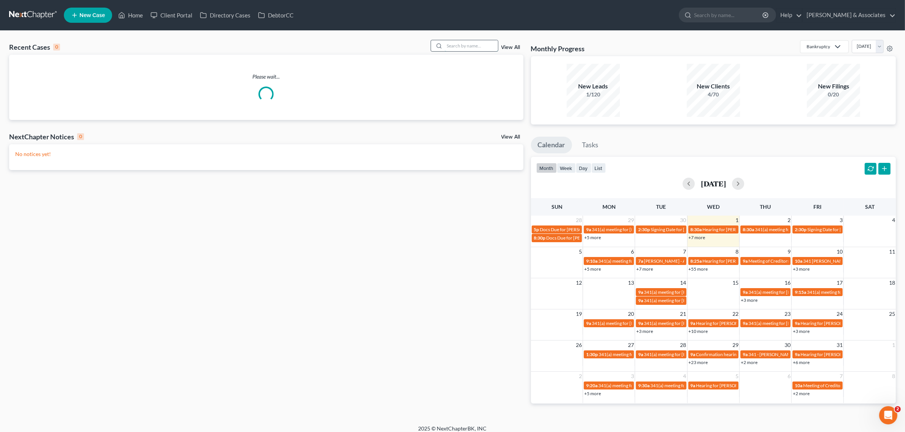
click at [452, 46] on input "search" at bounding box center [470, 45] width 53 height 11
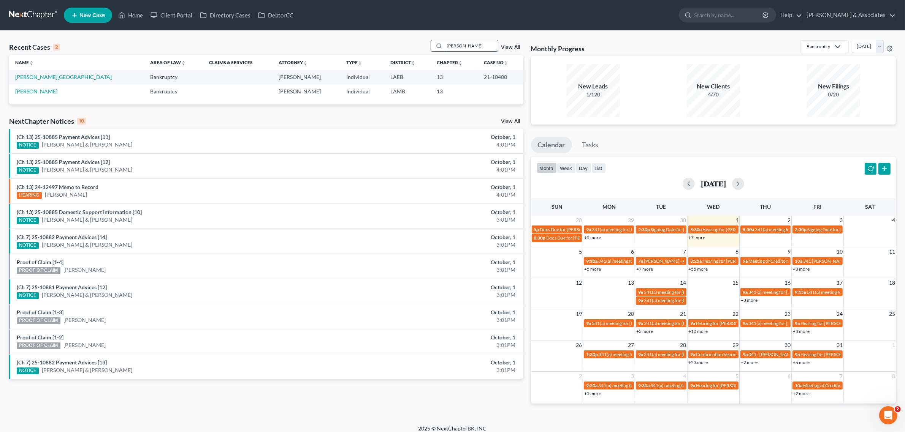
click at [453, 43] on input "[PERSON_NAME]" at bounding box center [470, 45] width 53 height 11
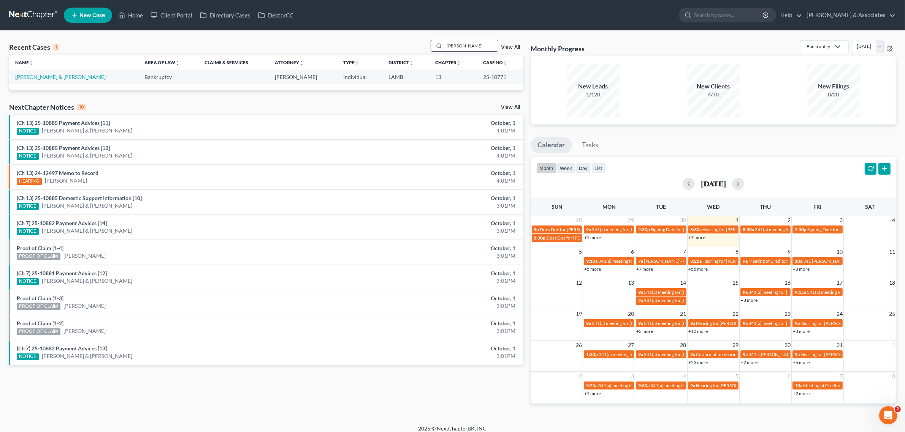
type input "[PERSON_NAME]"
click at [61, 76] on link "[PERSON_NAME] & [PERSON_NAME]" at bounding box center [60, 77] width 90 height 6
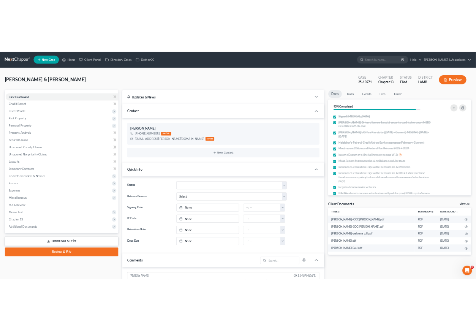
scroll to position [323, 0]
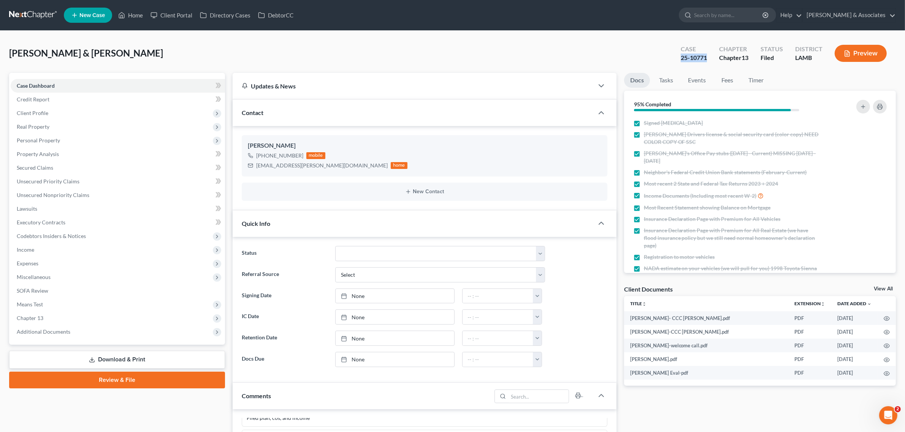
drag, startPoint x: 679, startPoint y: 58, endPoint x: 705, endPoint y: 56, distance: 26.3
click at [705, 56] on div "Case 25-10771" at bounding box center [693, 54] width 38 height 22
click at [709, 56] on div "Case 25-10771" at bounding box center [693, 54] width 38 height 22
drag, startPoint x: 709, startPoint y: 55, endPoint x: 690, endPoint y: 56, distance: 18.6
click at [690, 56] on div "Case 25-10771" at bounding box center [693, 54] width 38 height 22
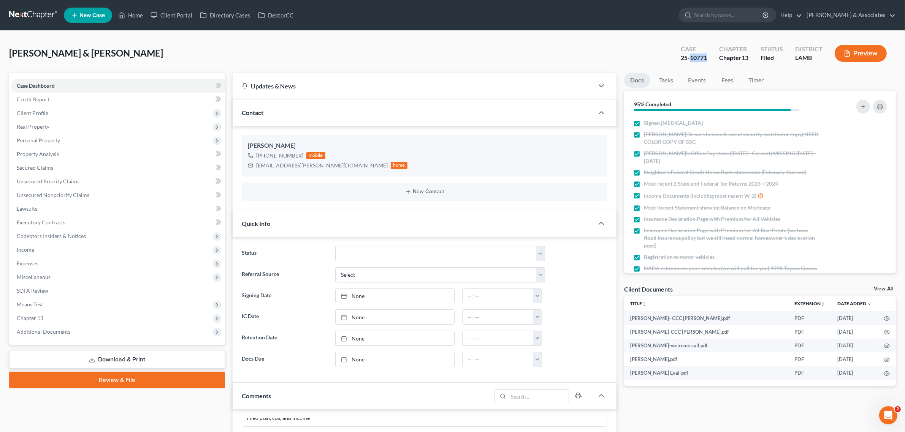
copy div "10771"
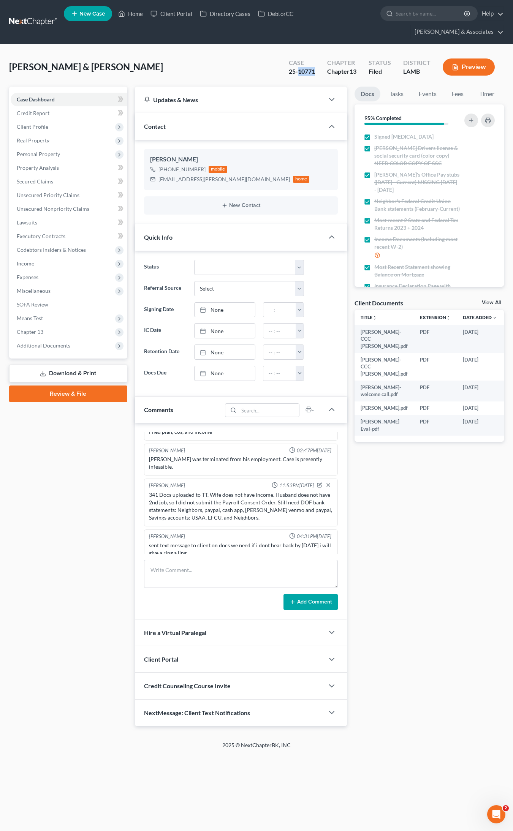
scroll to position [368, 0]
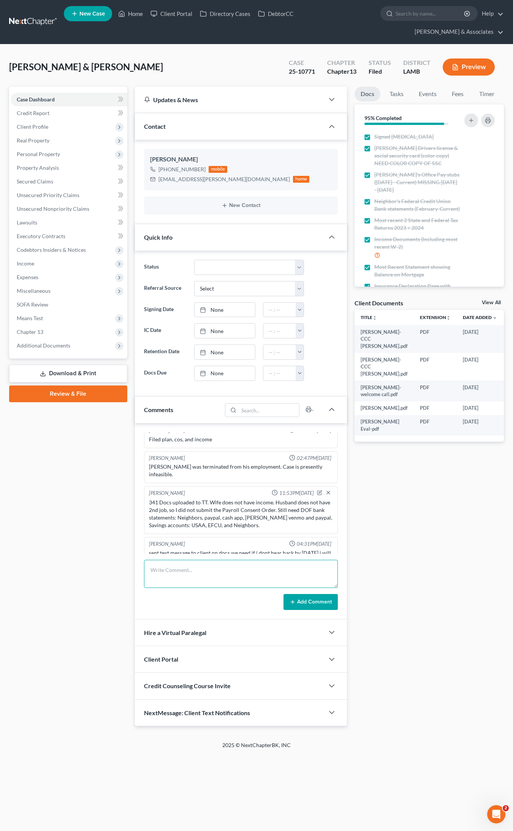
click at [210, 432] on textarea at bounding box center [241, 574] width 194 height 28
click at [226, 432] on textarea "DOF Neighbors Checking and Savings, PayPal for both and Michael DOF Pay Advice …" at bounding box center [241, 574] width 194 height 28
type textarea "DOF Neighbors Checking and Savings, PayPal for both and Michael DOF Pay Advice …"
click at [316, 432] on button "Add Comment" at bounding box center [310, 602] width 54 height 16
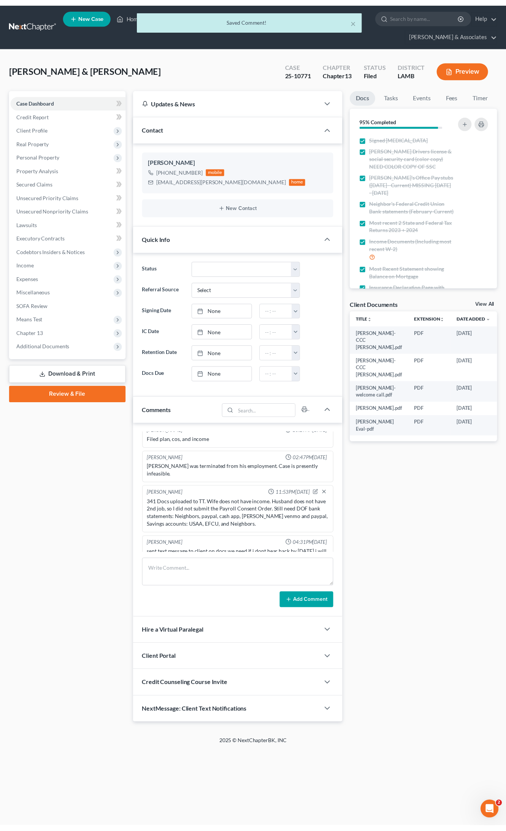
scroll to position [465, 0]
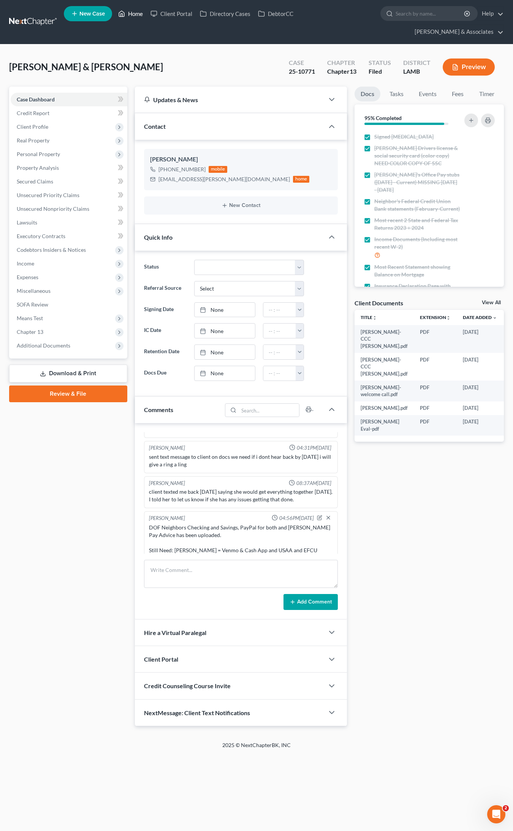
click at [133, 14] on link "Home" at bounding box center [130, 14] width 32 height 14
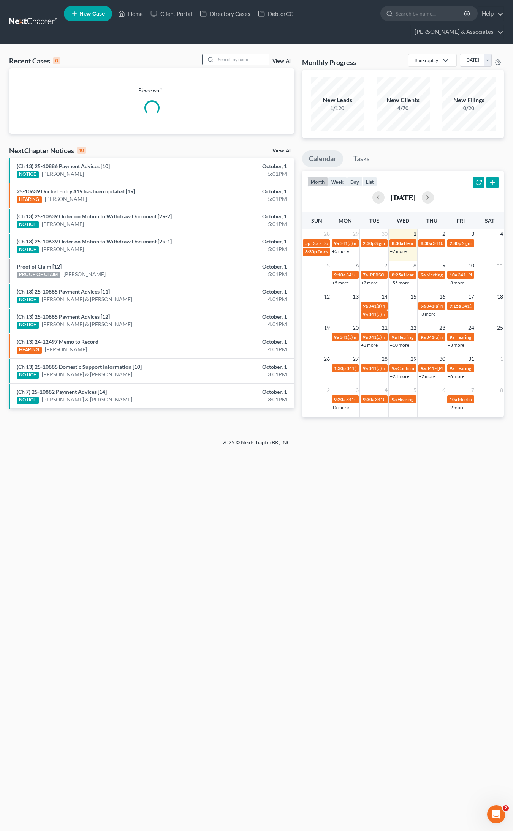
click at [229, 54] on input "search" at bounding box center [242, 59] width 53 height 11
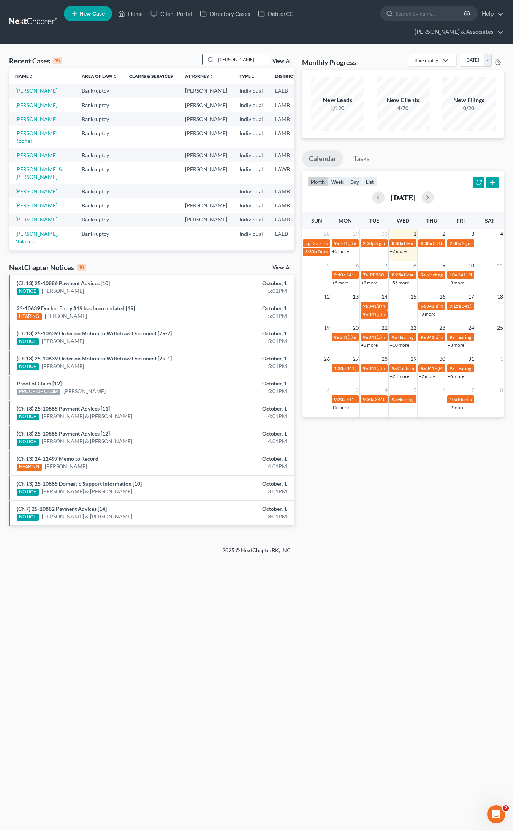
drag, startPoint x: 244, startPoint y: 44, endPoint x: 209, endPoint y: 40, distance: 34.8
click at [209, 54] on div "Johnson" at bounding box center [236, 60] width 68 height 12
type input "Johnson"
click at [25, 102] on link "Johnson, Corey" at bounding box center [36, 105] width 42 height 6
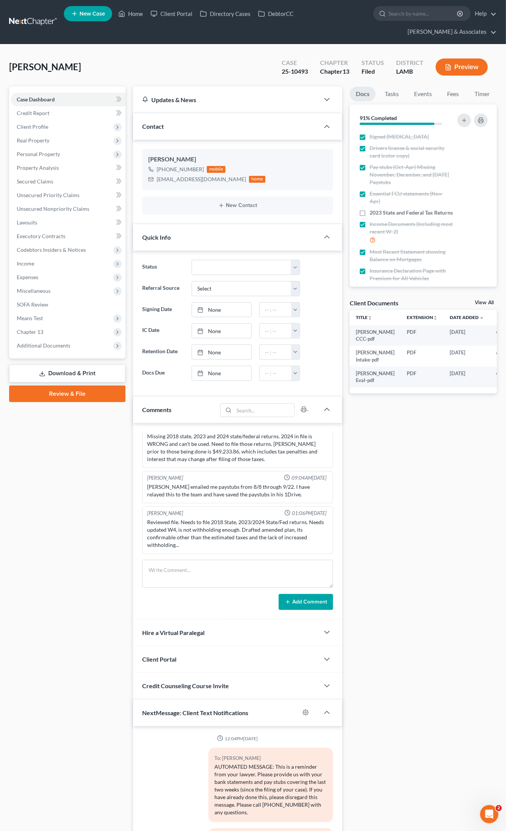
scroll to position [157, 0]
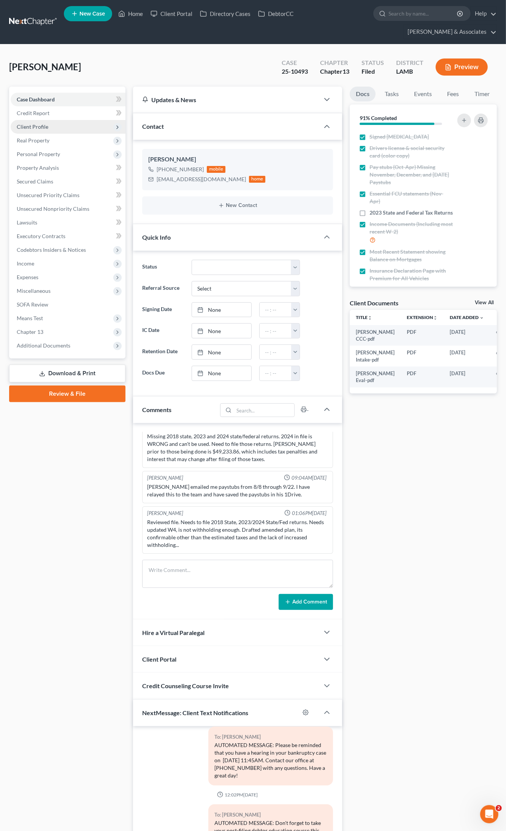
click at [30, 123] on span "Client Profile" at bounding box center [33, 126] width 32 height 6
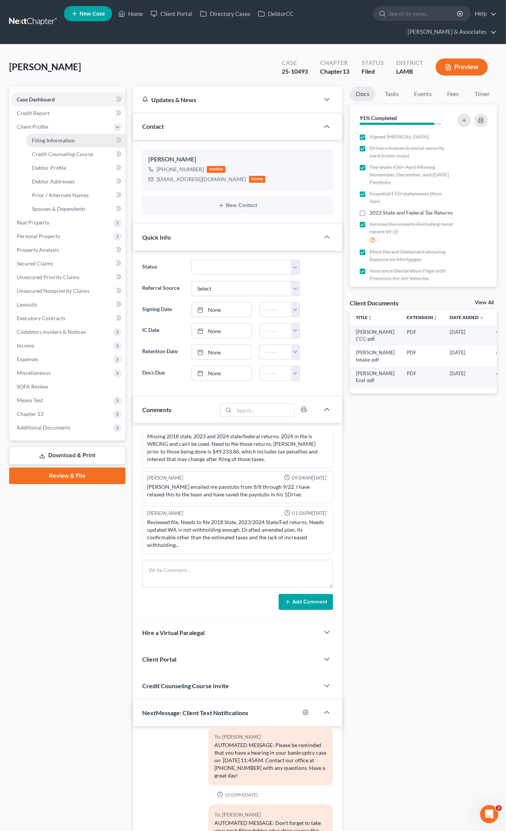
click at [38, 137] on span "Filing Information" at bounding box center [53, 140] width 43 height 6
select select "1"
select select "0"
select select "3"
select select "19"
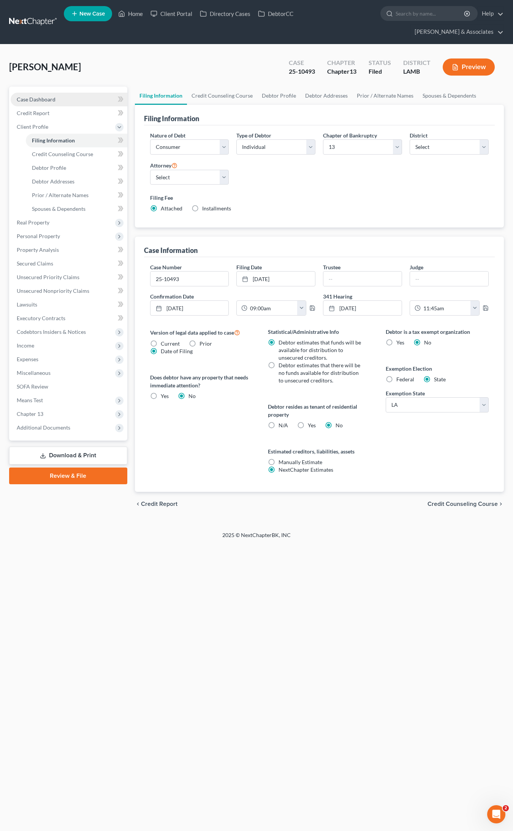
click at [44, 96] on span "Case Dashboard" at bounding box center [36, 99] width 39 height 6
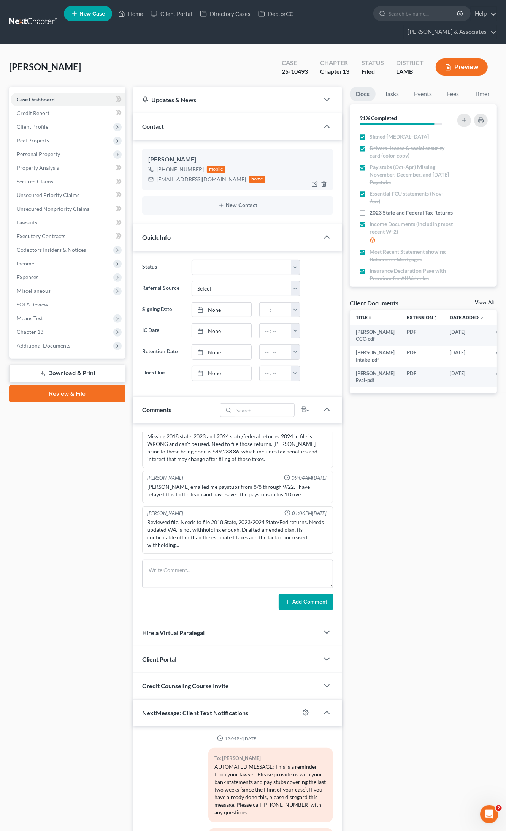
scroll to position [157, 0]
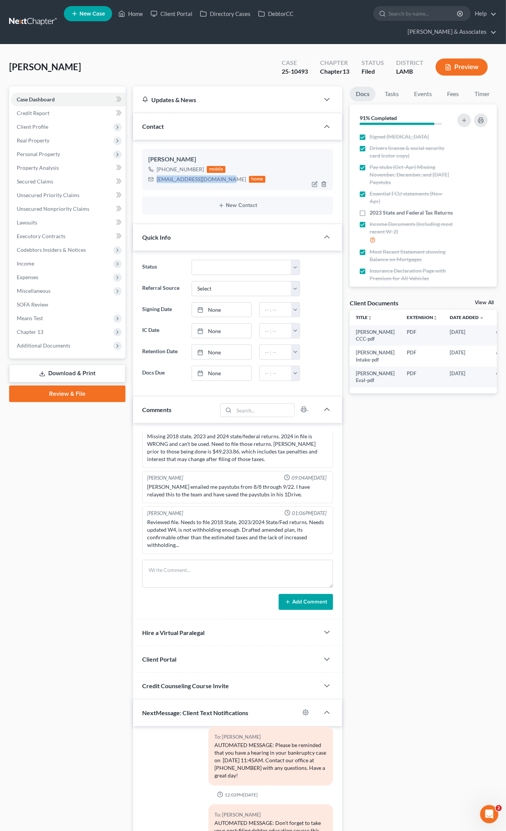
drag, startPoint x: 225, startPoint y: 166, endPoint x: 156, endPoint y: 164, distance: 68.8
click at [157, 176] on div "Johnsoncorey903@gmail.com" at bounding box center [201, 180] width 89 height 8
copy div "Johnsoncorey903@gmail.com"
click at [139, 14] on link "Home" at bounding box center [130, 14] width 32 height 14
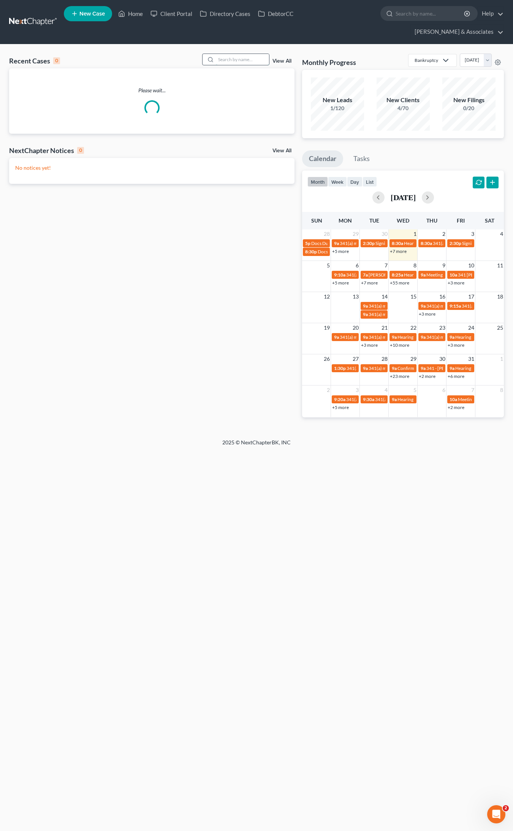
click at [255, 54] on input "search" at bounding box center [242, 59] width 53 height 11
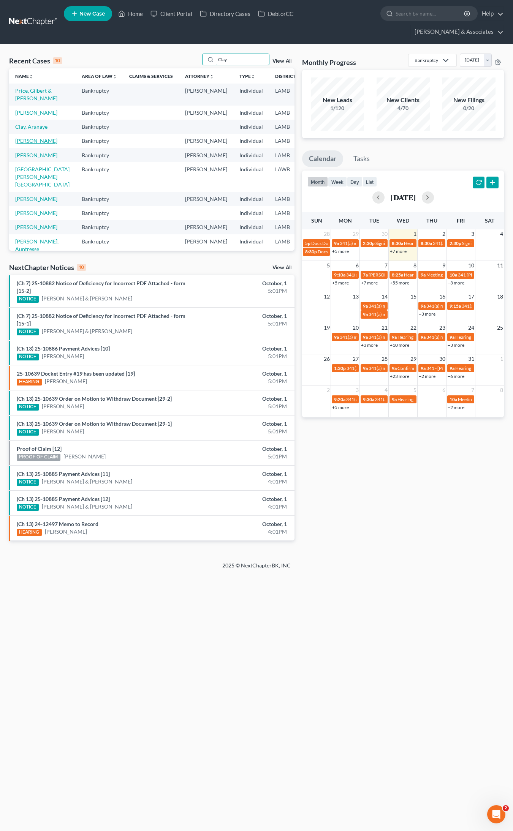
type input "Clay"
click at [25, 144] on link "Clay, Dianne" at bounding box center [36, 141] width 42 height 6
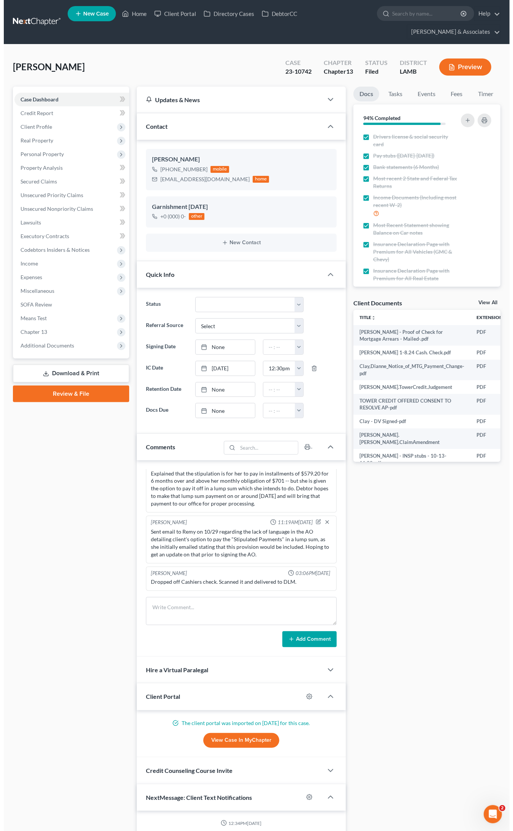
scroll to position [1292, 0]
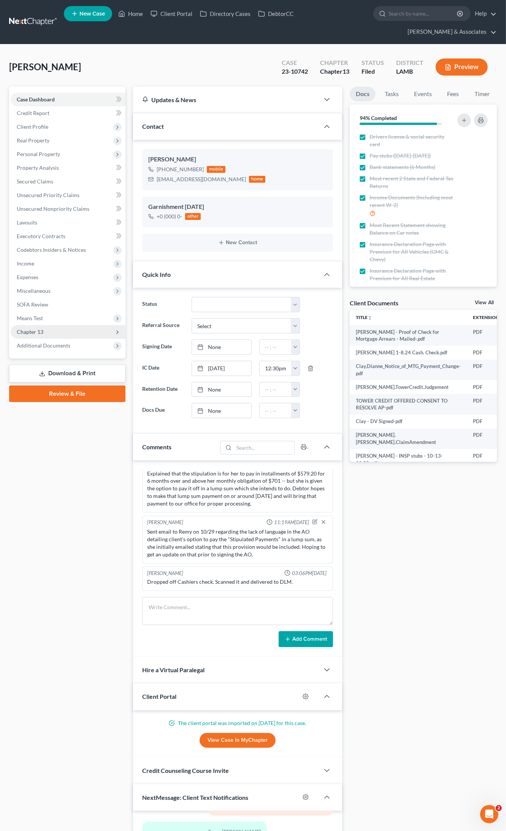
click at [27, 329] on span "Chapter 13" at bounding box center [30, 332] width 27 height 6
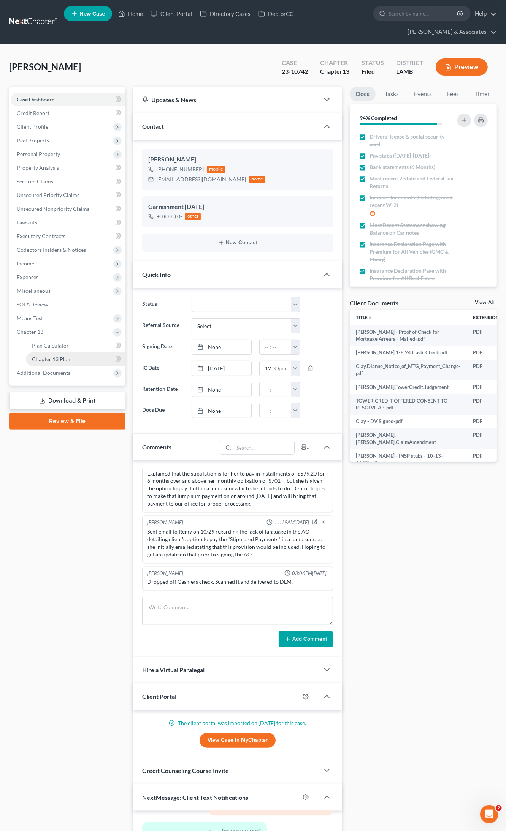
click at [47, 356] on span "Chapter 13 Plan" at bounding box center [51, 359] width 38 height 6
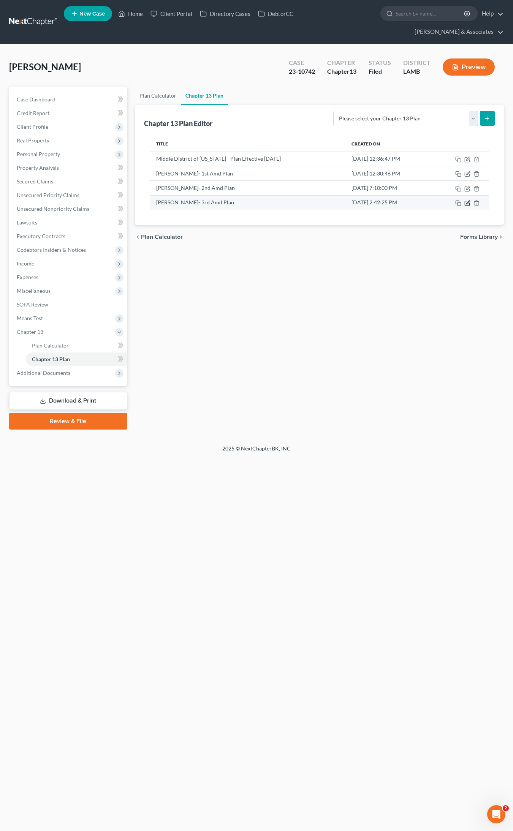
click at [468, 200] on icon "button" at bounding box center [467, 203] width 6 height 6
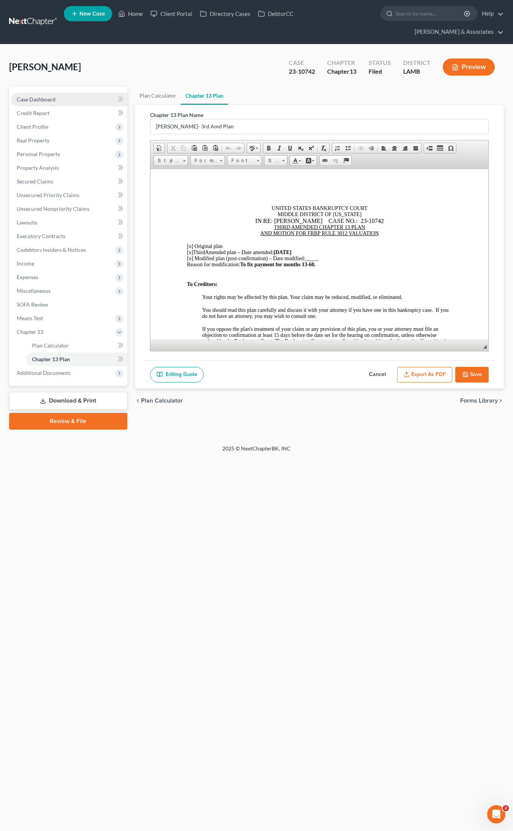
click at [46, 96] on span "Case Dashboard" at bounding box center [36, 99] width 39 height 6
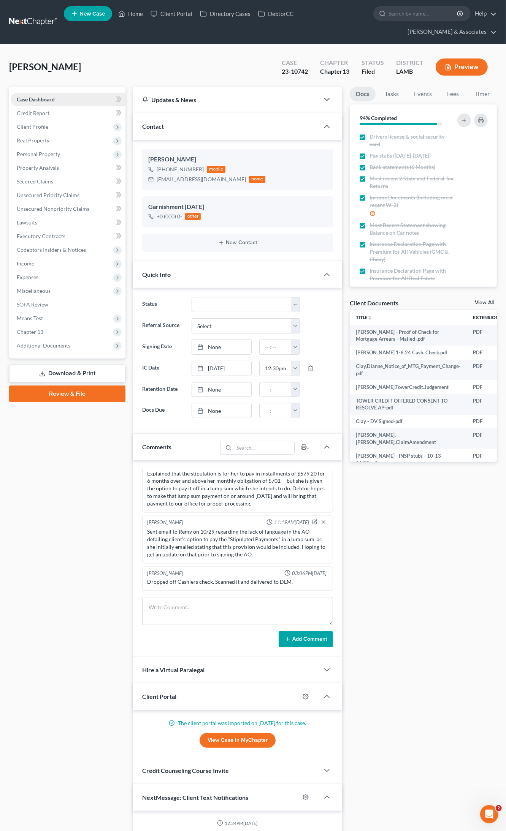
scroll to position [1292, 0]
click at [174, 432] on textarea at bounding box center [237, 611] width 191 height 28
drag, startPoint x: 204, startPoint y: 166, endPoint x: 156, endPoint y: 163, distance: 48.3
click at [157, 176] on div "Djclay46@yahoo.com" at bounding box center [201, 180] width 89 height 8
click at [41, 342] on span "Additional Documents" at bounding box center [44, 345] width 54 height 6
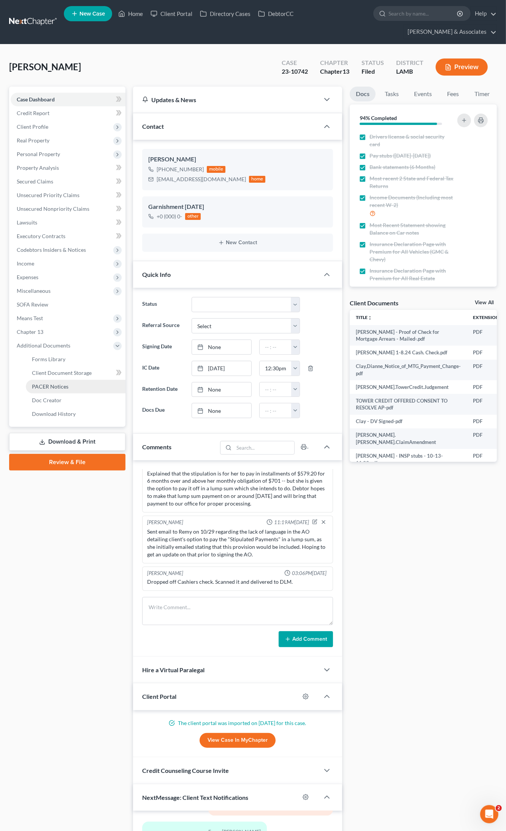
click at [58, 383] on span "PACER Notices" at bounding box center [50, 386] width 36 height 6
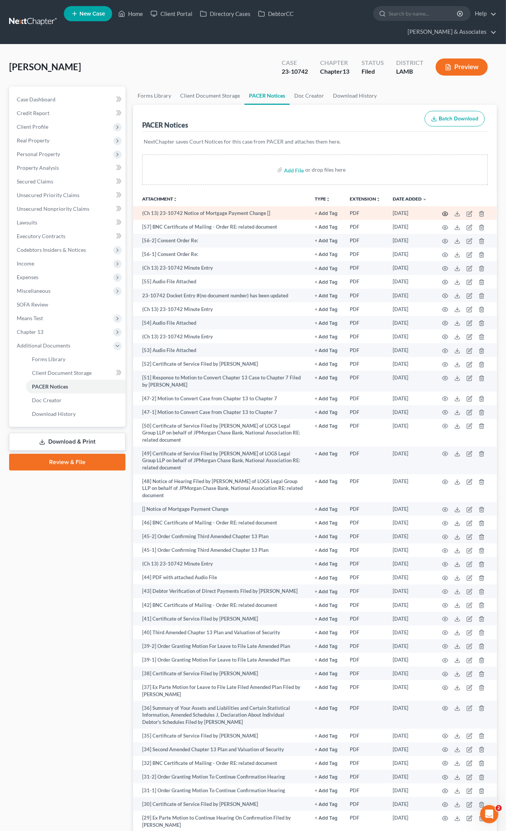
click at [444, 213] on circle "button" at bounding box center [445, 214] width 2 height 2
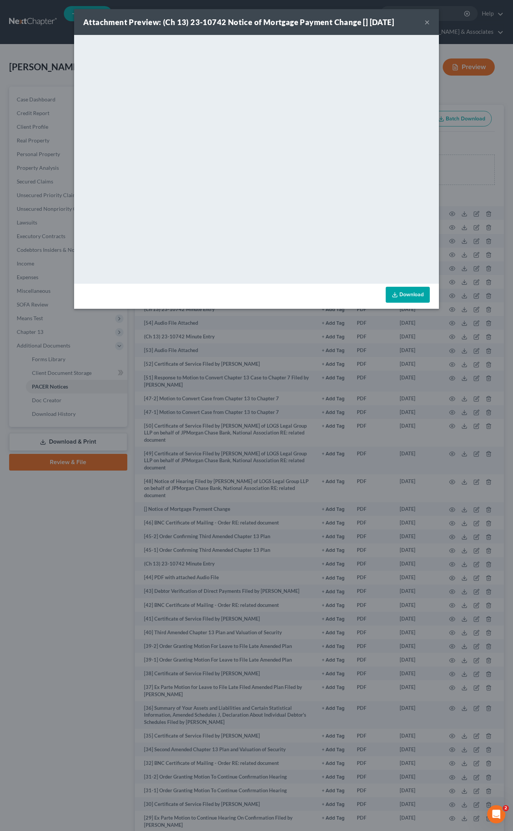
click at [397, 298] on link "Download" at bounding box center [408, 295] width 44 height 16
click at [426, 22] on button "×" at bounding box center [426, 21] width 5 height 9
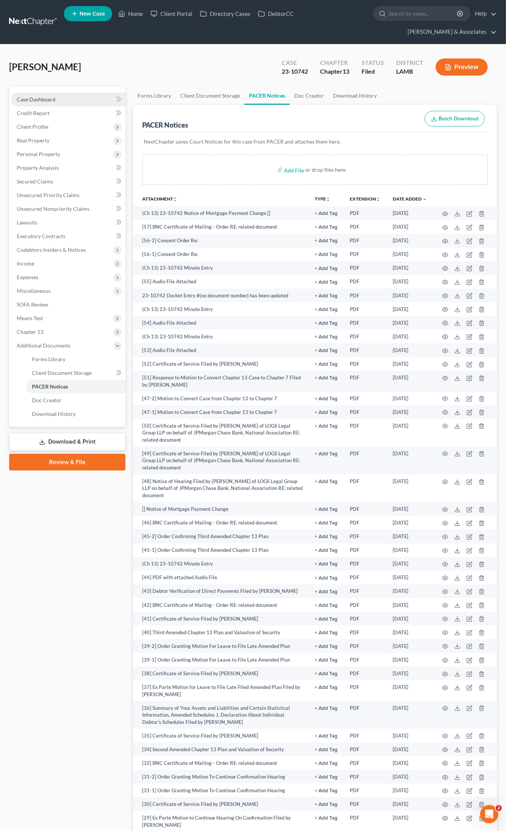
click at [50, 96] on span "Case Dashboard" at bounding box center [36, 99] width 39 height 6
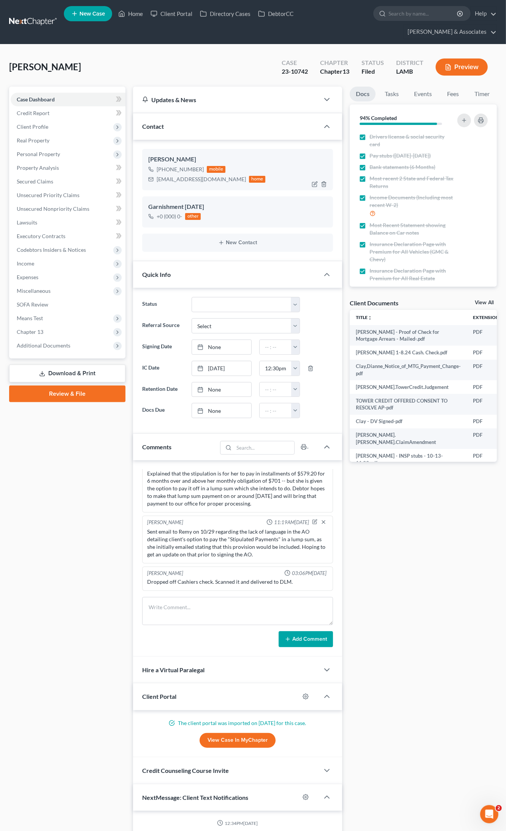
scroll to position [1292, 0]
drag, startPoint x: 206, startPoint y: 164, endPoint x: 156, endPoint y: 161, distance: 50.3
click at [156, 174] on div "Djclay46@yahoo.com home" at bounding box center [206, 179] width 117 height 10
copy div "Djclay46@yahoo.com"
click at [168, 432] on textarea at bounding box center [237, 611] width 191 height 28
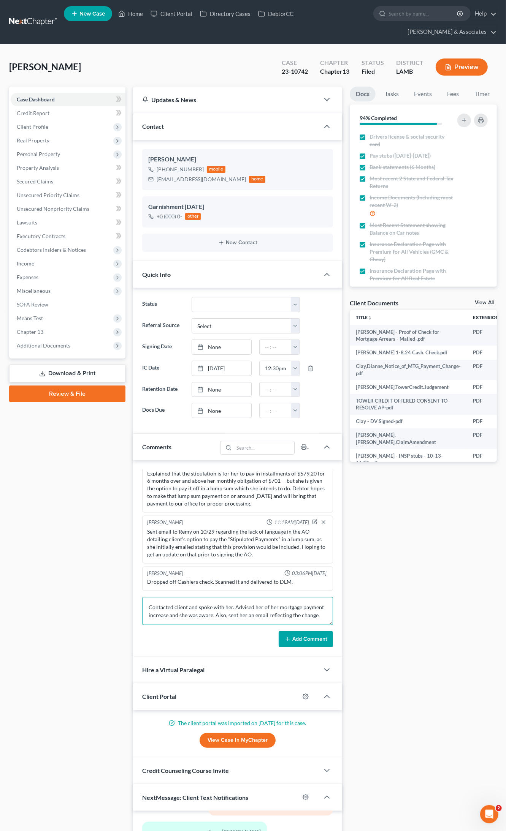
type textarea "Contacted client and spoke with her. Advised her of her mortgage payment increa…"
click at [312, 432] on button "Add Comment" at bounding box center [305, 639] width 54 height 16
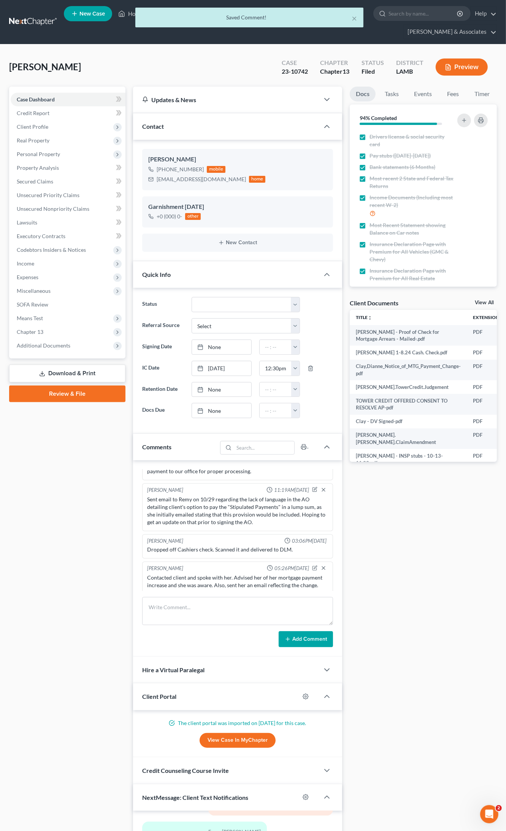
scroll to position [3095, 0]
